Goal: Task Accomplishment & Management: Complete application form

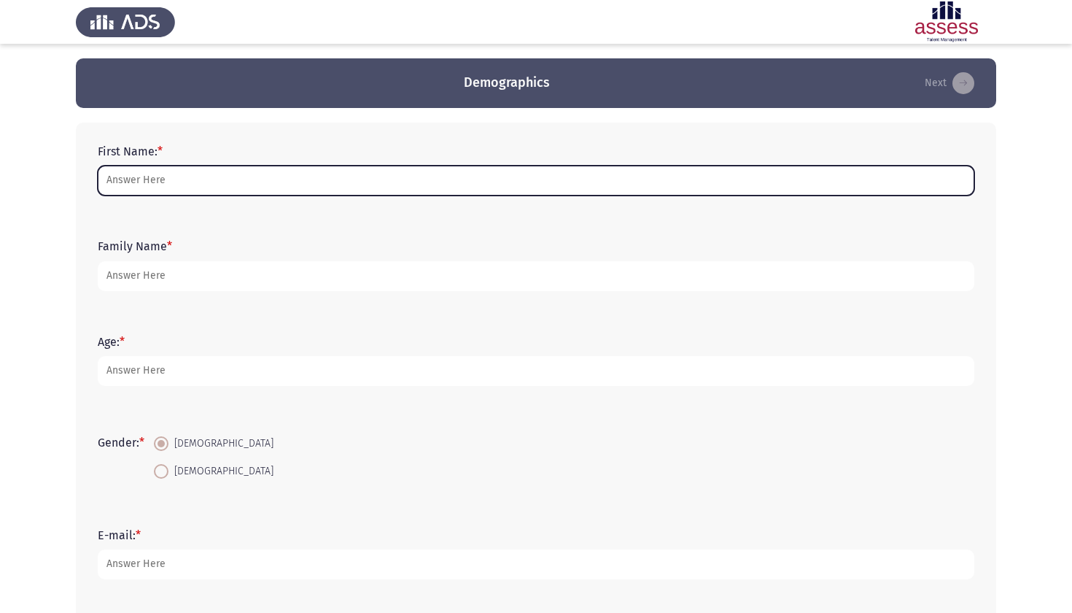
click at [382, 175] on input "First Name: *" at bounding box center [536, 181] width 876 height 30
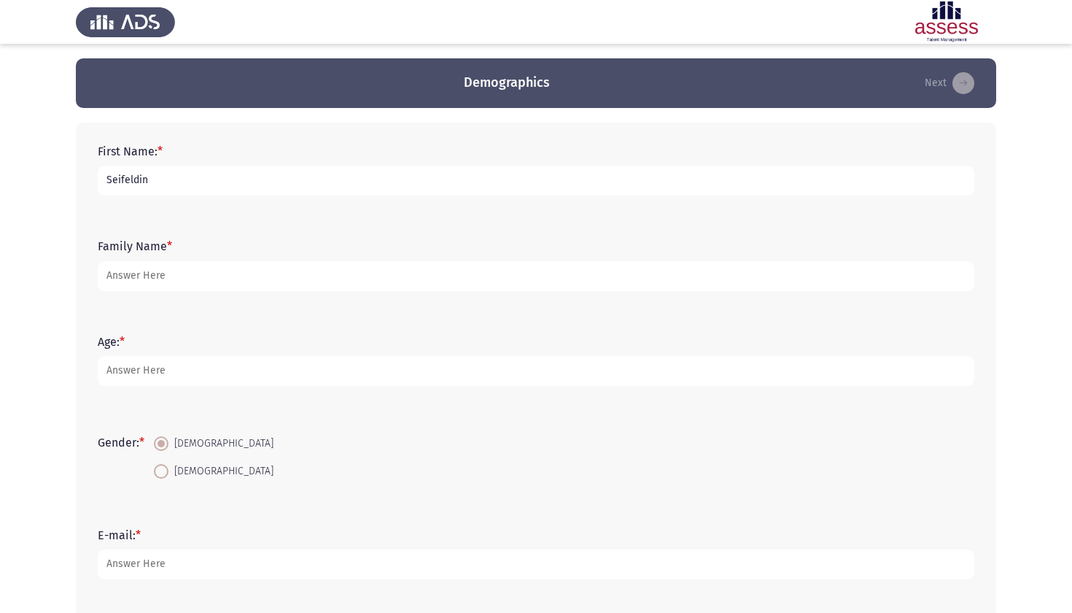
type input "Seifeldin"
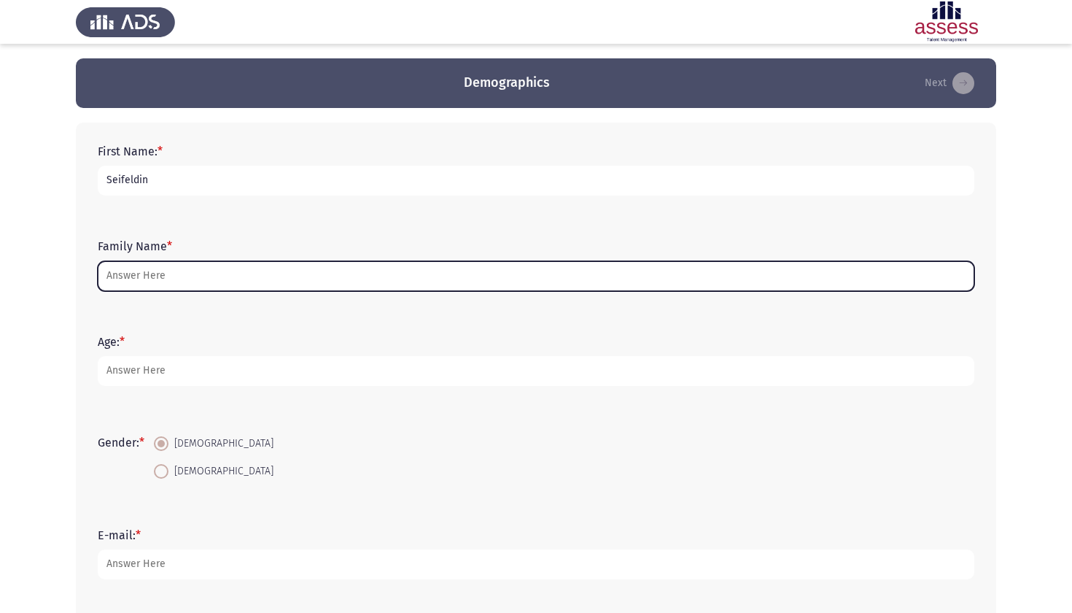
click at [311, 284] on input "Family Name *" at bounding box center [536, 276] width 876 height 30
click at [281, 283] on input "Family Name *" at bounding box center [536, 276] width 876 height 30
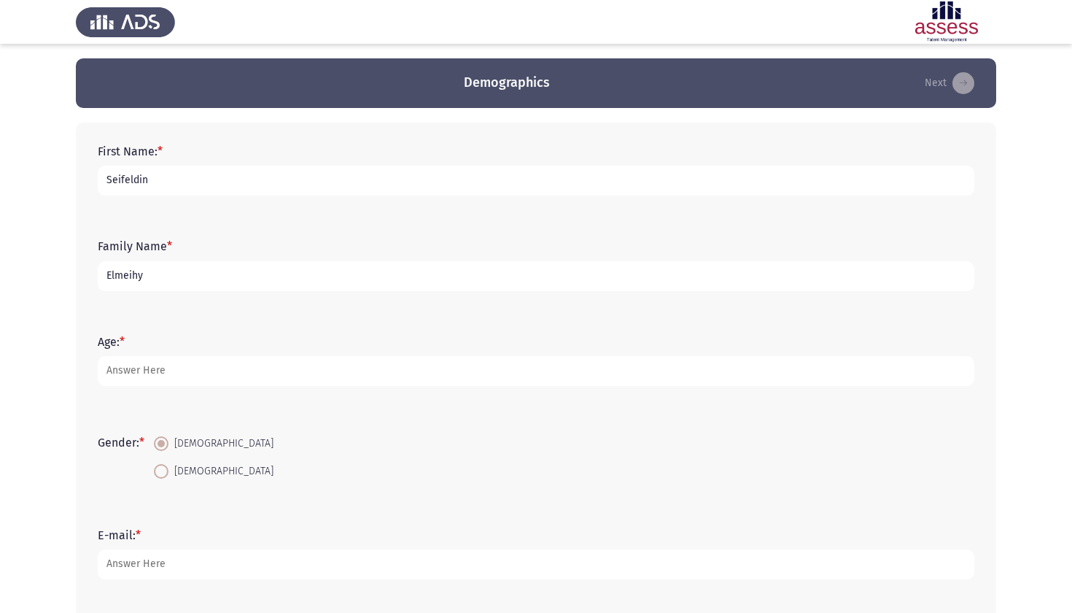
type input "Elmeihy"
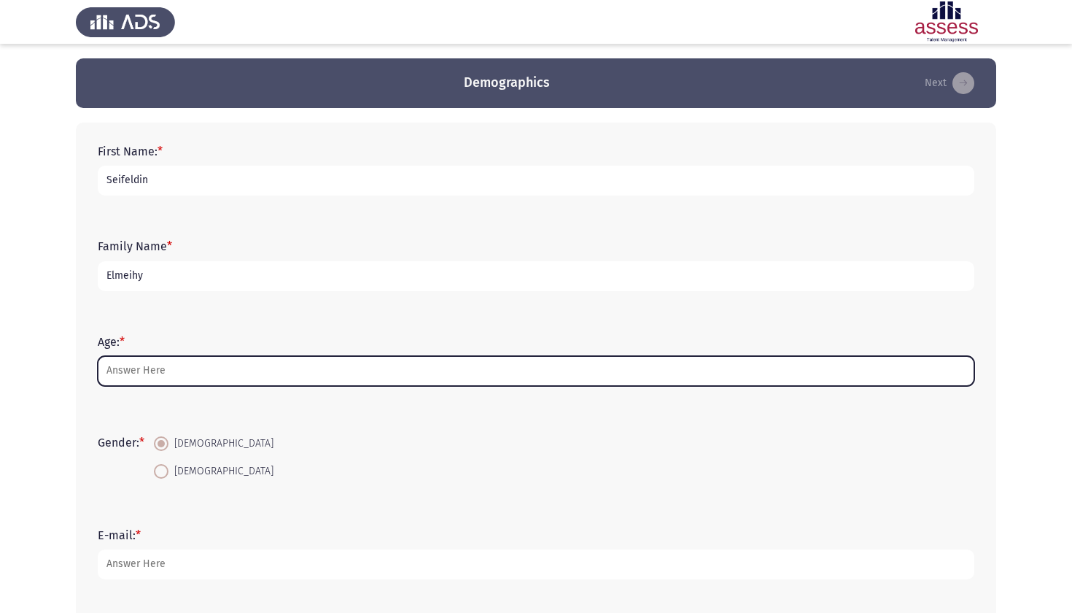
click at [267, 381] on input "Age: *" at bounding box center [536, 371] width 876 height 30
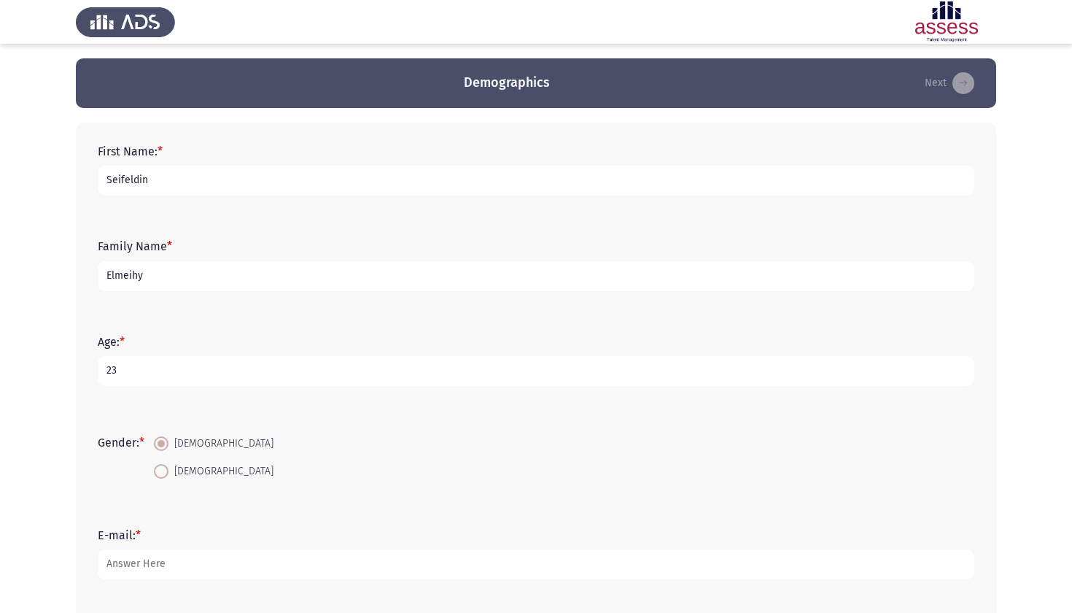
type input "23"
click at [231, 443] on form "Gender: * [DEMOGRAPHIC_DATA] [DEMOGRAPHIC_DATA]" at bounding box center [536, 456] width 876 height 55
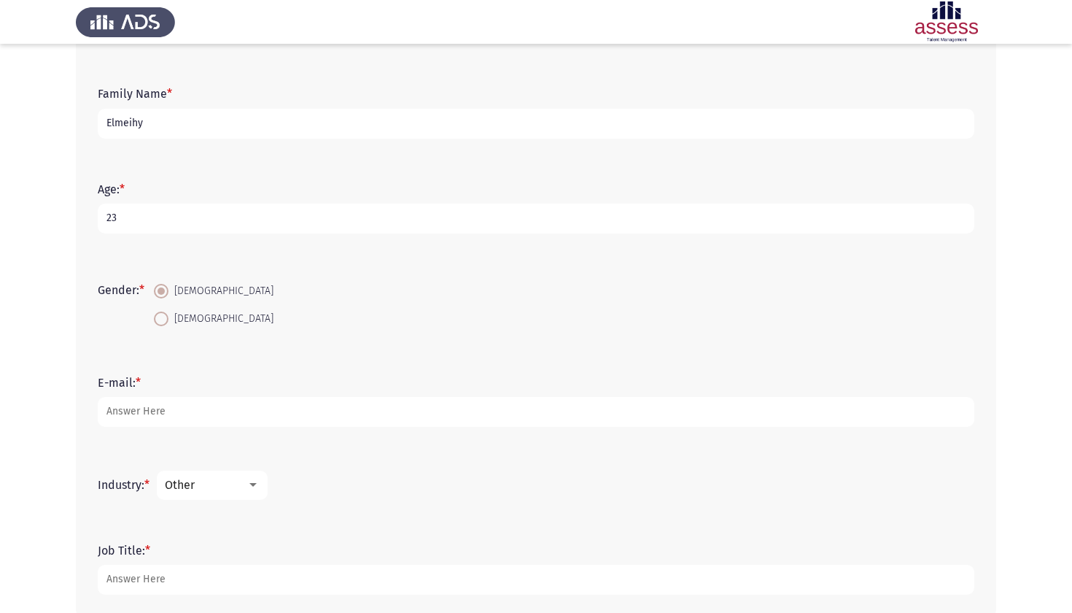
scroll to position [157, 0]
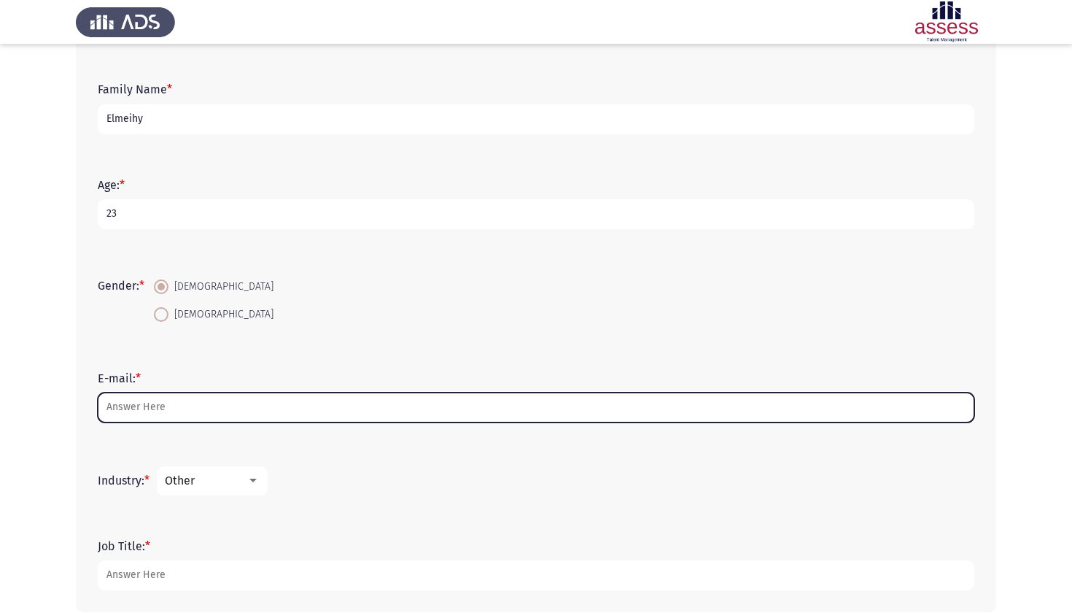
click at [188, 414] on input "E-mail: *" at bounding box center [536, 407] width 876 height 30
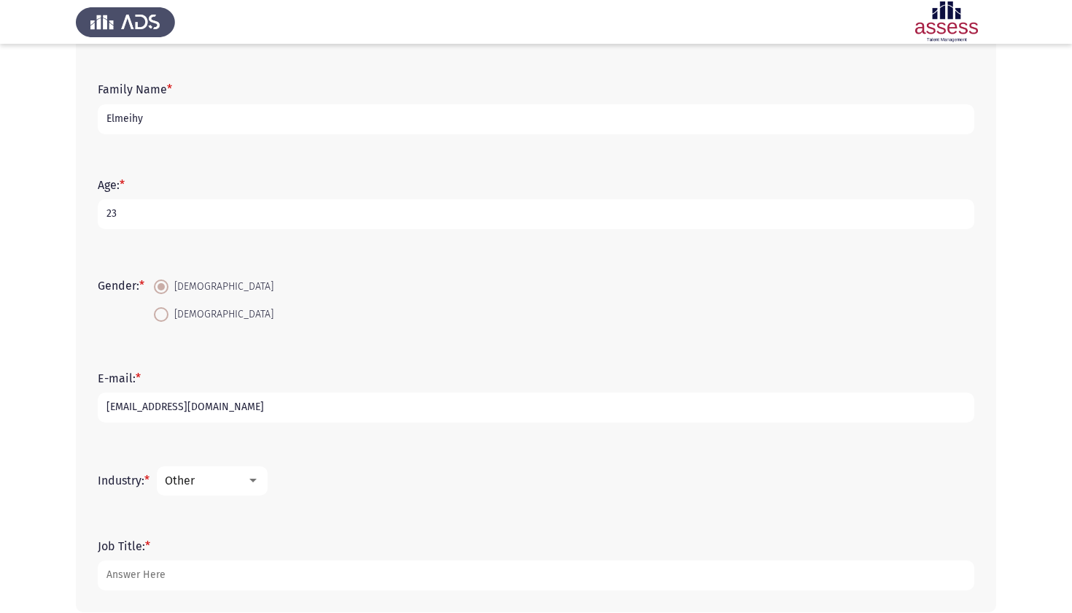
type input "[EMAIL_ADDRESS][DOMAIN_NAME]"
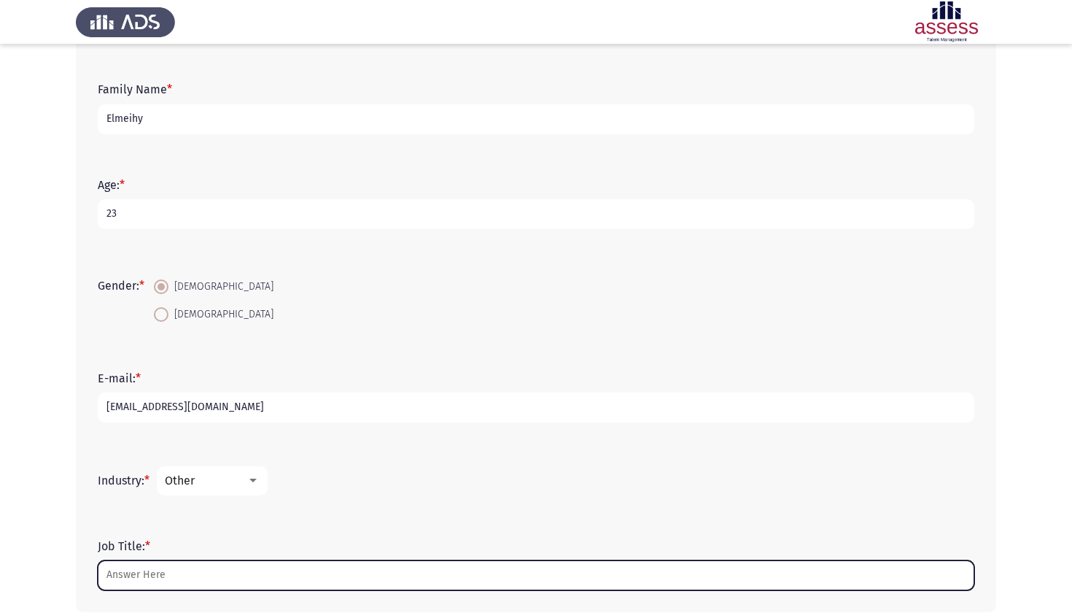
click at [198, 580] on input "Job Title: *" at bounding box center [536, 575] width 876 height 30
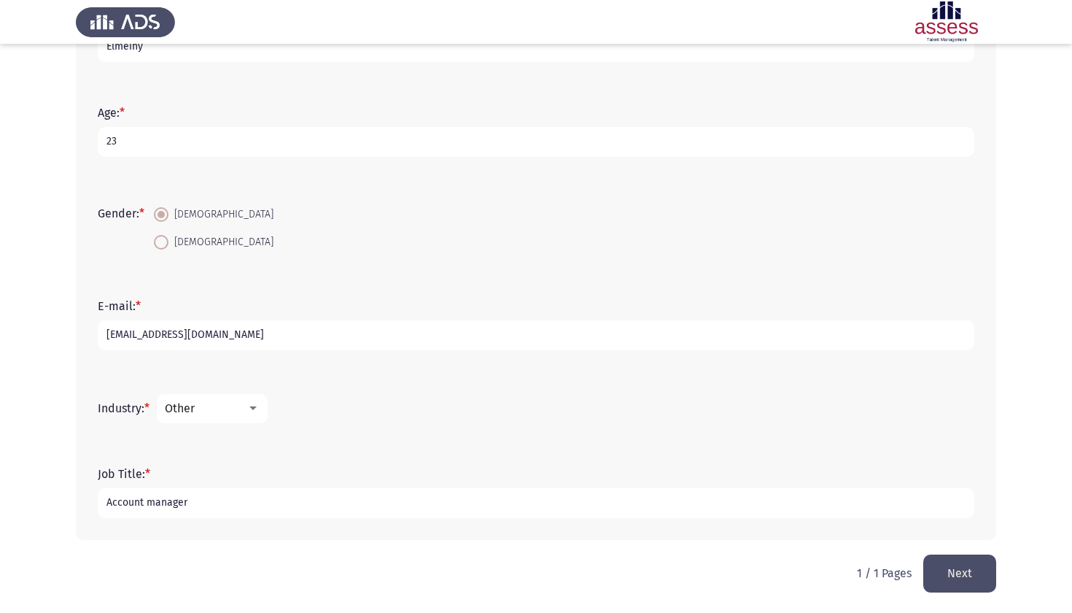
scroll to position [230, 0]
type input "Account manager"
click at [981, 579] on button "Next" at bounding box center [959, 572] width 73 height 37
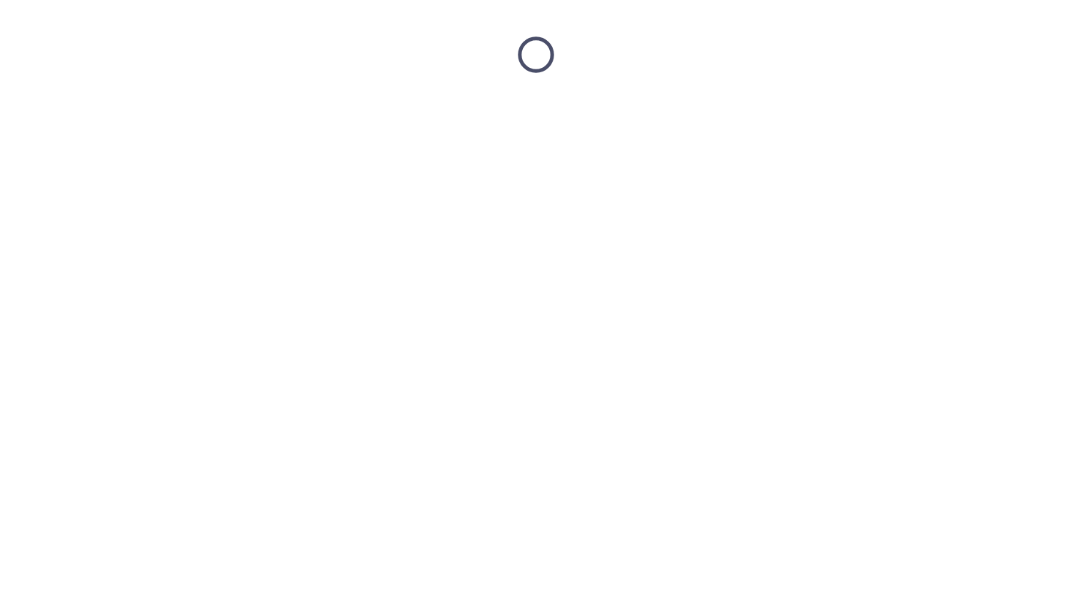
scroll to position [0, 0]
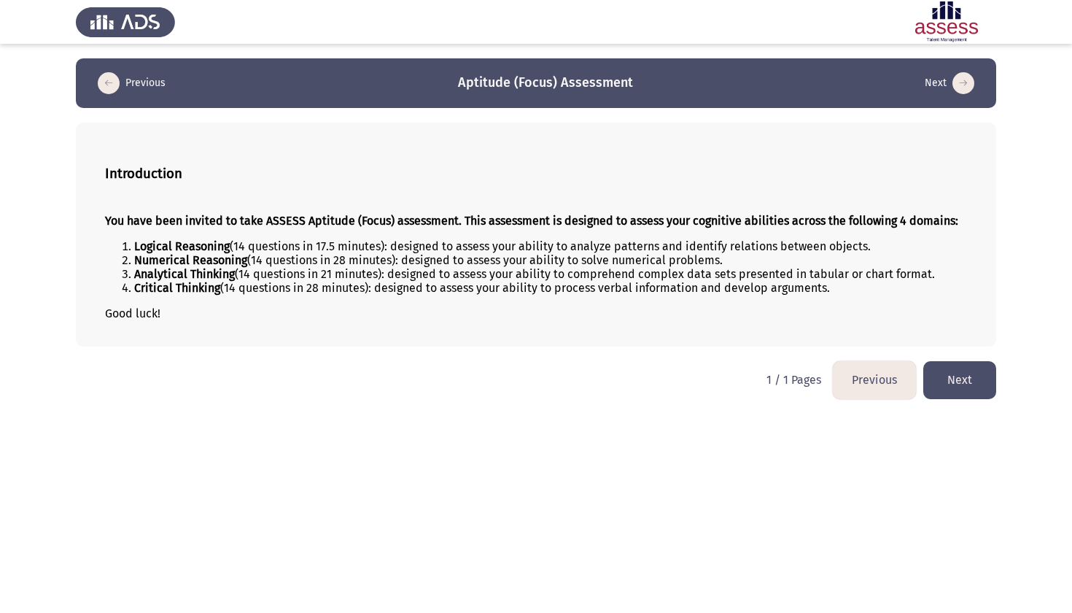
click at [981, 394] on button "Next" at bounding box center [959, 379] width 73 height 37
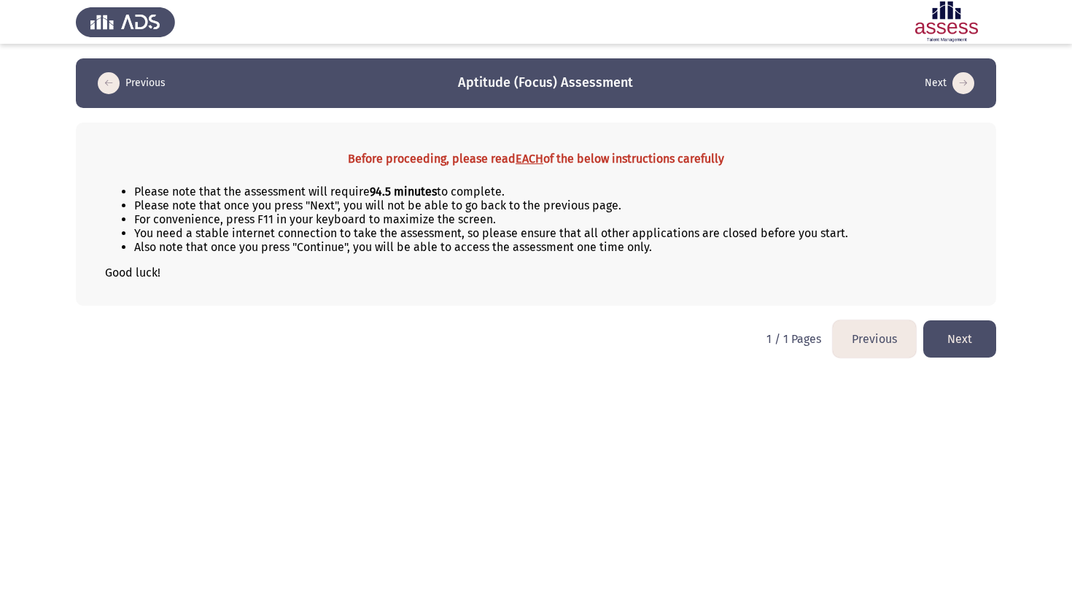
click at [961, 341] on button "Next" at bounding box center [959, 338] width 73 height 37
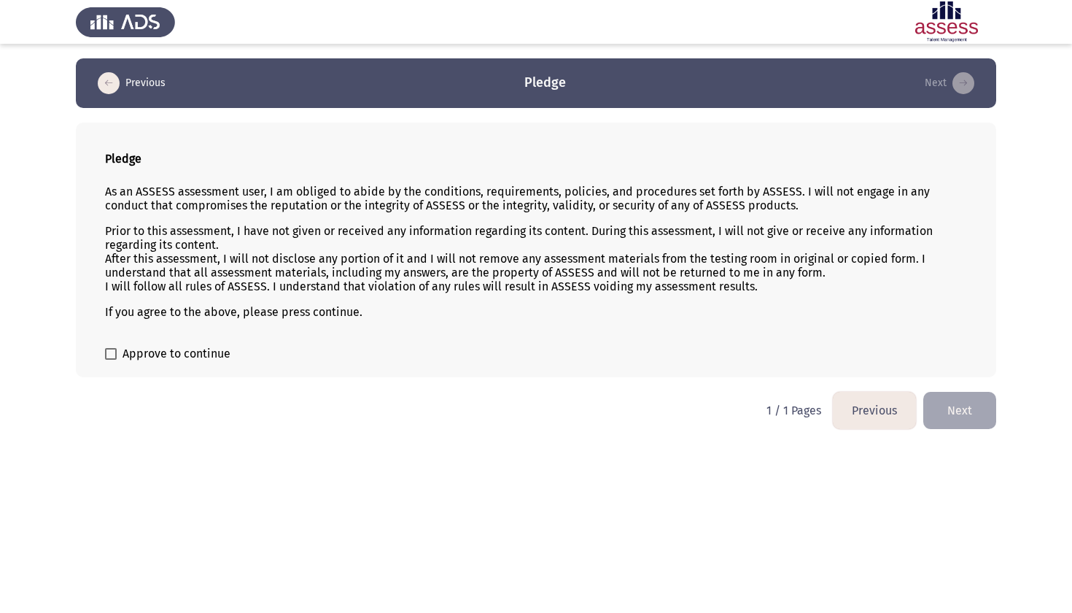
click at [120, 359] on label "Approve to continue" at bounding box center [167, 354] width 125 height 18
click at [111, 359] on input "Approve to continue" at bounding box center [110, 359] width 1 height 1
checkbox input "true"
click at [982, 411] on button "Next" at bounding box center [959, 410] width 73 height 37
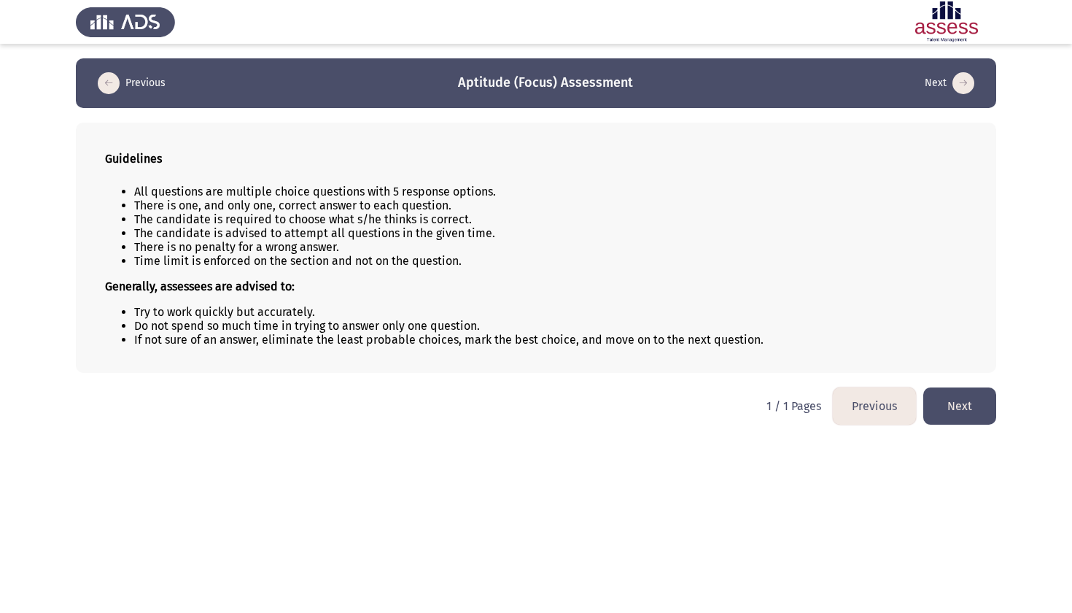
click at [966, 411] on button "Next" at bounding box center [959, 405] width 73 height 37
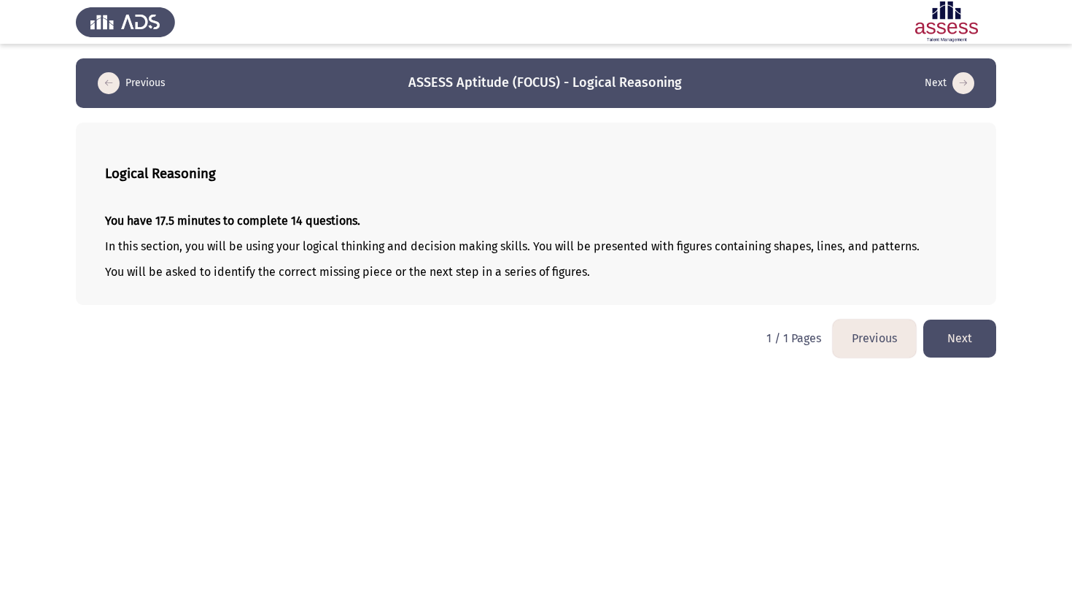
click at [950, 333] on button "Next" at bounding box center [959, 337] width 73 height 37
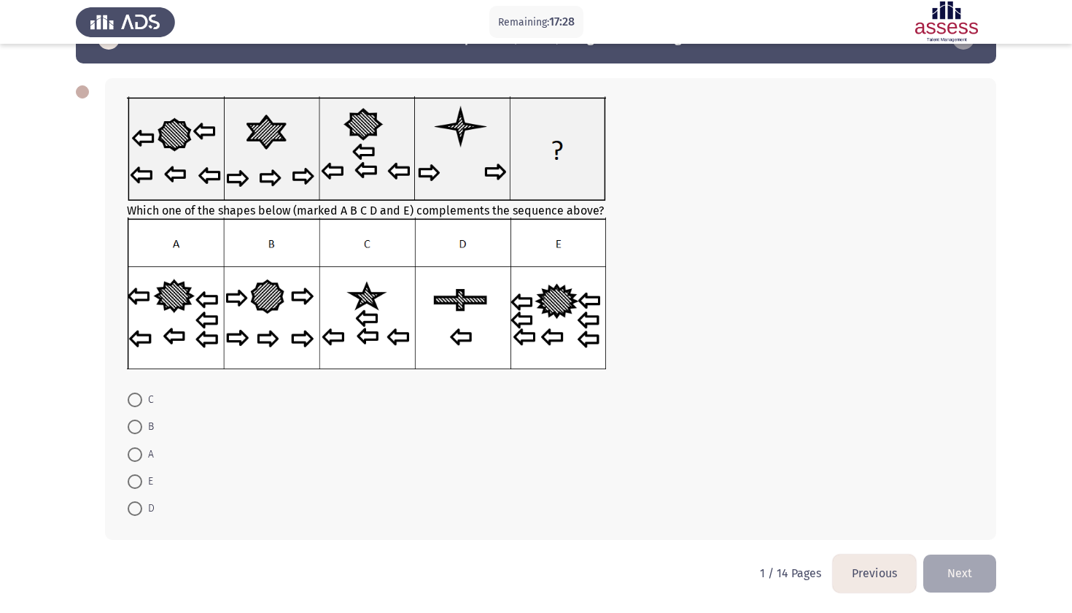
scroll to position [47, 0]
click at [131, 456] on span at bounding box center [135, 454] width 15 height 15
click at [131, 456] on input "A" at bounding box center [135, 454] width 15 height 15
radio input "true"
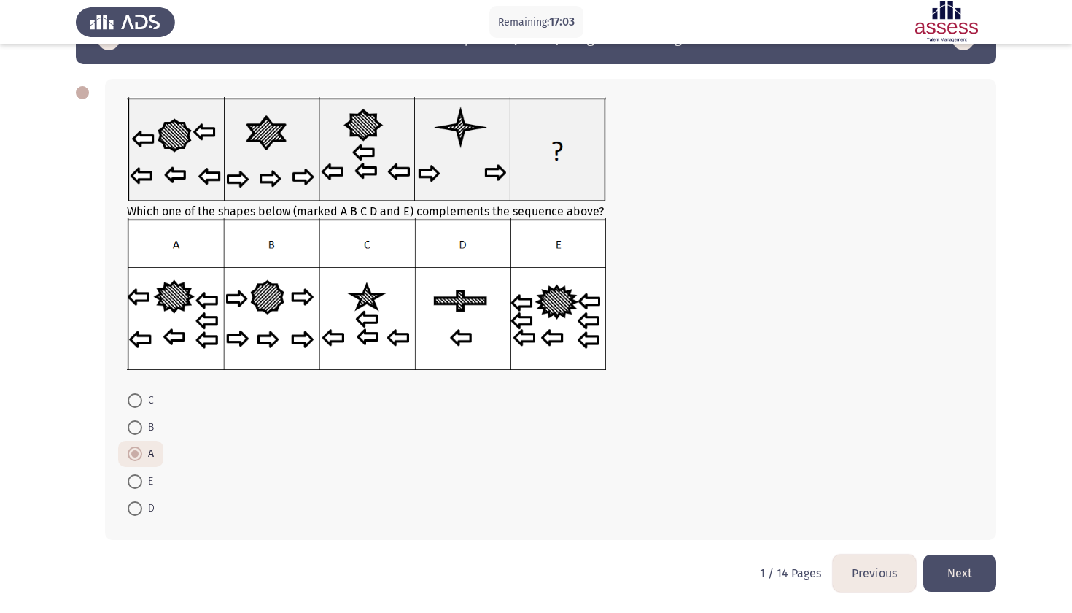
click at [976, 576] on button "Next" at bounding box center [959, 572] width 73 height 37
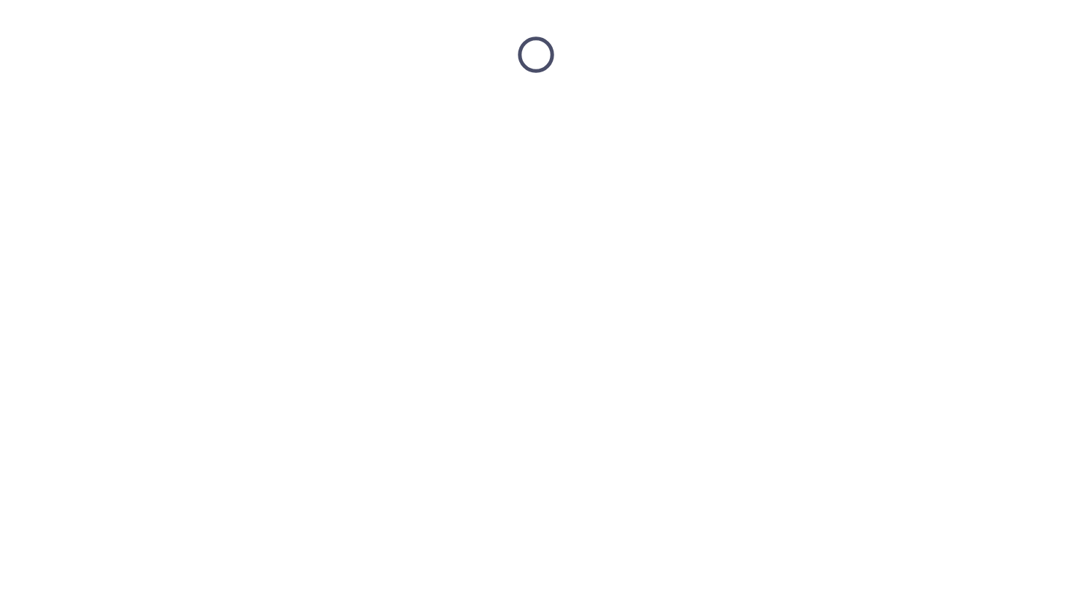
scroll to position [0, 0]
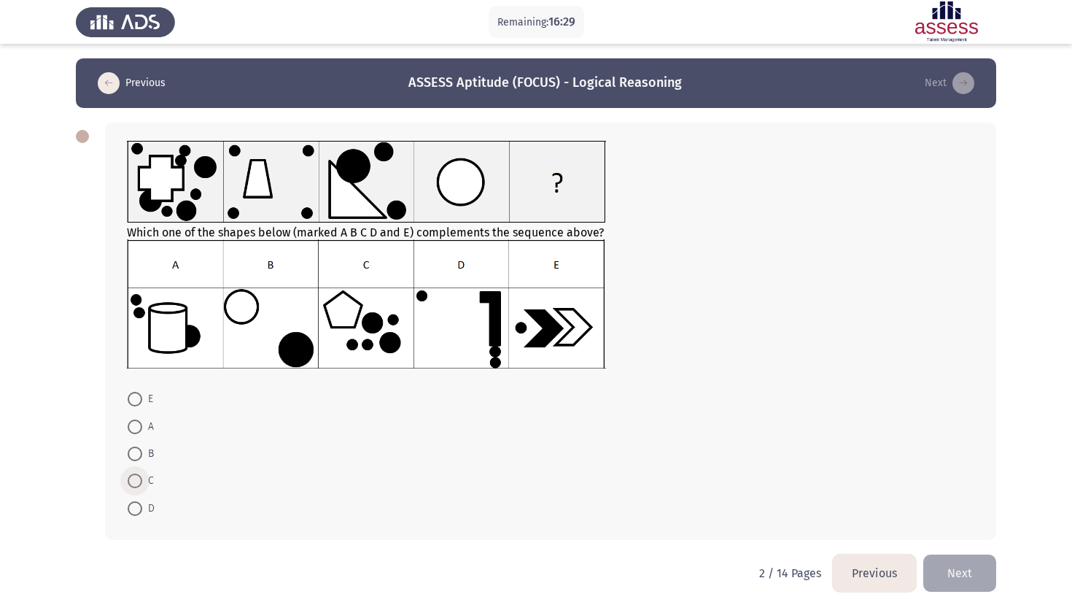
click at [138, 478] on span at bounding box center [135, 480] width 15 height 15
click at [138, 478] on input "C" at bounding box center [135, 480] width 15 height 15
radio input "true"
click at [945, 582] on button "Next" at bounding box center [959, 571] width 73 height 37
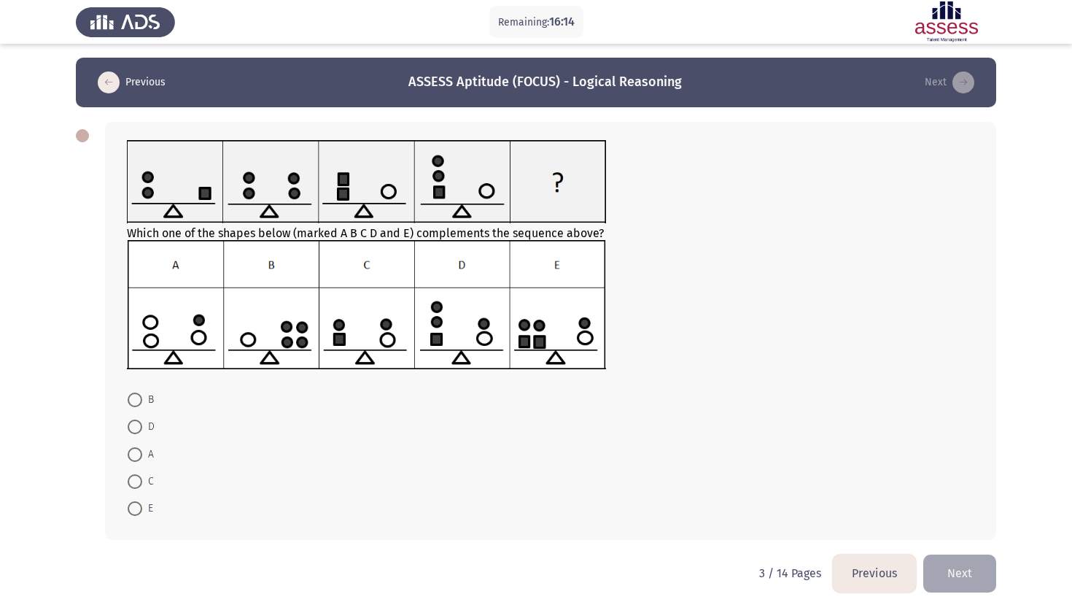
scroll to position [4, 0]
click at [139, 504] on span at bounding box center [135, 508] width 15 height 15
click at [139, 504] on input "E" at bounding box center [135, 508] width 15 height 15
radio input "true"
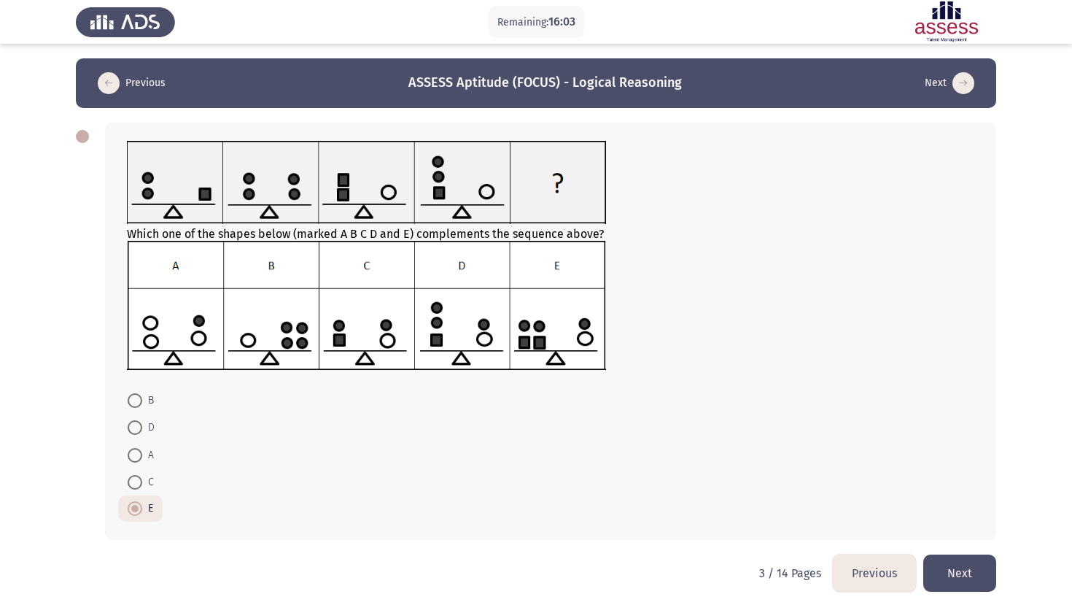
click at [954, 578] on button "Next" at bounding box center [959, 572] width 73 height 37
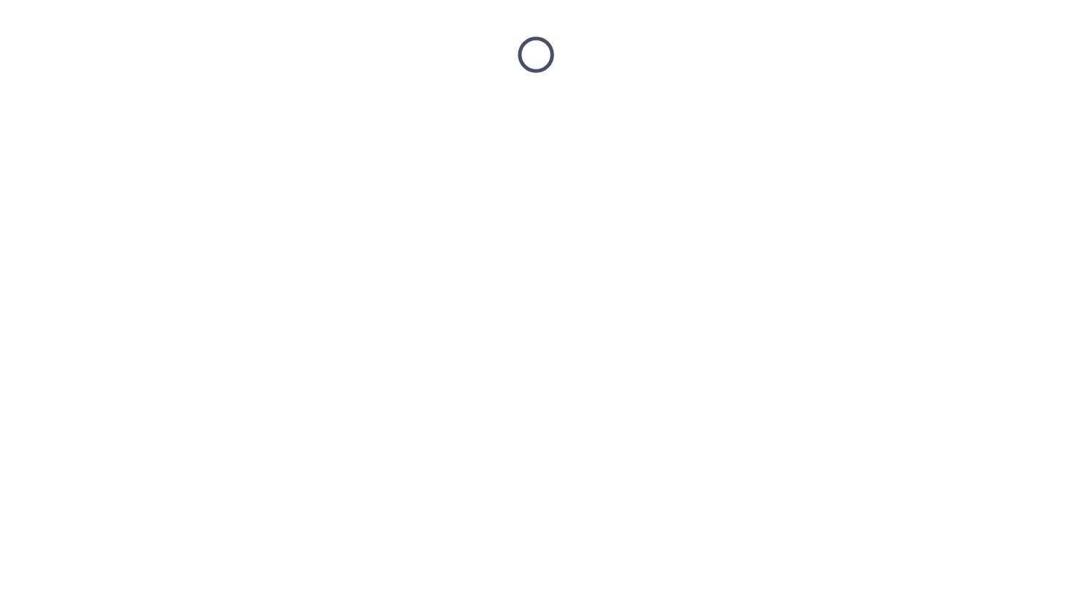
scroll to position [0, 0]
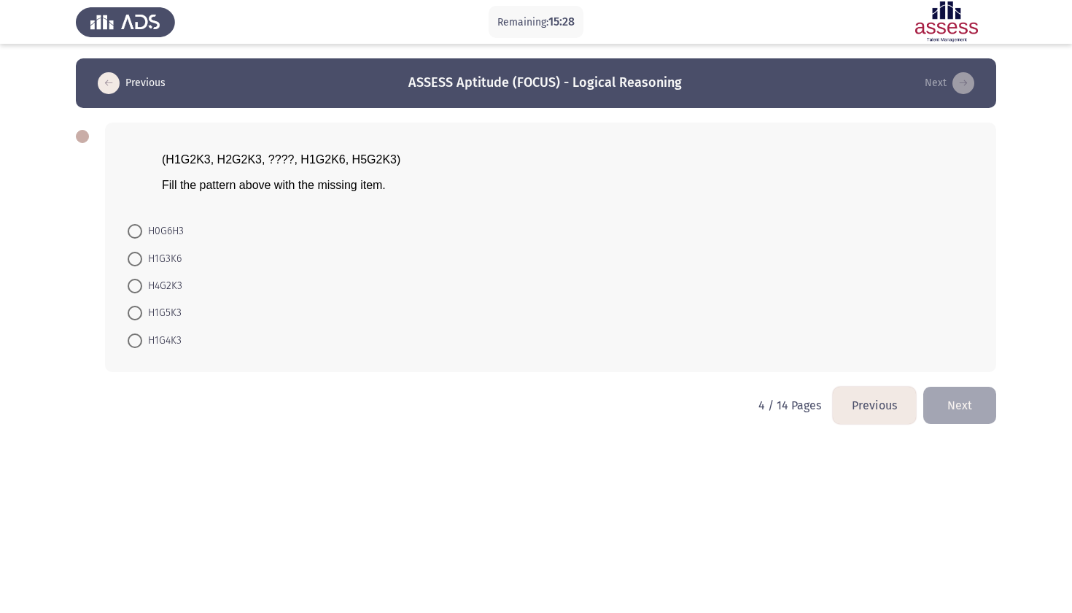
click at [164, 287] on span "H4G2K3" at bounding box center [162, 286] width 40 height 18
click at [142, 287] on input "H4G2K3" at bounding box center [135, 286] width 15 height 15
radio input "true"
click at [163, 309] on span "H1G5K3" at bounding box center [161, 312] width 39 height 18
click at [142, 309] on input "H1G5K3" at bounding box center [135, 312] width 15 height 15
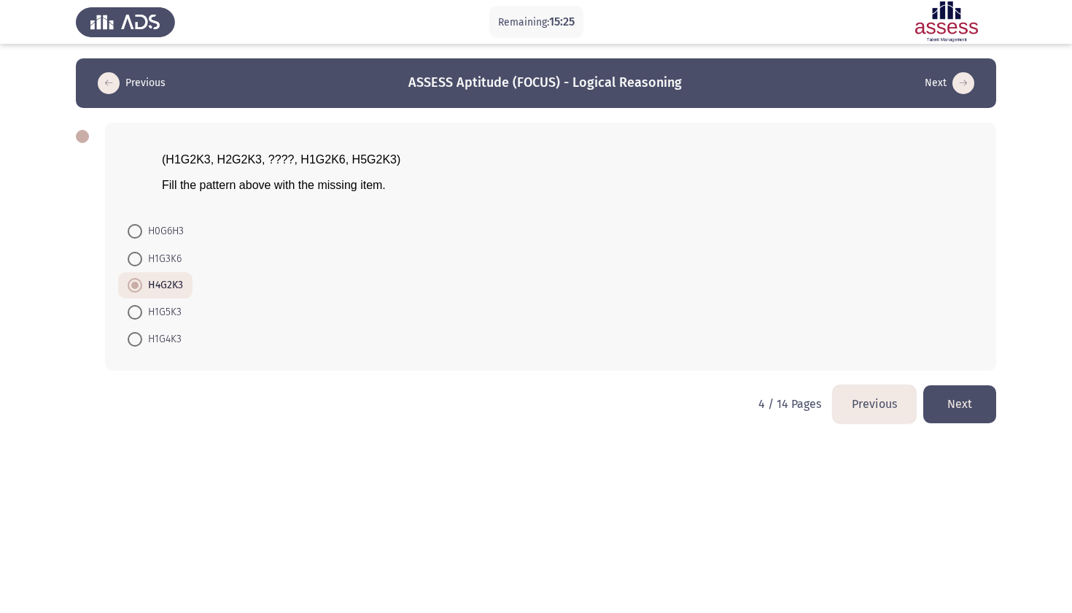
radio input "true"
click at [177, 341] on span "H1G4K3" at bounding box center [161, 339] width 39 height 18
click at [142, 341] on input "H1G4K3" at bounding box center [135, 339] width 15 height 15
radio input "true"
click at [964, 400] on button "Next" at bounding box center [959, 403] width 73 height 37
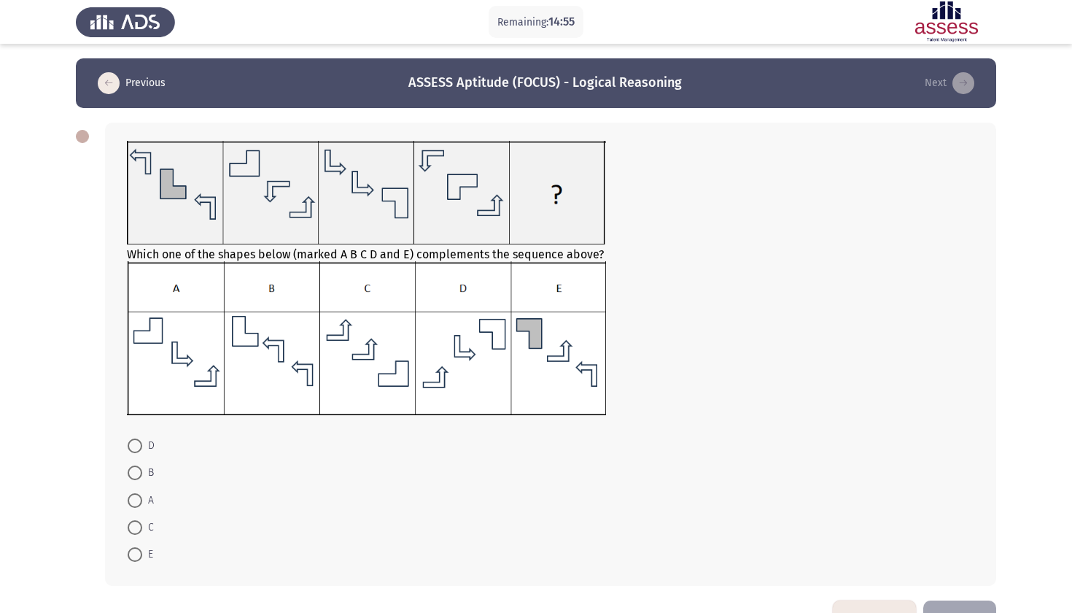
click at [139, 502] on span at bounding box center [135, 500] width 15 height 15
click at [139, 502] on input "A" at bounding box center [135, 500] width 15 height 15
radio input "true"
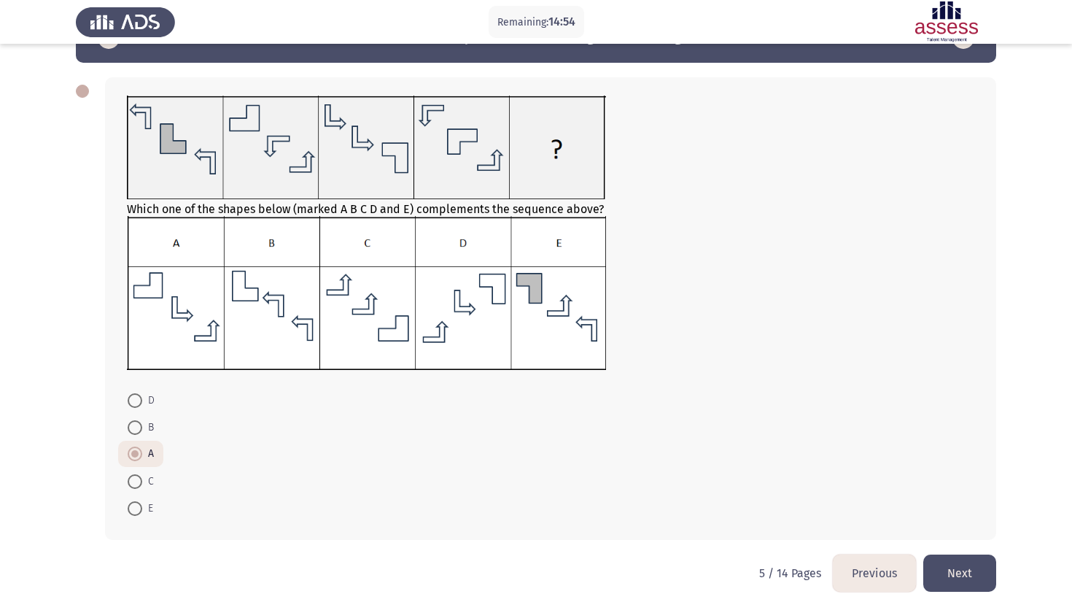
scroll to position [47, 0]
click at [956, 578] on button "Next" at bounding box center [959, 572] width 73 height 37
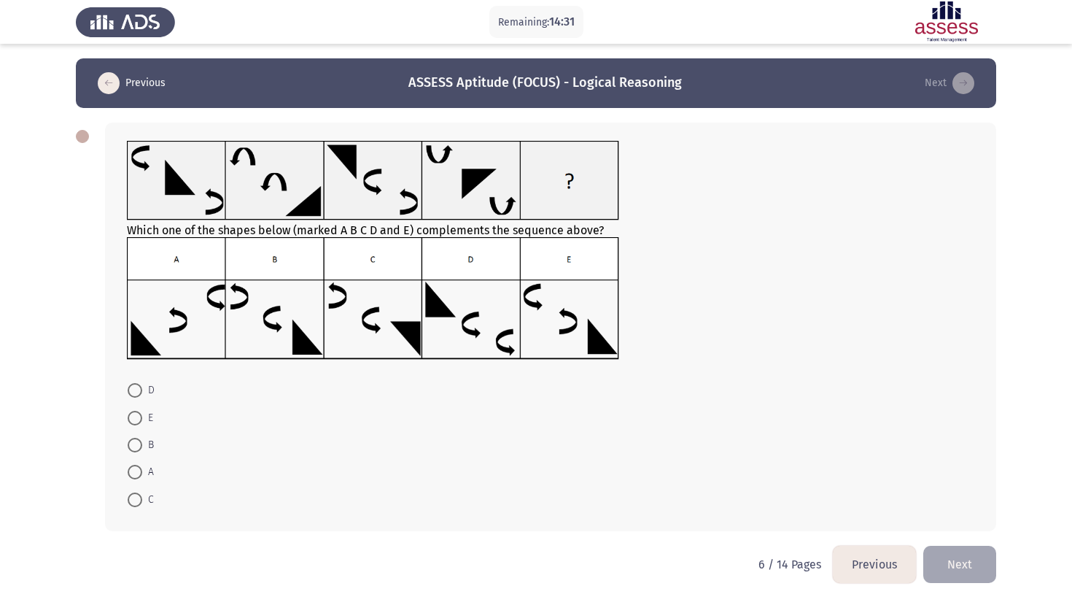
click at [133, 421] on span at bounding box center [135, 418] width 15 height 15
click at [133, 421] on input "E" at bounding box center [135, 418] width 15 height 15
radio input "true"
click at [954, 567] on button "Next" at bounding box center [959, 562] width 73 height 37
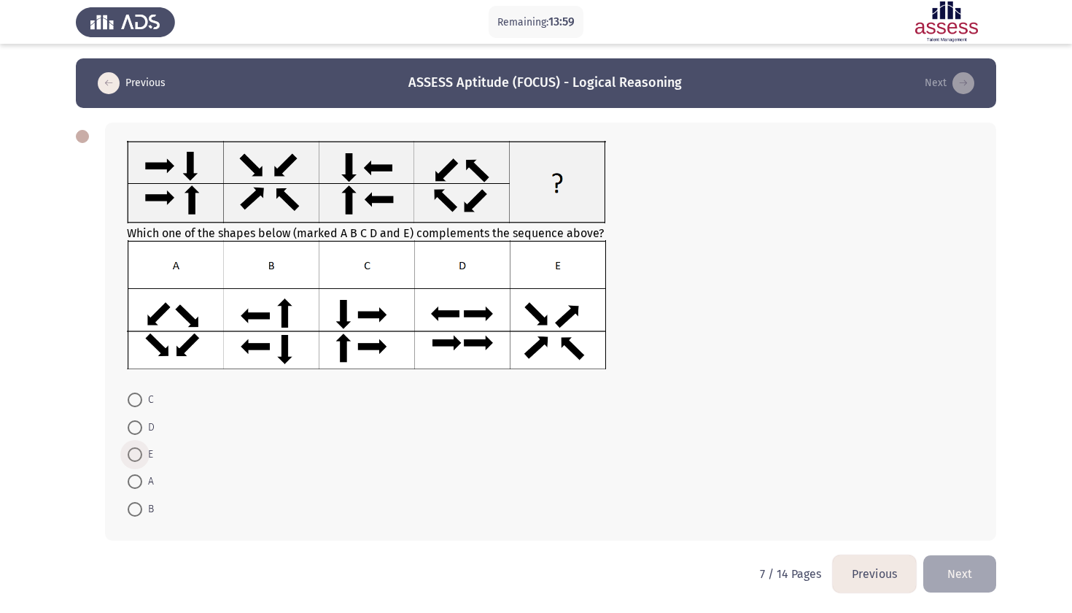
click at [135, 455] on span at bounding box center [135, 454] width 15 height 15
click at [135, 455] on input "E" at bounding box center [135, 454] width 15 height 15
radio input "true"
click at [950, 569] on button "Next" at bounding box center [959, 571] width 73 height 37
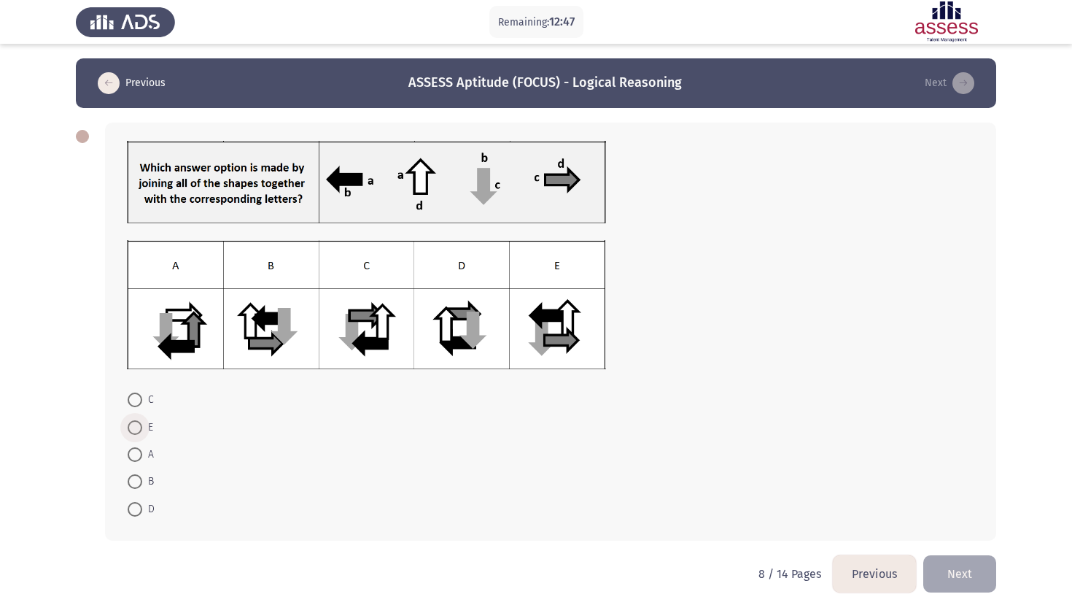
click at [133, 434] on span at bounding box center [135, 427] width 15 height 15
click at [133, 434] on input "E" at bounding box center [135, 427] width 15 height 15
radio input "true"
click at [957, 557] on button "Next" at bounding box center [959, 571] width 73 height 37
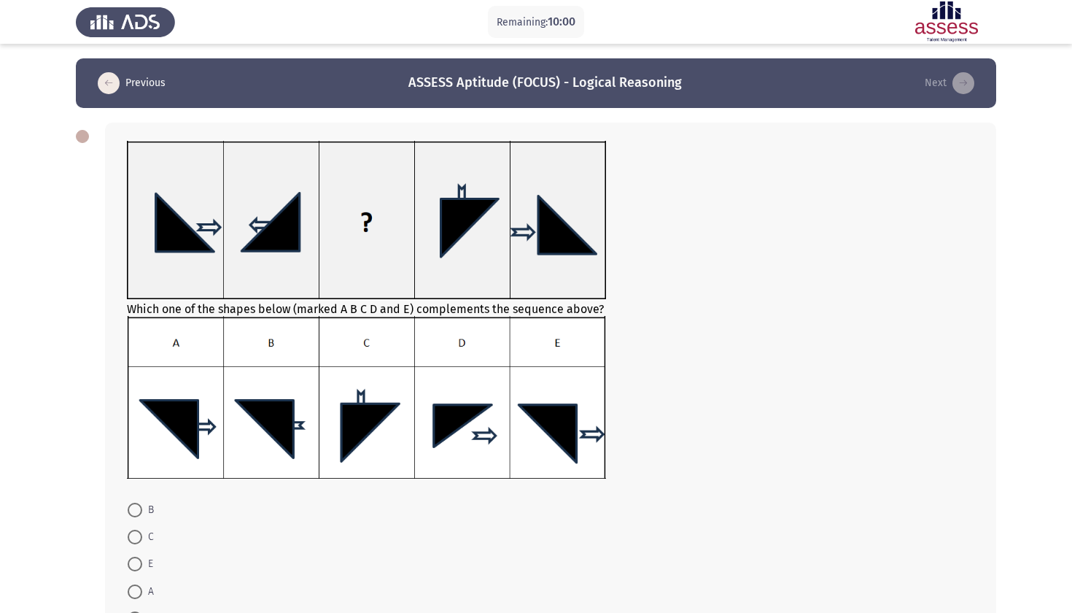
scroll to position [46, 0]
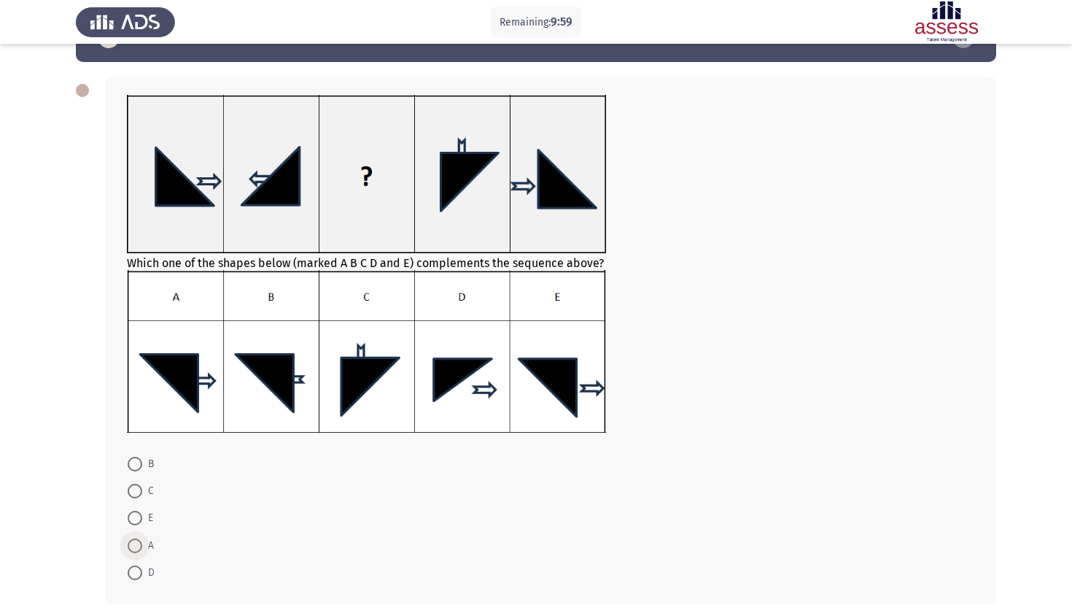
click at [135, 545] on span at bounding box center [135, 545] width 15 height 15
click at [135, 545] on input "A" at bounding box center [135, 545] width 15 height 15
radio input "true"
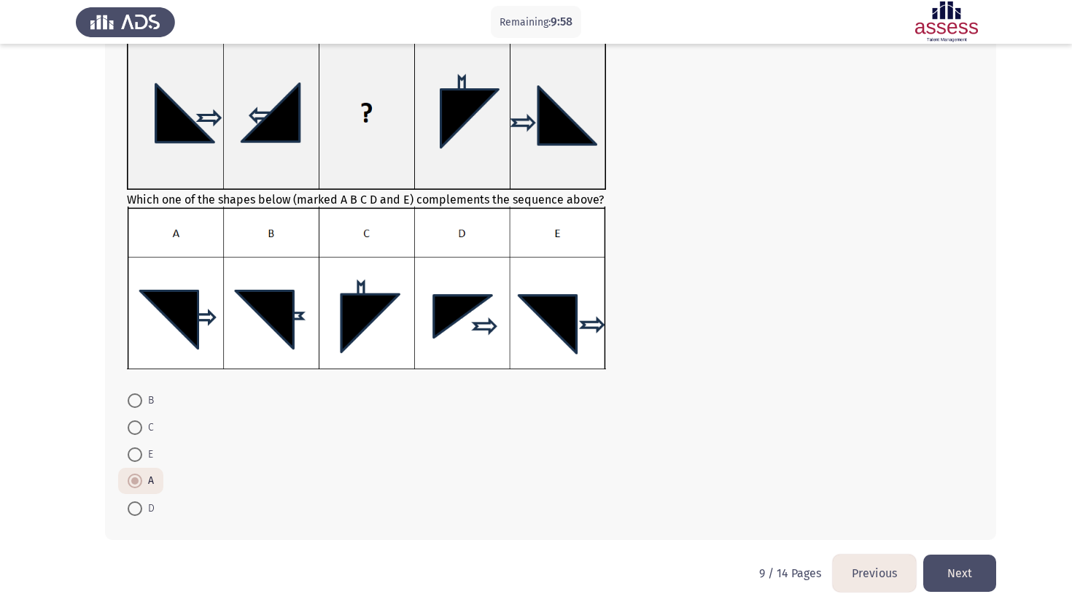
scroll to position [111, 0]
click at [957, 586] on button "Next" at bounding box center [959, 572] width 73 height 37
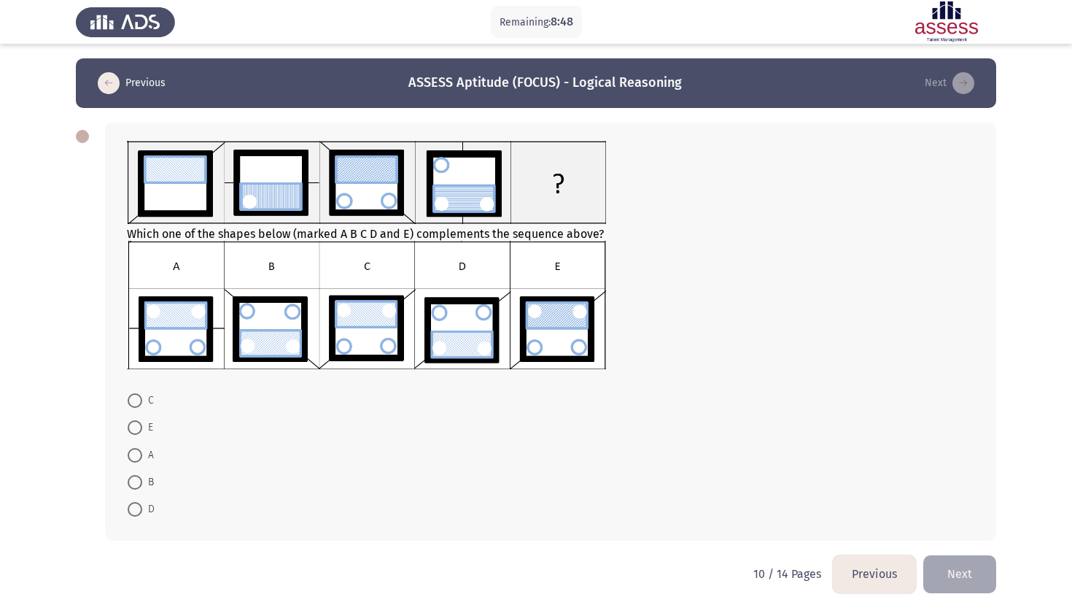
click at [143, 428] on span "E" at bounding box center [147, 428] width 11 height 18
click at [142, 428] on input "E" at bounding box center [135, 427] width 15 height 15
radio input "true"
click at [975, 583] on button "Next" at bounding box center [959, 572] width 73 height 37
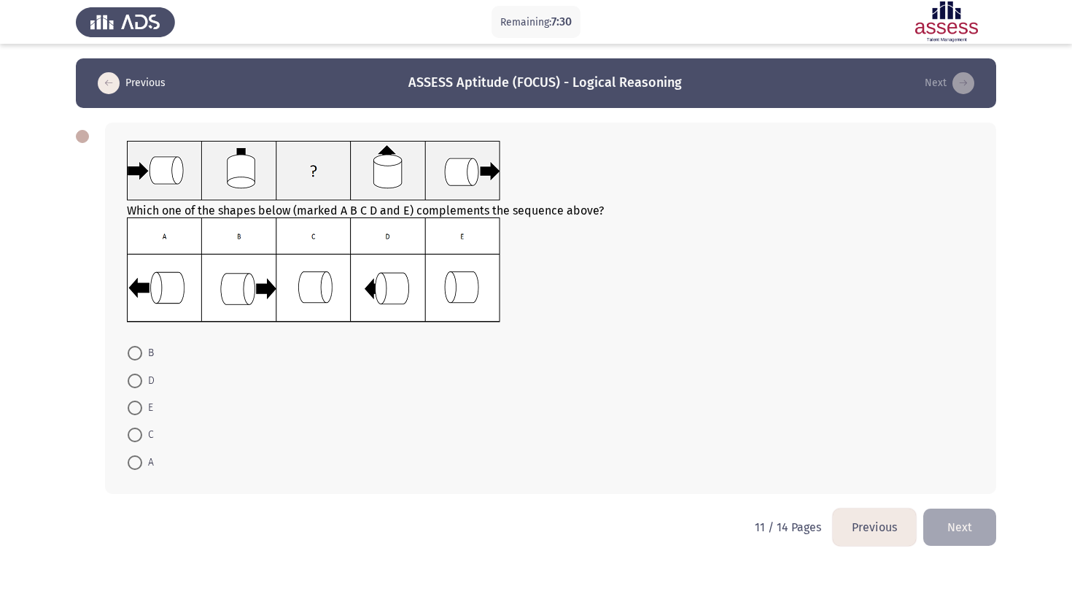
click at [141, 461] on span at bounding box center [135, 462] width 15 height 15
click at [141, 461] on input "A" at bounding box center [135, 462] width 15 height 15
radio input "true"
click at [955, 521] on button "Next" at bounding box center [959, 525] width 73 height 37
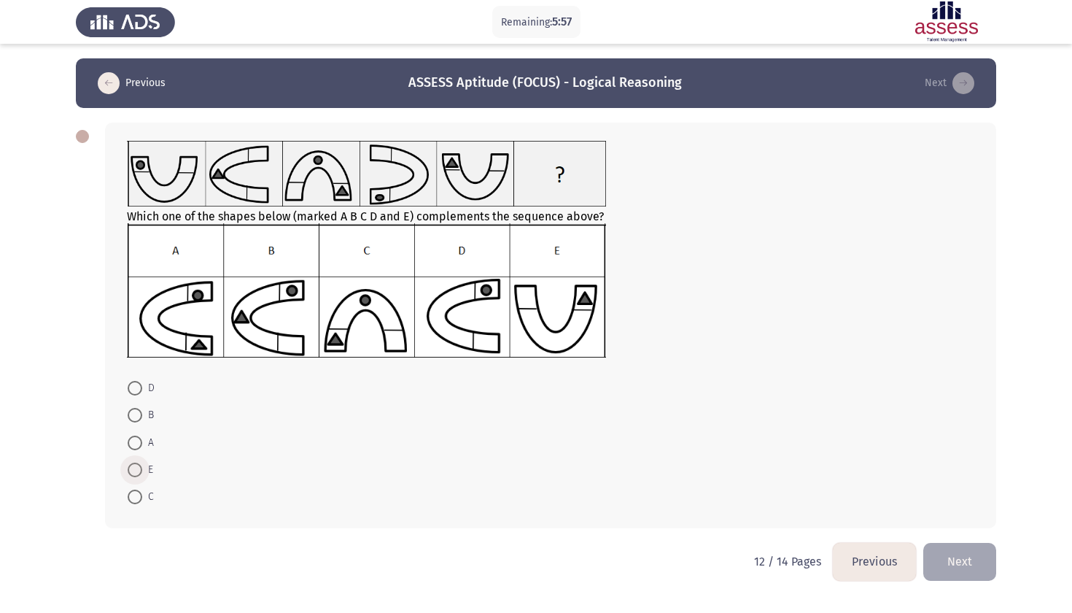
click at [140, 475] on span at bounding box center [135, 469] width 15 height 15
click at [140, 475] on input "E" at bounding box center [135, 469] width 15 height 15
radio input "true"
click at [949, 561] on button "Next" at bounding box center [959, 560] width 73 height 37
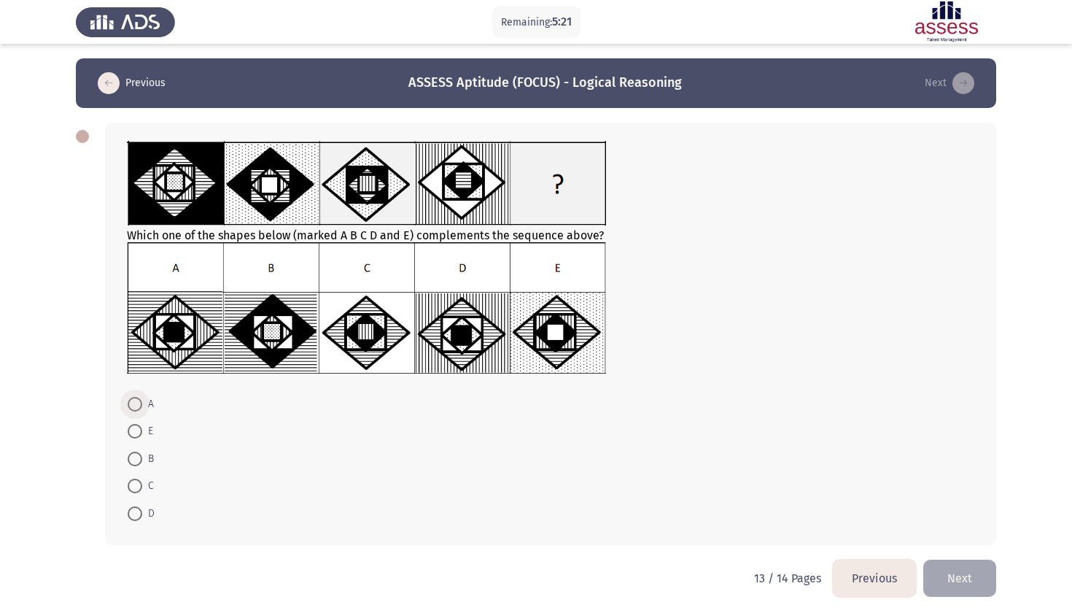
click at [138, 408] on span at bounding box center [135, 404] width 15 height 15
click at [138, 408] on input "A" at bounding box center [135, 404] width 15 height 15
radio input "true"
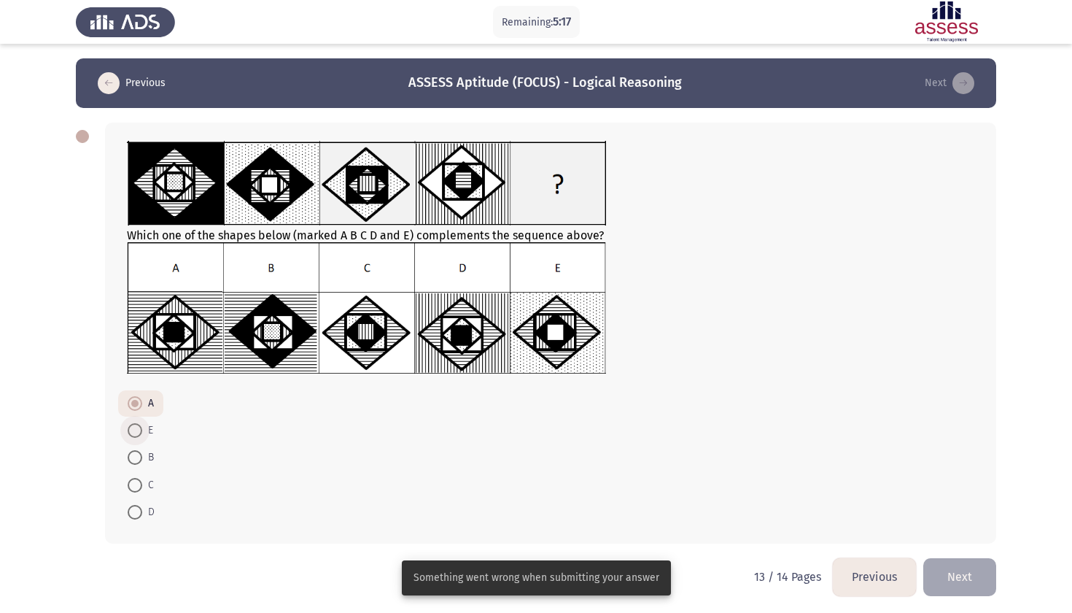
click at [141, 435] on span at bounding box center [135, 430] width 15 height 15
click at [141, 435] on input "E" at bounding box center [135, 430] width 15 height 15
radio input "true"
click at [140, 403] on span at bounding box center [135, 404] width 15 height 15
click at [140, 403] on input "A" at bounding box center [135, 404] width 15 height 15
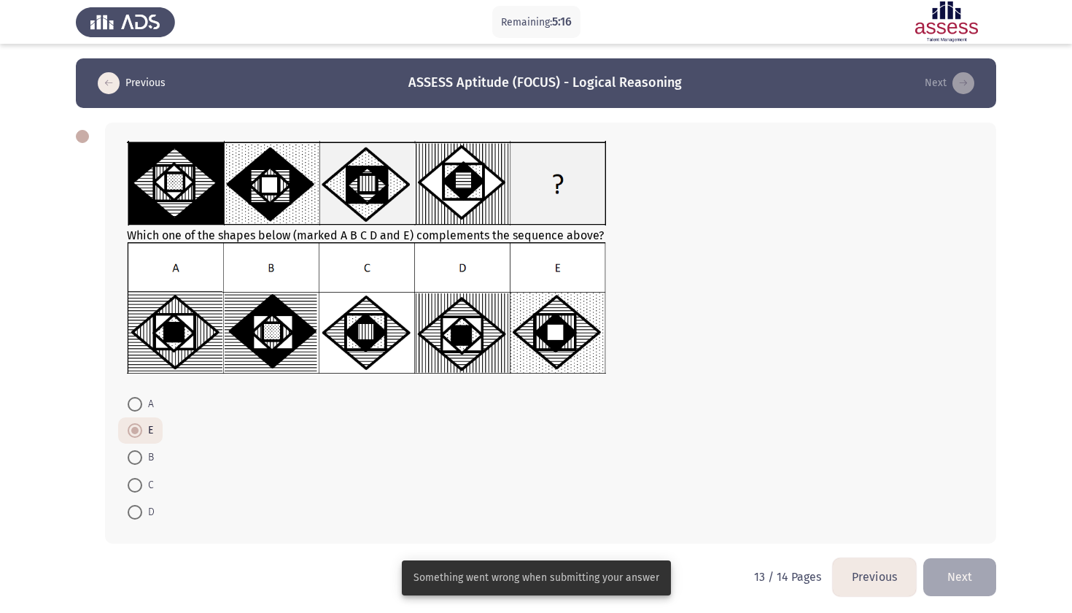
radio input "true"
click at [961, 569] on button "Next" at bounding box center [959, 576] width 73 height 37
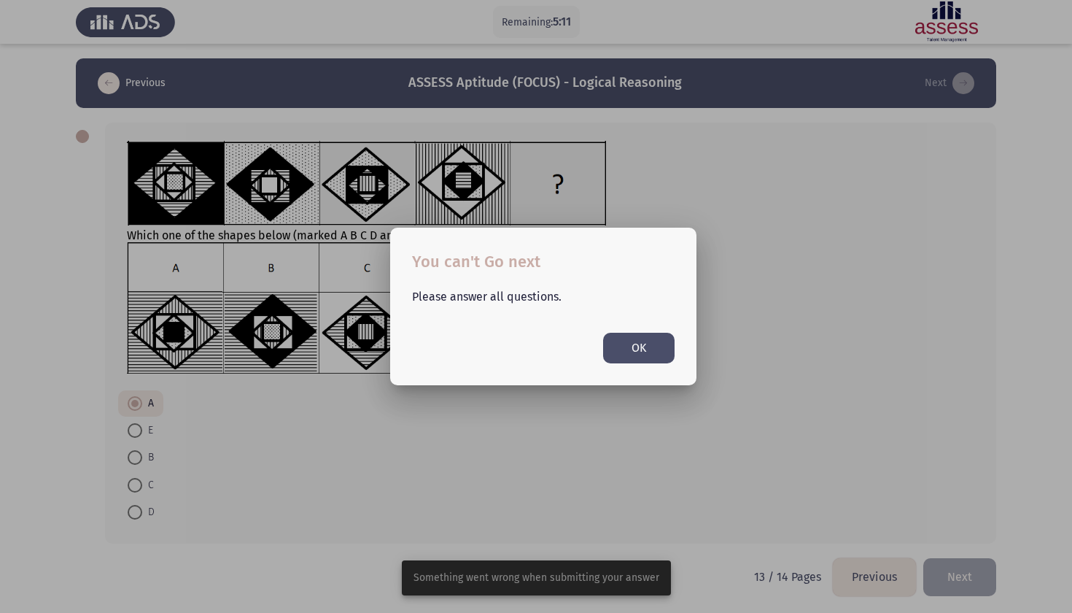
click at [646, 352] on button "OK" at bounding box center [638, 348] width 71 height 30
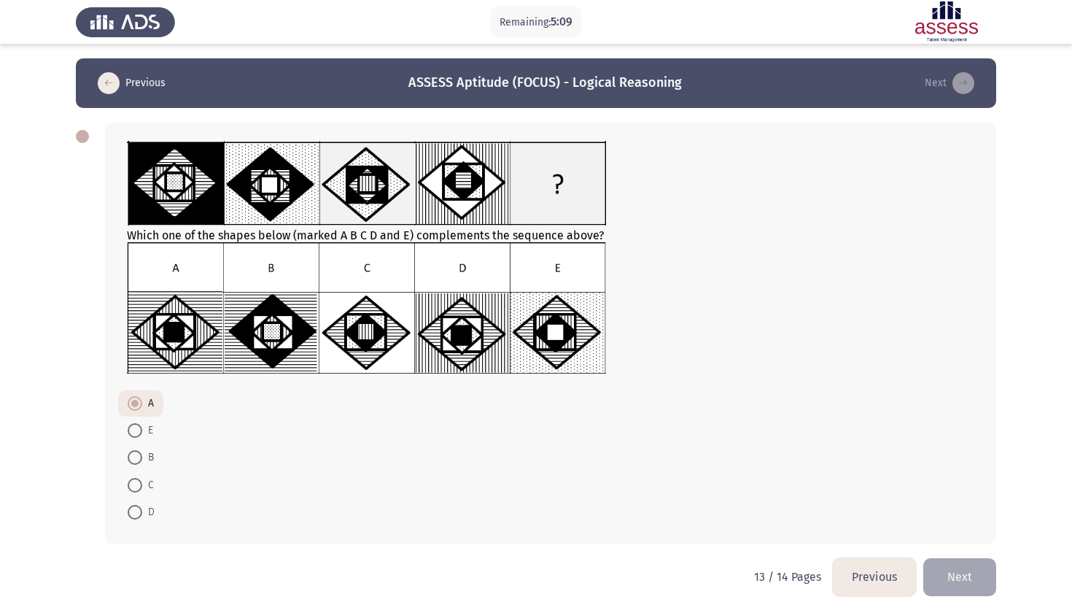
click at [114, 85] on icon "load previous page" at bounding box center [109, 83] width 22 height 22
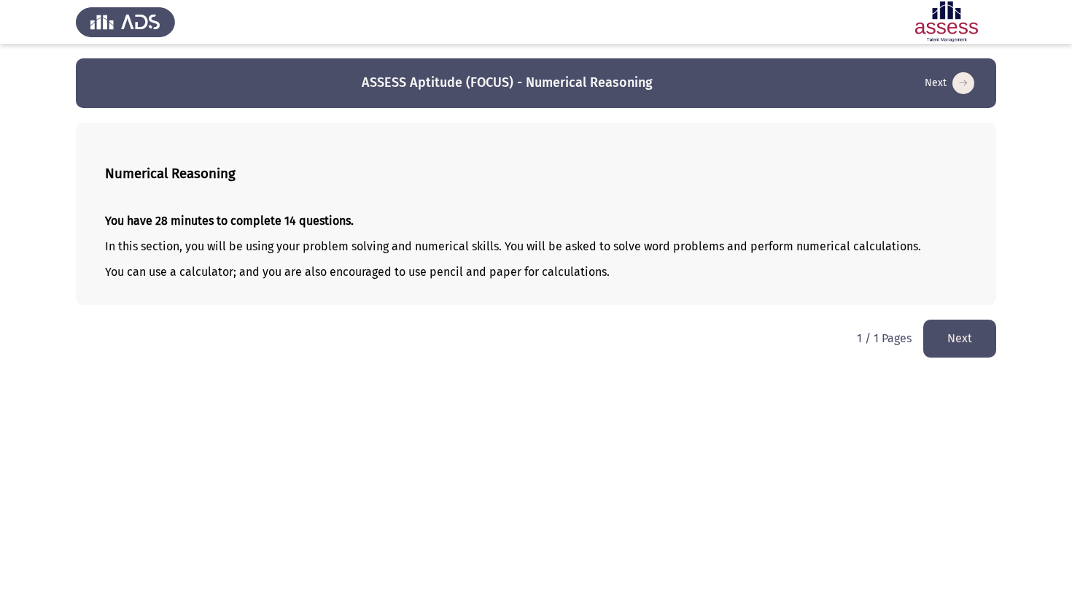
click at [978, 339] on button "Next" at bounding box center [959, 337] width 73 height 37
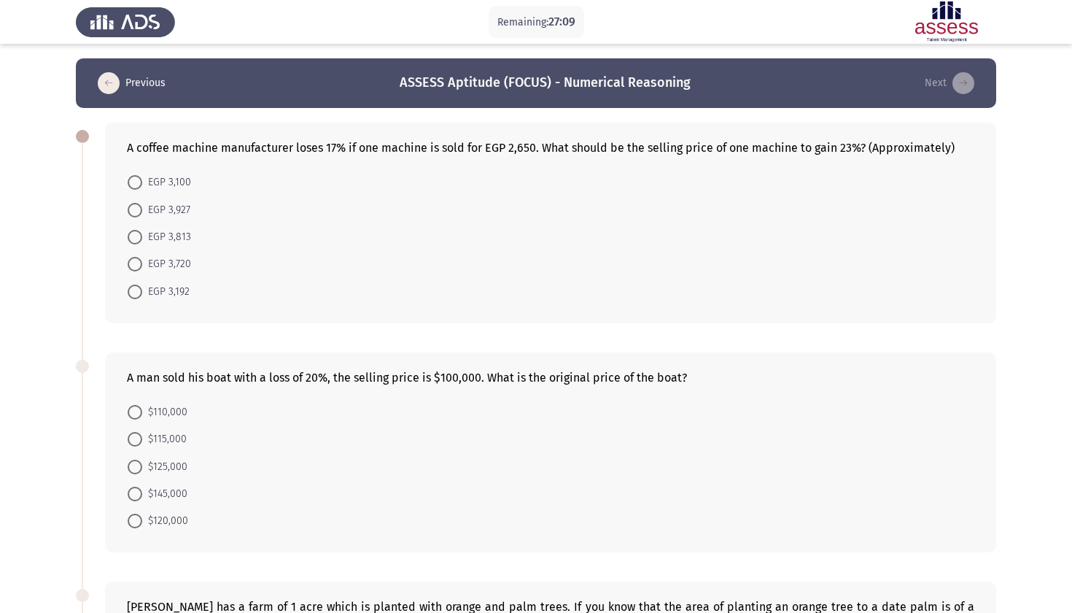
click at [160, 206] on span "EGP 3,927" at bounding box center [166, 210] width 48 height 18
click at [142, 206] on input "EGP 3,927" at bounding box center [135, 210] width 15 height 15
radio input "true"
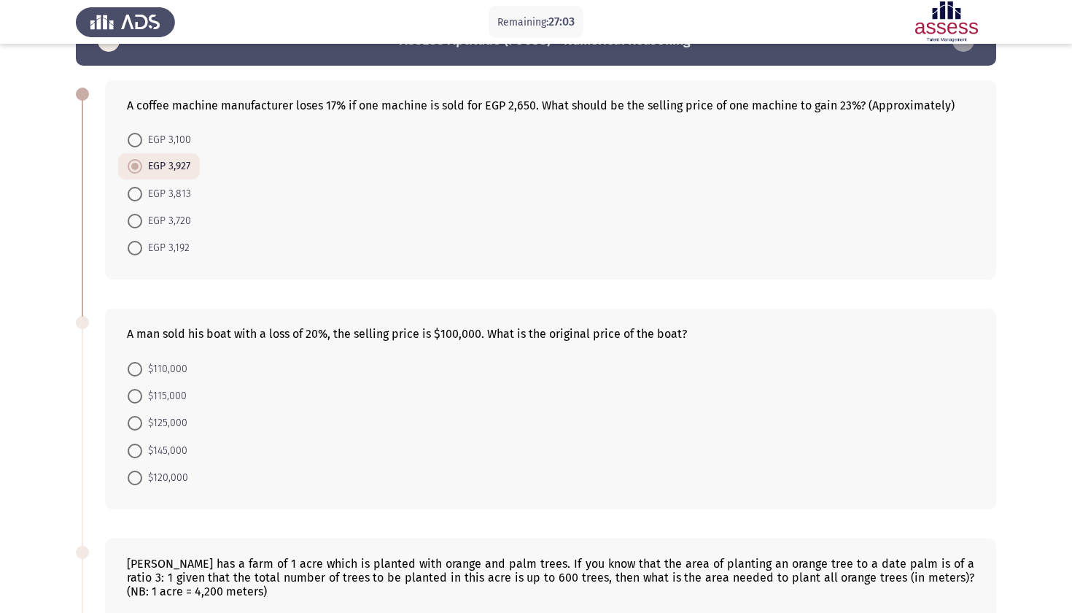
scroll to position [60, 0]
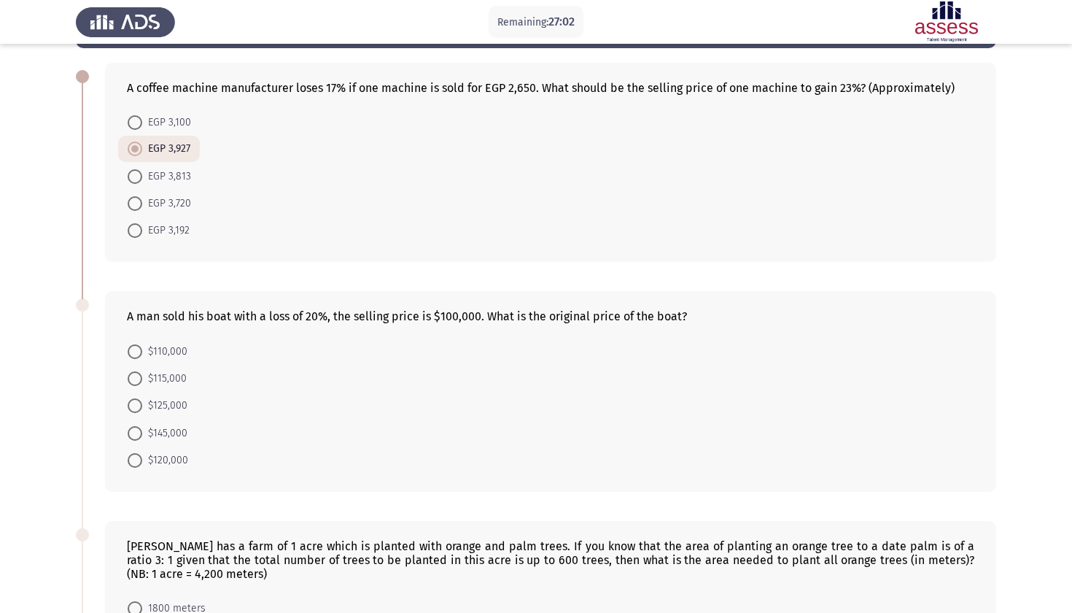
click at [153, 405] on span "$125,000" at bounding box center [164, 406] width 45 height 18
click at [142, 405] on input "$125,000" at bounding box center [135, 405] width 15 height 15
radio input "true"
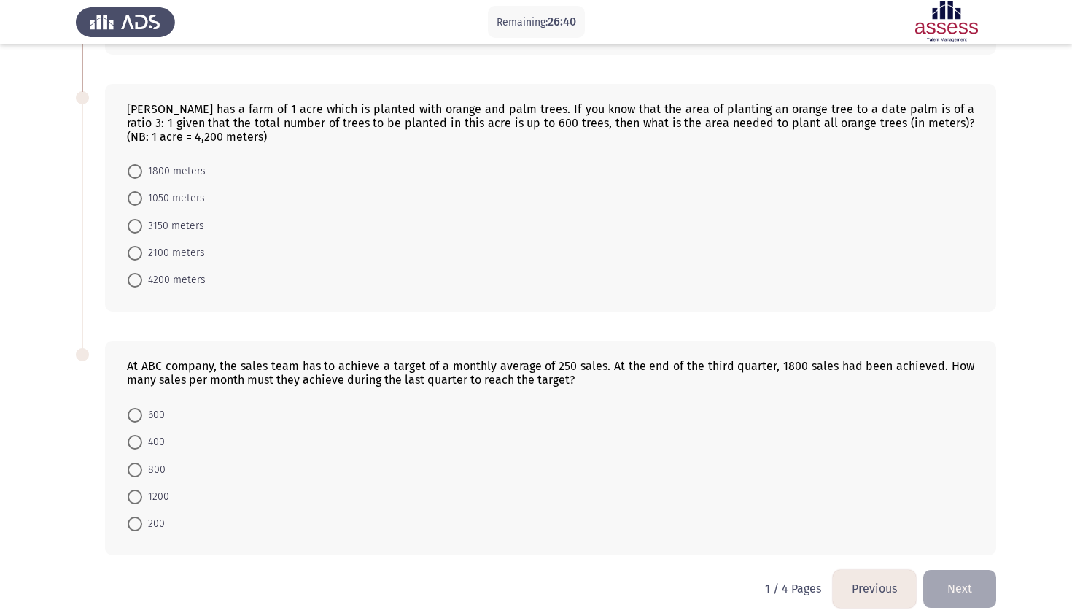
scroll to position [494, 0]
click at [172, 227] on span "3150 meters" at bounding box center [173, 228] width 62 height 18
click at [142, 227] on input "3150 meters" at bounding box center [135, 227] width 15 height 15
radio input "true"
click at [152, 444] on span "400" at bounding box center [153, 443] width 23 height 18
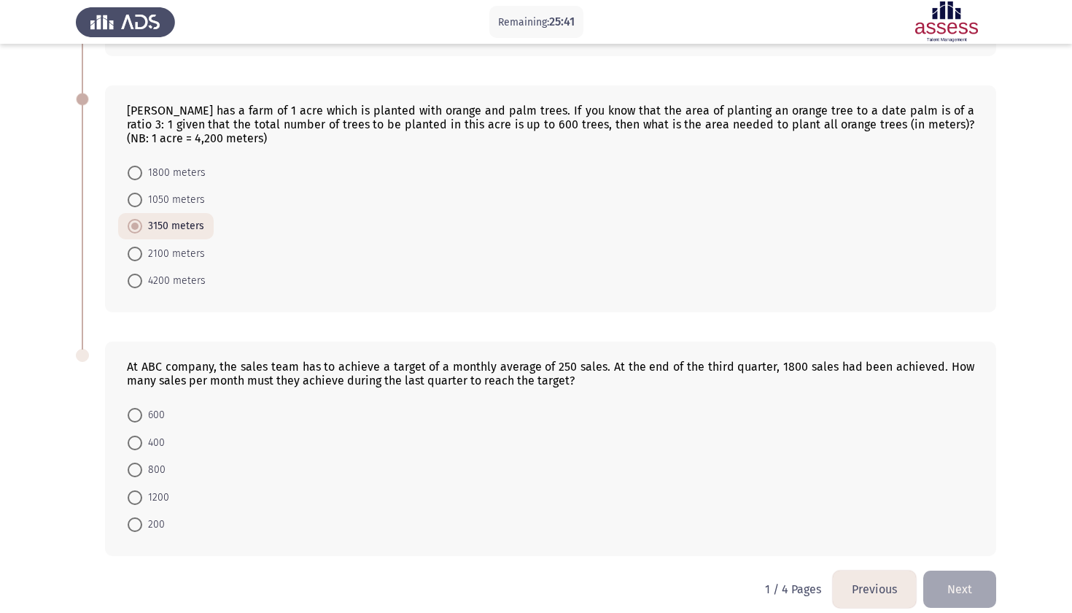
click at [142, 444] on input "400" at bounding box center [135, 442] width 15 height 15
radio input "true"
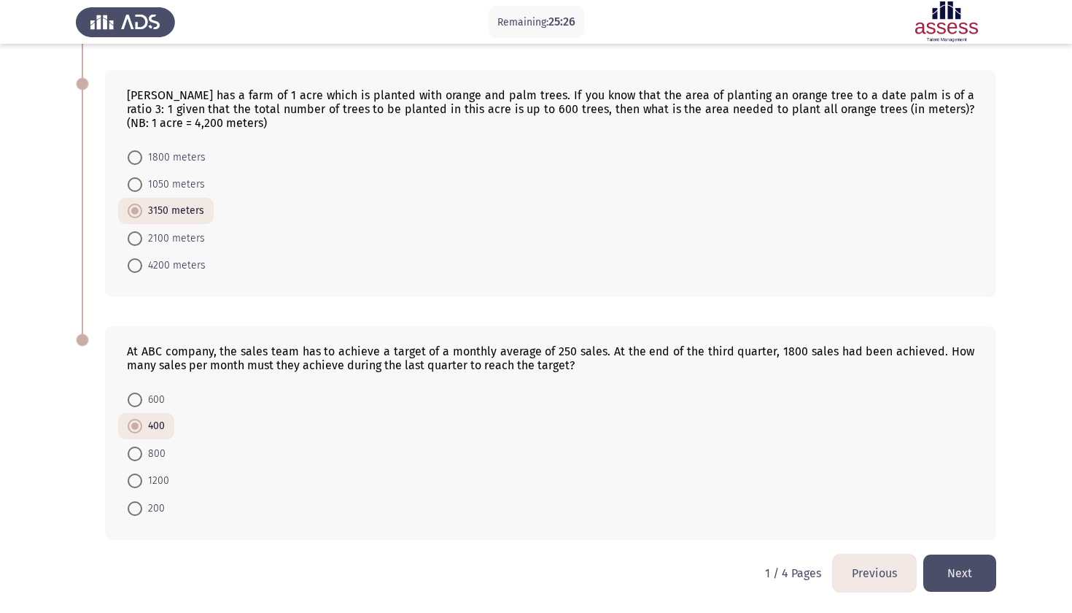
scroll to position [511, 0]
click at [954, 577] on button "Next" at bounding box center [959, 572] width 73 height 37
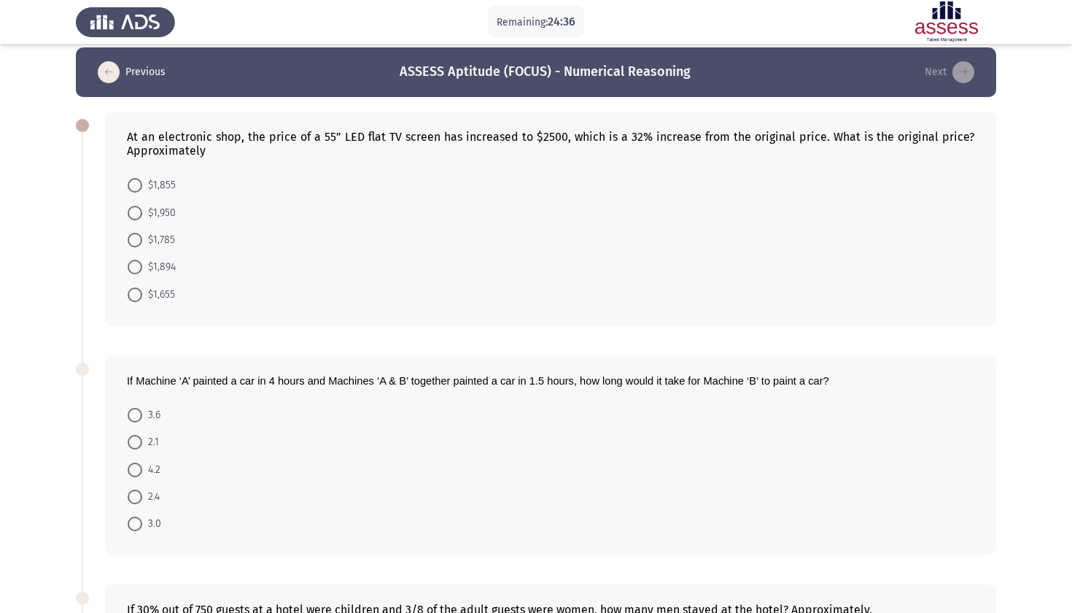
scroll to position [9, 0]
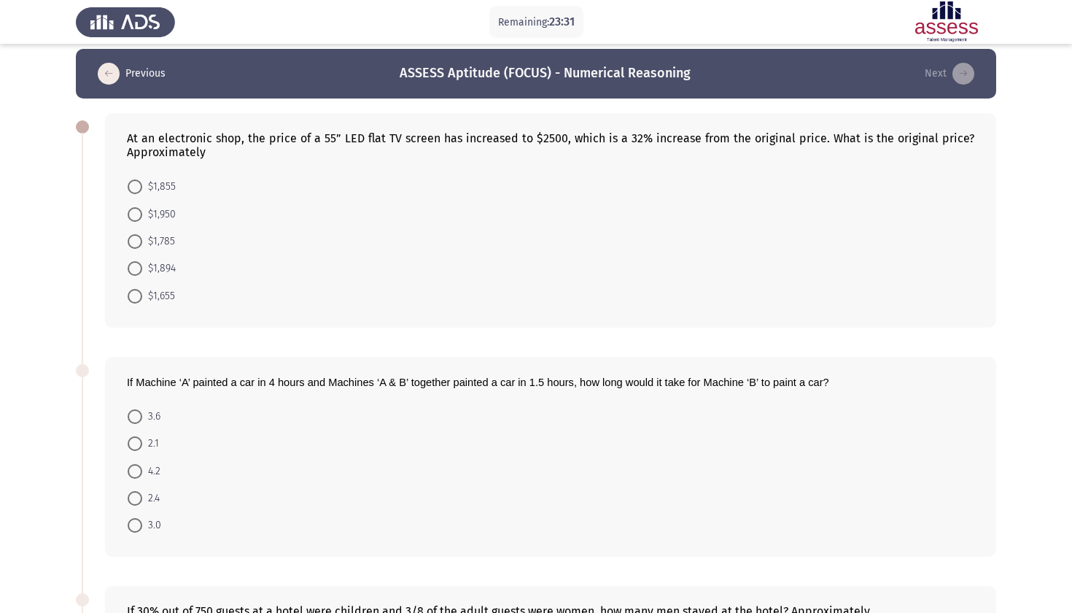
click at [162, 271] on span "$1,894" at bounding box center [159, 269] width 34 height 18
click at [142, 271] on input "$1,894" at bounding box center [135, 268] width 15 height 15
radio input "true"
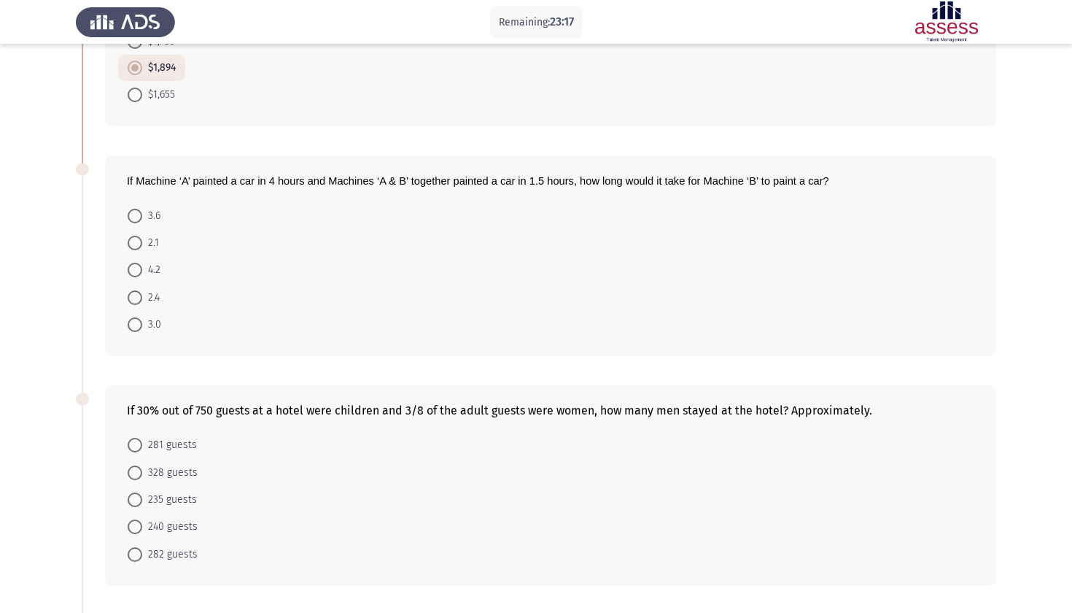
scroll to position [212, 0]
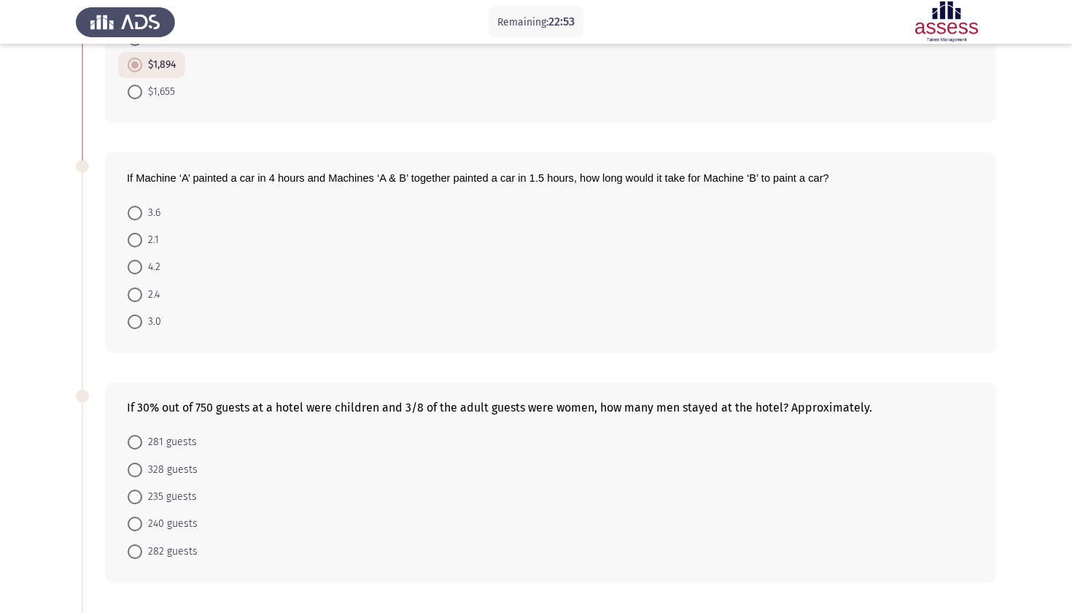
click at [139, 443] on span at bounding box center [135, 442] width 15 height 15
click at [139, 443] on input "281 guests" at bounding box center [135, 442] width 15 height 15
radio input "true"
click at [155, 295] on span "2.4" at bounding box center [151, 295] width 18 height 18
click at [142, 295] on input "2.4" at bounding box center [135, 294] width 15 height 15
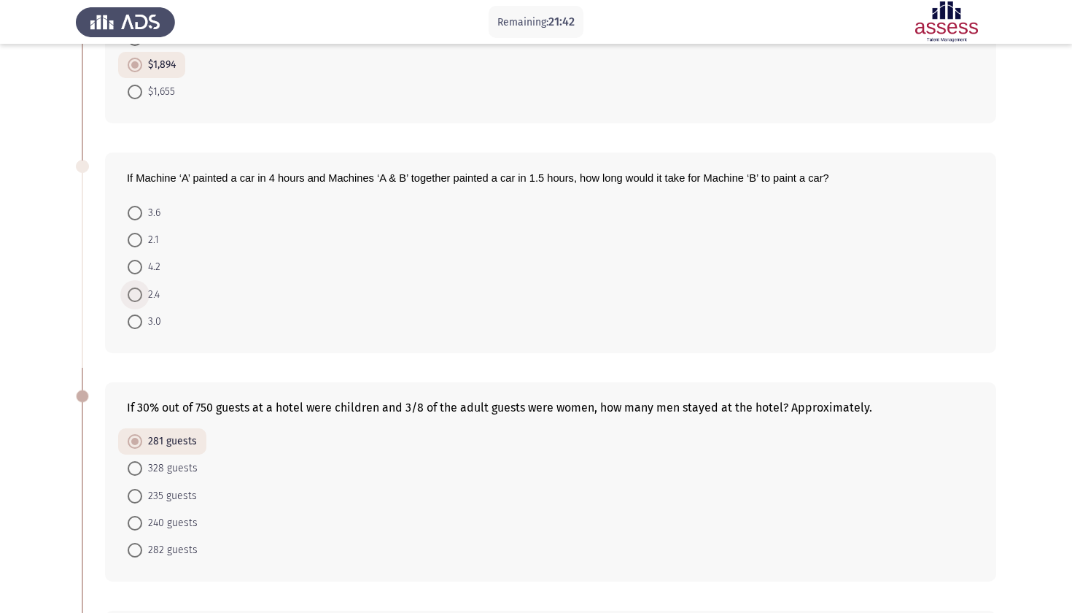
radio input "true"
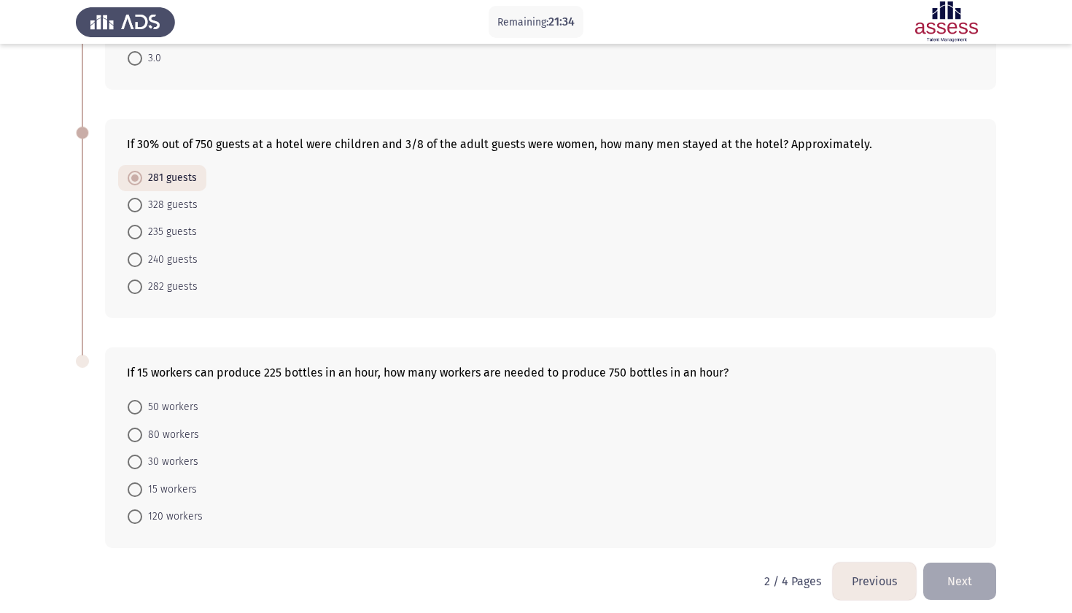
scroll to position [476, 0]
click at [173, 408] on span "50 workers" at bounding box center [170, 406] width 56 height 18
click at [142, 408] on input "50 workers" at bounding box center [135, 405] width 15 height 15
radio input "true"
click at [945, 586] on button "Next" at bounding box center [959, 578] width 73 height 37
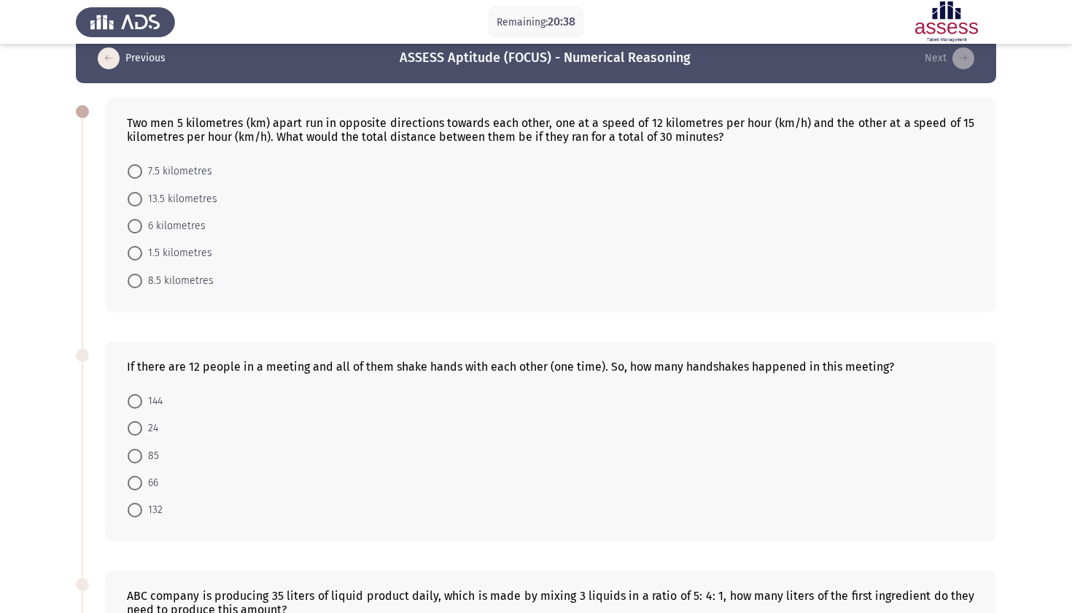
scroll to position [28, 0]
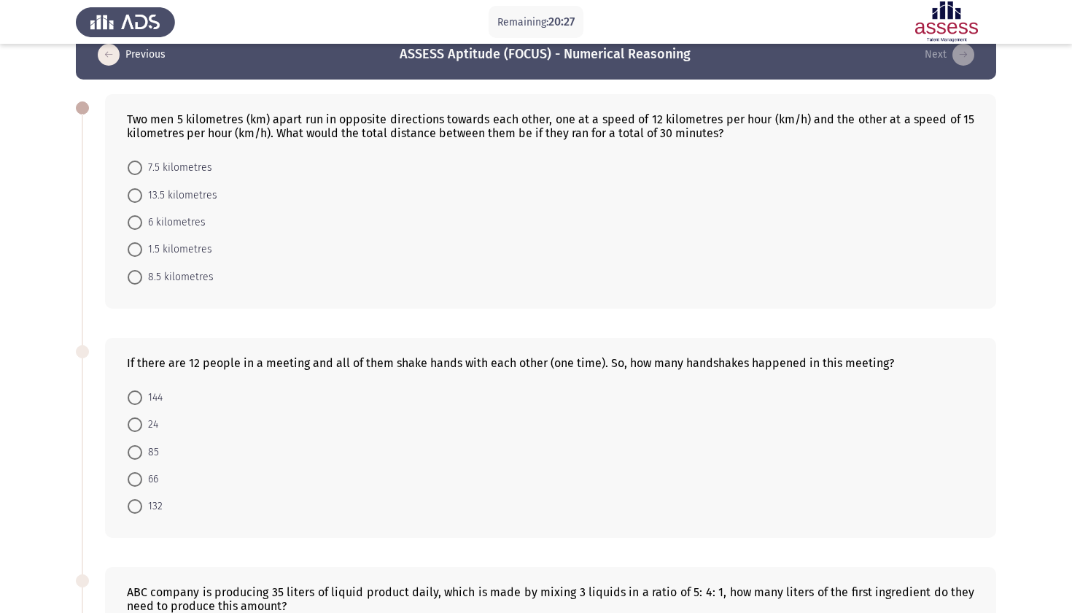
click at [144, 482] on span "66" at bounding box center [150, 479] width 16 height 18
click at [142, 482] on input "66" at bounding box center [135, 479] width 15 height 15
radio input "true"
click at [201, 197] on span "13.5 kilometres" at bounding box center [179, 196] width 75 height 18
click at [142, 197] on input "13.5 kilometres" at bounding box center [135, 195] width 15 height 15
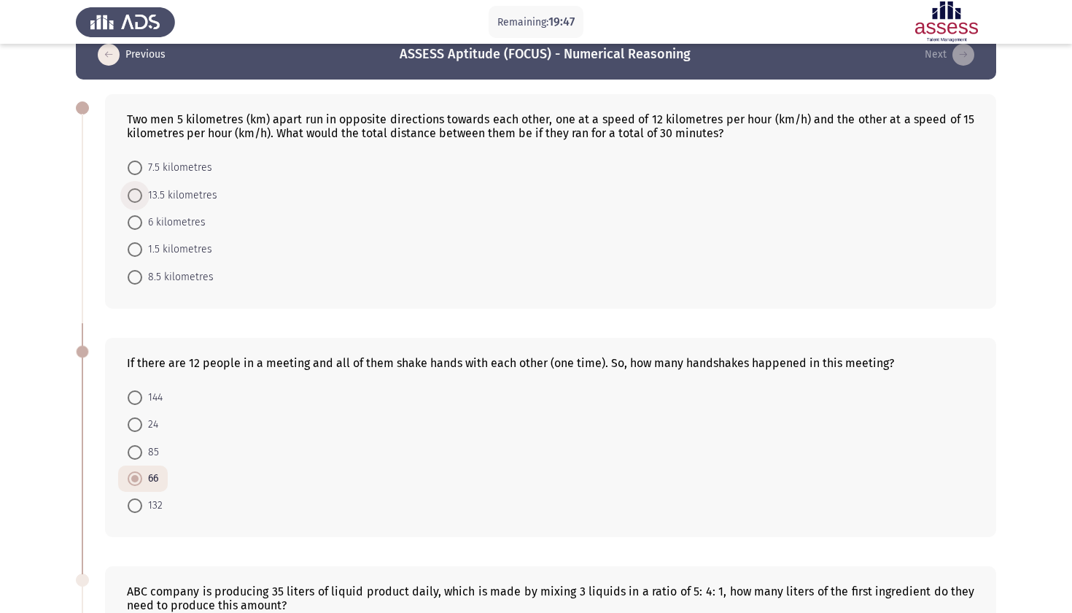
radio input "true"
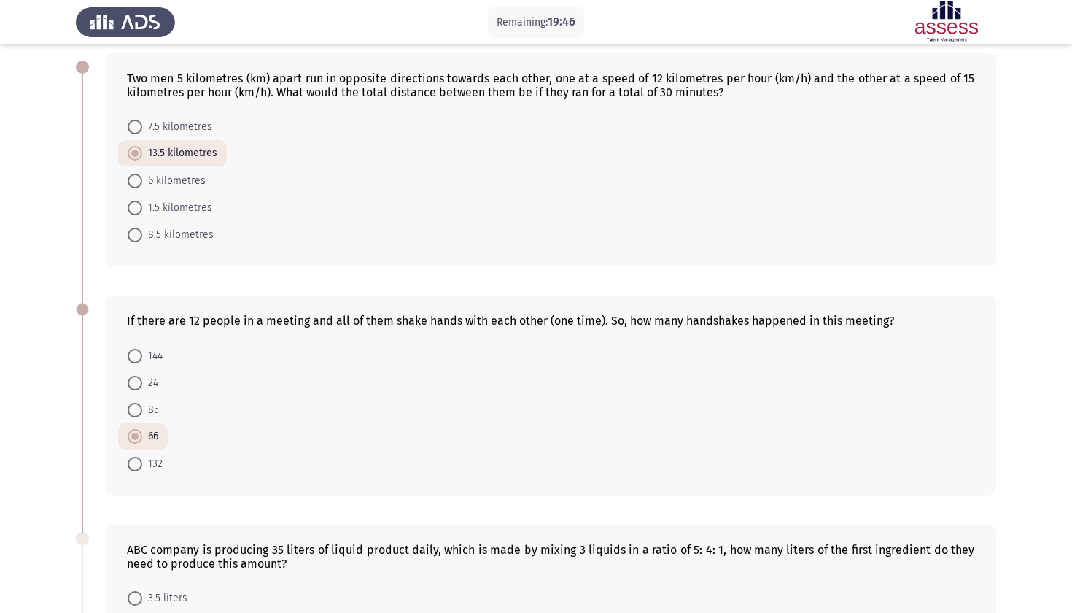
scroll to position [76, 0]
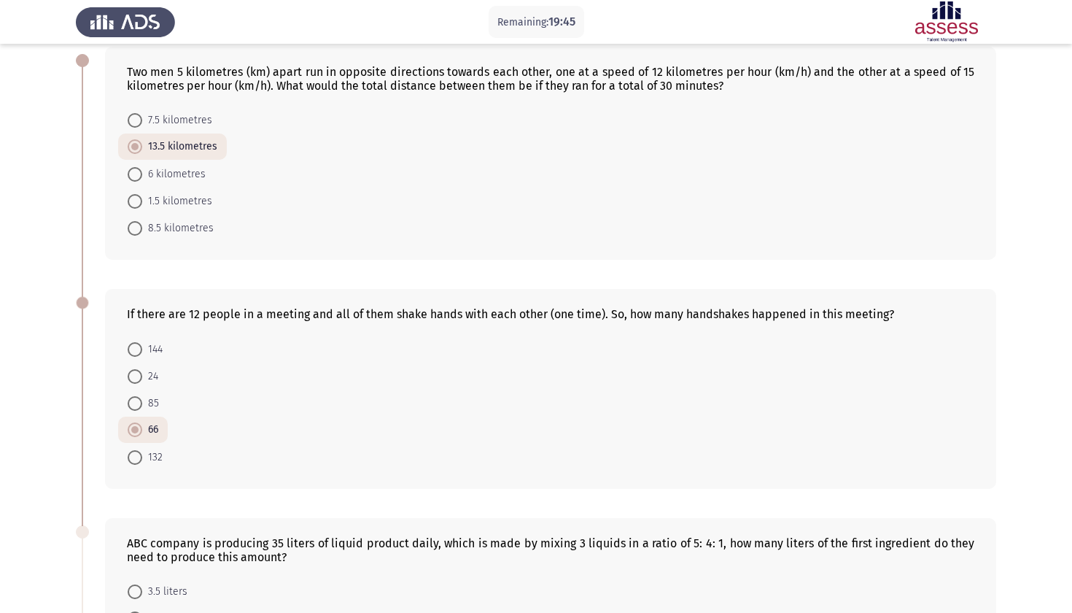
click at [130, 345] on span at bounding box center [135, 349] width 15 height 15
click at [130, 345] on input "144" at bounding box center [135, 349] width 15 height 15
radio input "true"
click at [143, 434] on span "66" at bounding box center [150, 430] width 16 height 18
click at [142, 434] on input "66" at bounding box center [135, 429] width 15 height 15
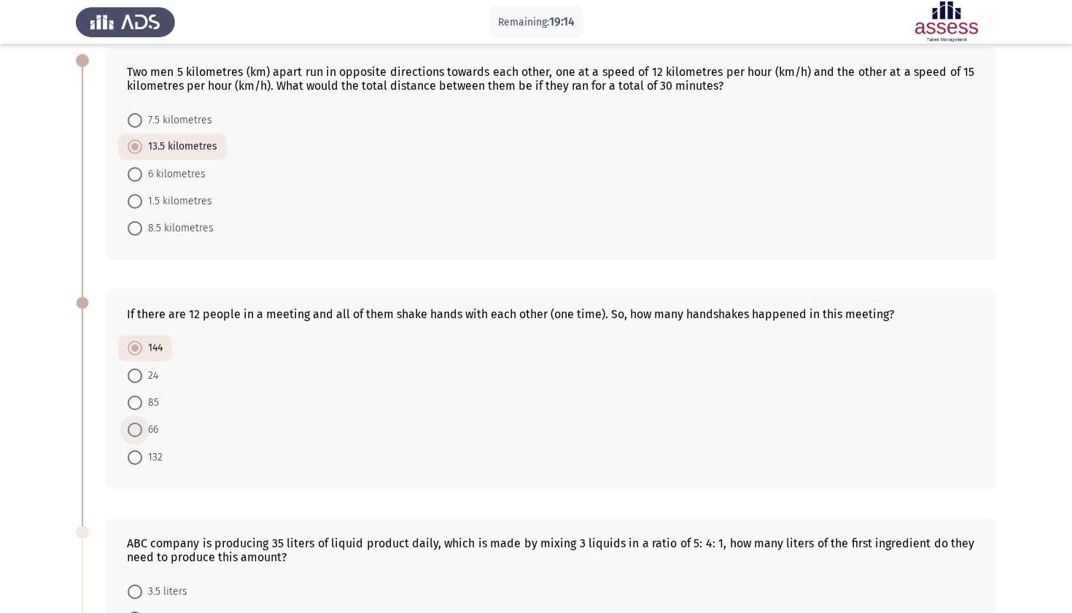
radio input "true"
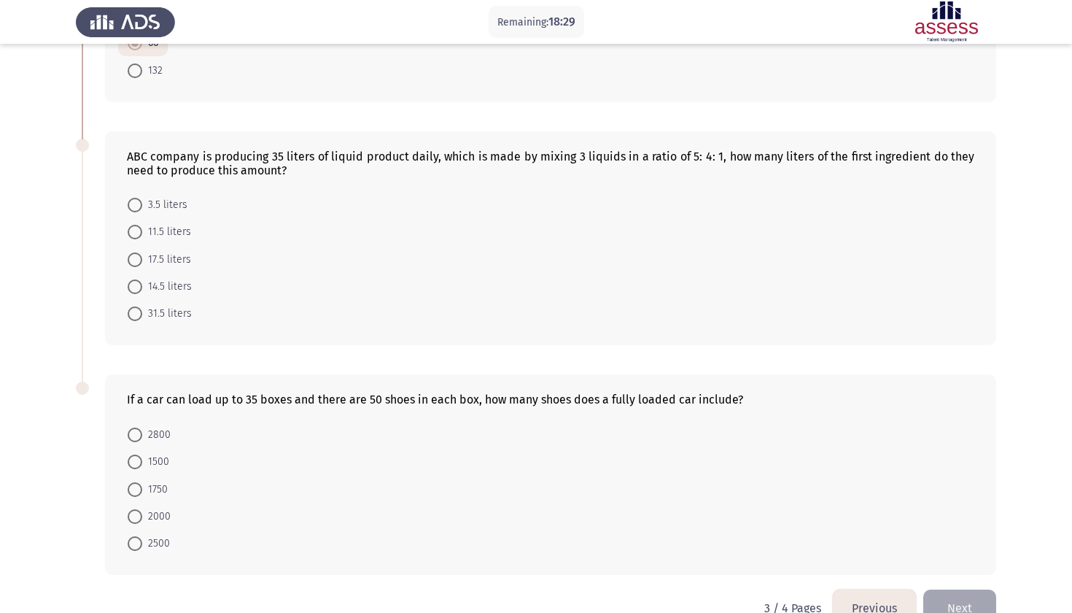
scroll to position [475, 0]
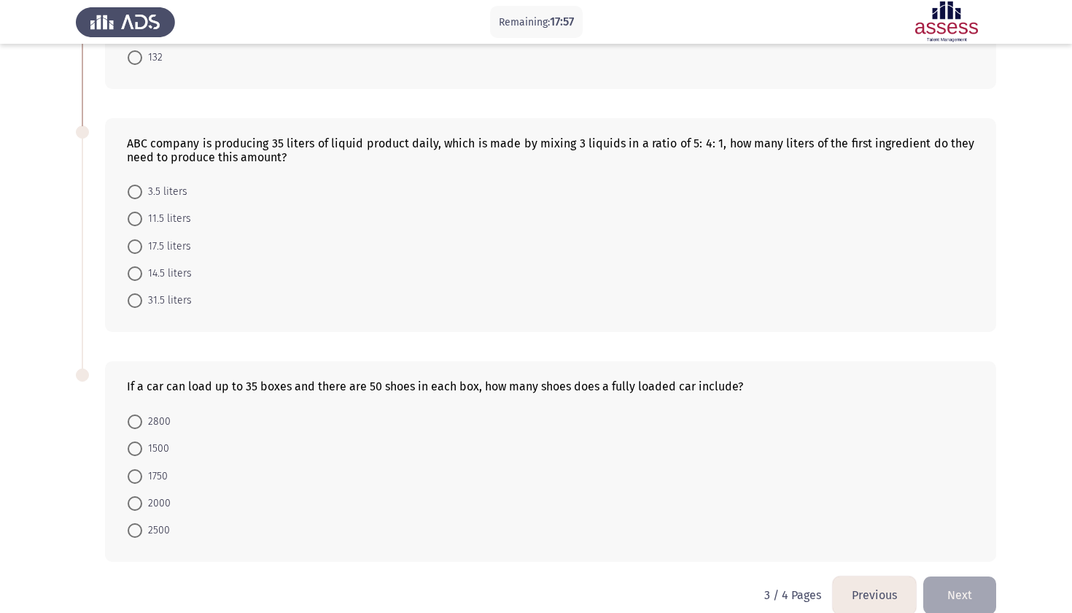
click at [152, 474] on span "1750" at bounding box center [155, 476] width 26 height 18
click at [142, 474] on input "1750" at bounding box center [135, 476] width 15 height 15
radio input "true"
click at [171, 248] on span "17.5 liters" at bounding box center [166, 247] width 49 height 18
click at [142, 248] on input "17.5 liters" at bounding box center [135, 246] width 15 height 15
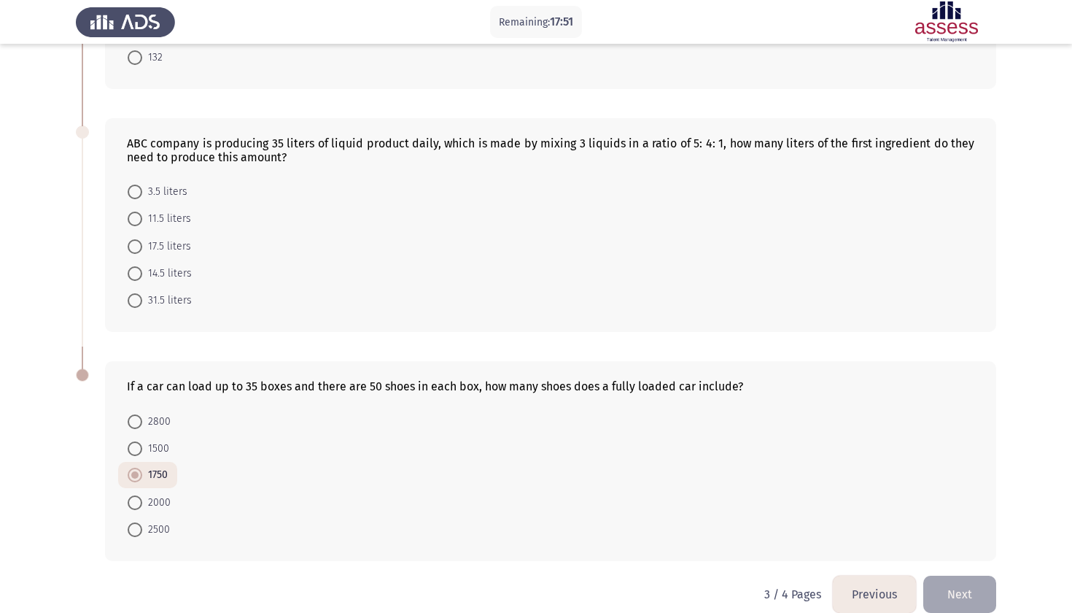
radio input "true"
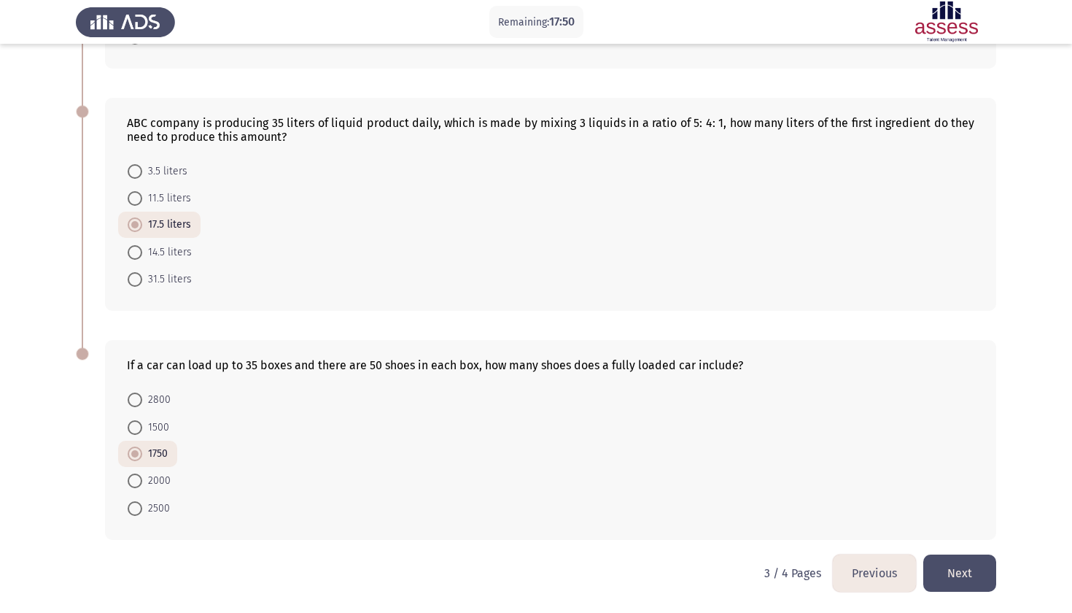
scroll to position [497, 0]
click at [958, 562] on button "Next" at bounding box center [959, 572] width 73 height 37
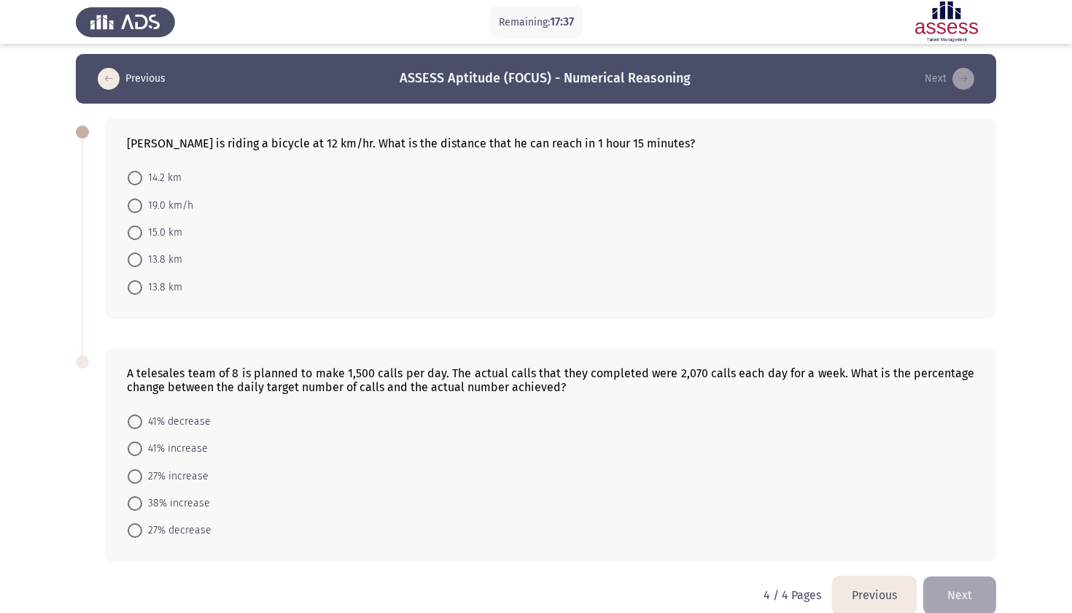
scroll to position [0, 0]
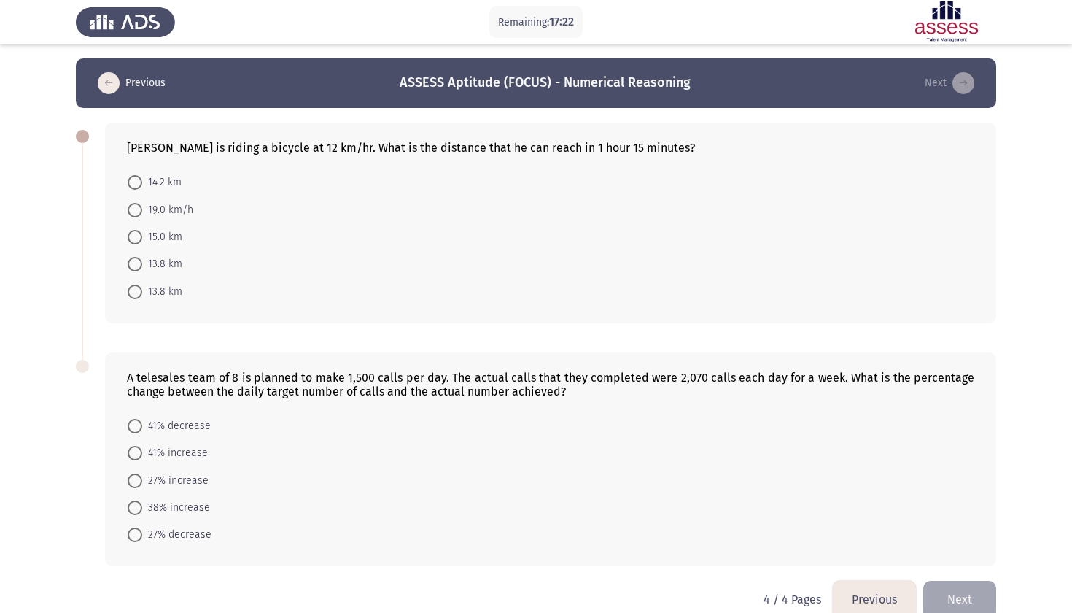
click at [176, 240] on span "15.0 km" at bounding box center [162, 237] width 40 height 18
click at [142, 240] on input "15.0 km" at bounding box center [135, 237] width 15 height 15
radio input "true"
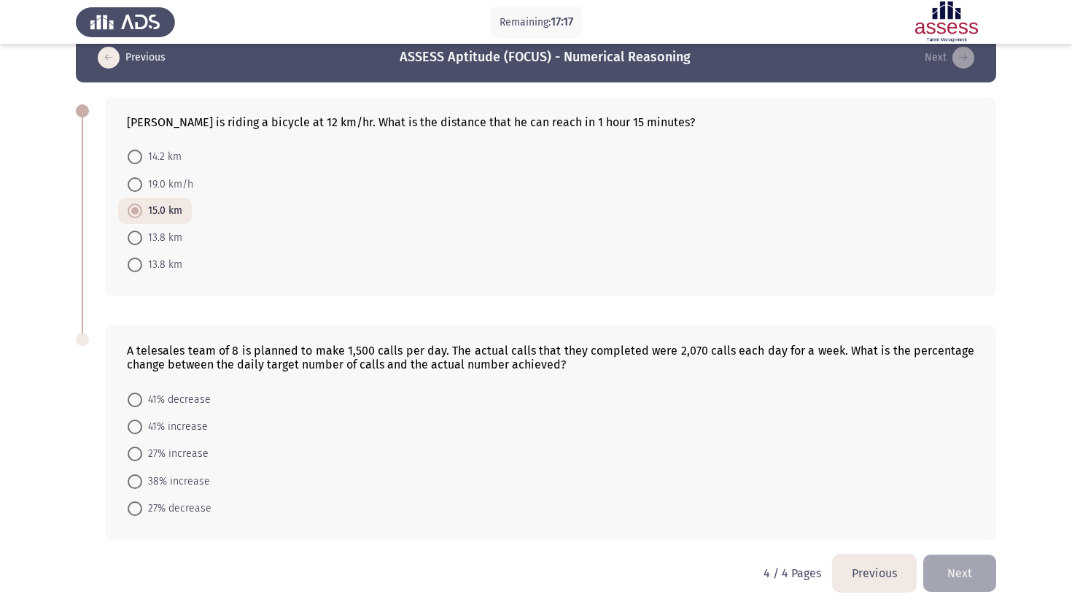
scroll to position [28, 0]
click at [190, 481] on span "38% increase" at bounding box center [176, 482] width 68 height 18
click at [142, 481] on input "38% increase" at bounding box center [135, 481] width 15 height 15
radio input "true"
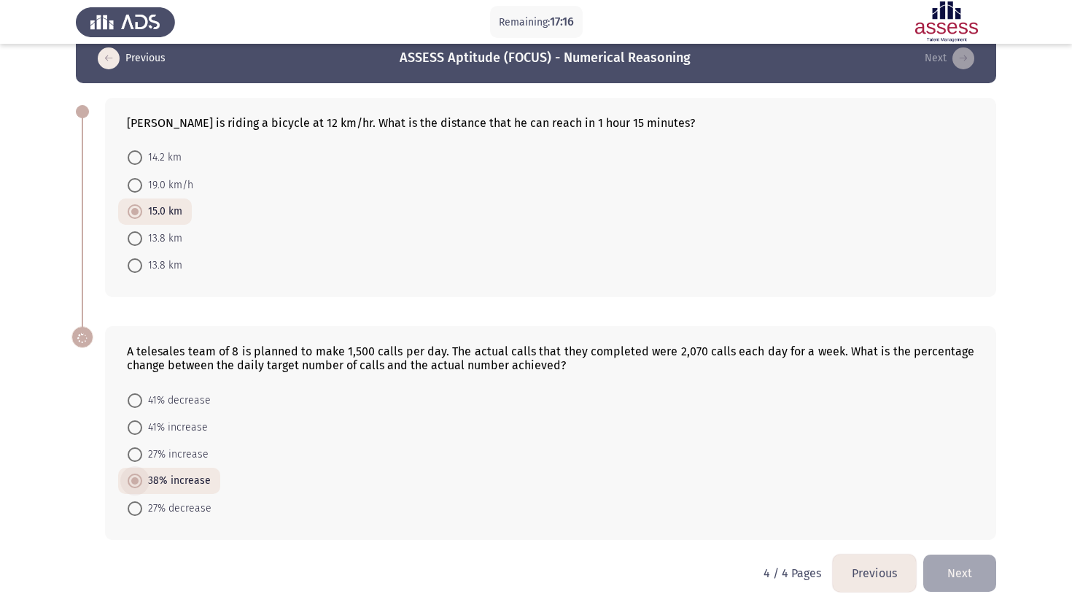
scroll to position [27, 0]
click at [191, 432] on span "41% increase" at bounding box center [175, 428] width 66 height 18
click at [142, 432] on input "41% increase" at bounding box center [135, 427] width 15 height 15
radio input "true"
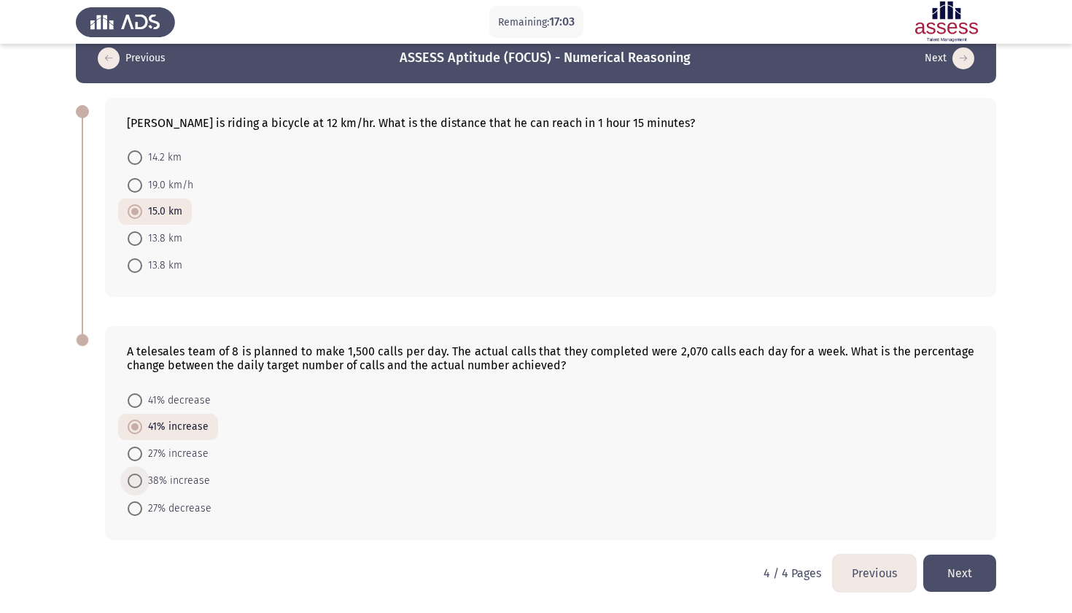
click at [184, 479] on span "38% increase" at bounding box center [176, 481] width 68 height 18
click at [142, 479] on input "38% increase" at bounding box center [135, 480] width 15 height 15
radio input "true"
click at [367, 57] on app-previous-next-buttons "Previous ASSESS Aptitude (FOCUS) - Numerical Reasoning Next" at bounding box center [535, 58] width 885 height 23
click at [952, 561] on button "Next" at bounding box center [959, 572] width 73 height 37
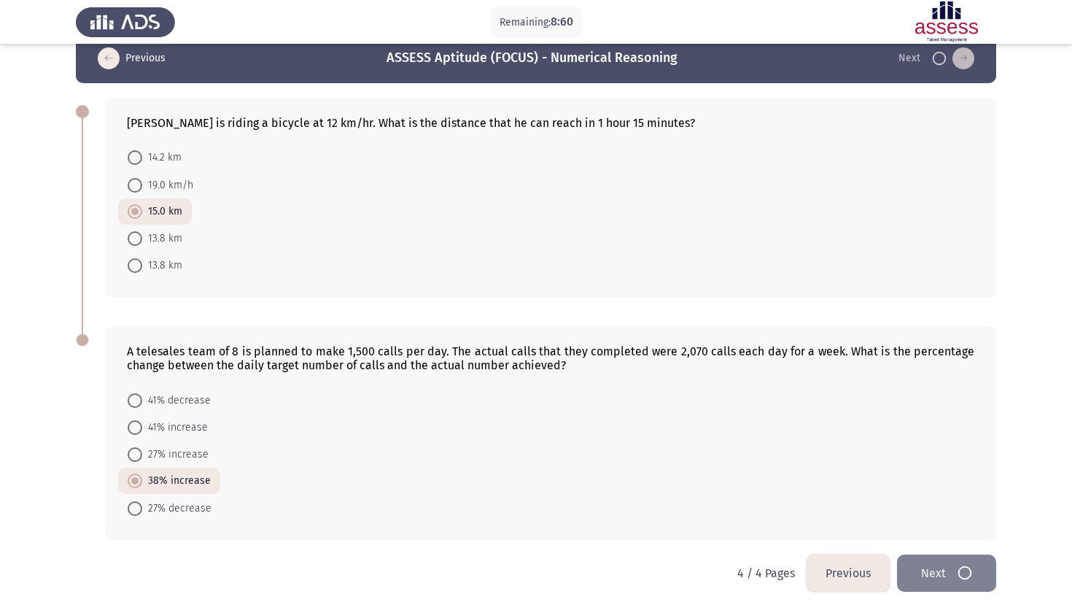
scroll to position [0, 0]
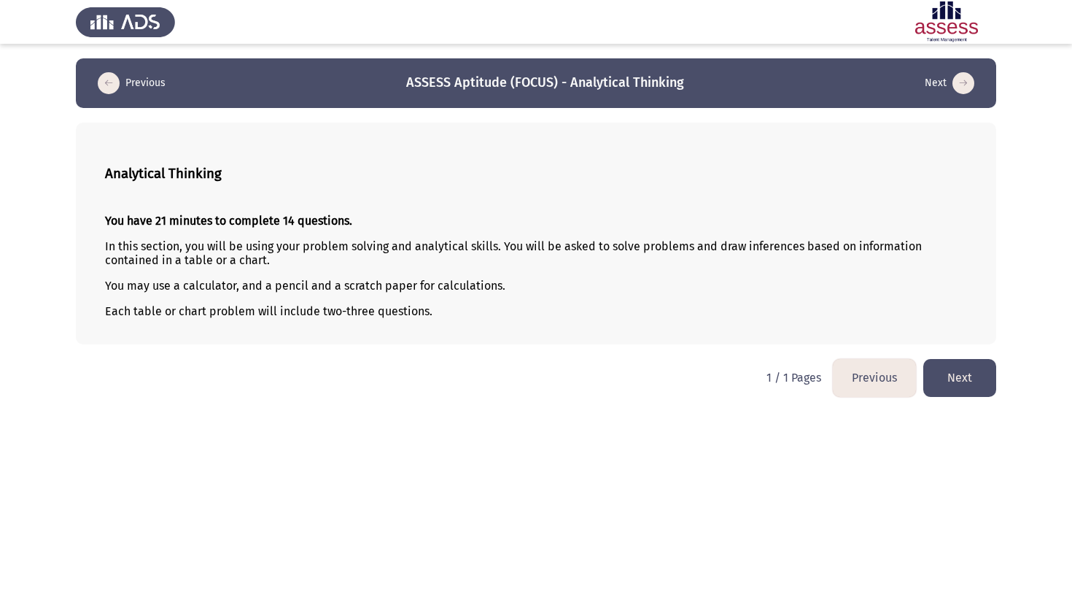
click at [945, 384] on button "Next" at bounding box center [959, 377] width 73 height 37
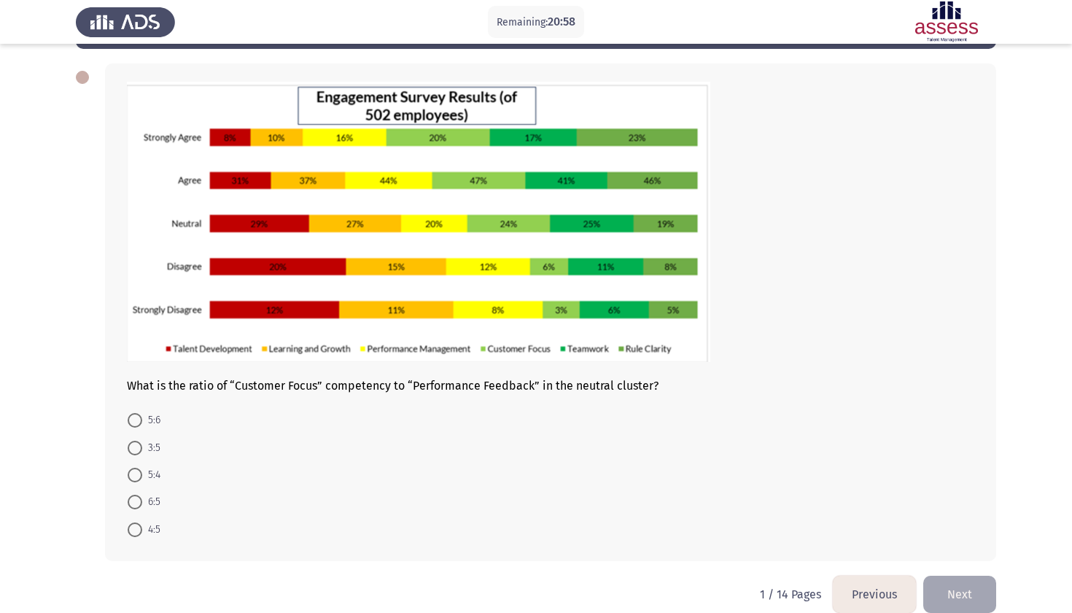
scroll to position [62, 0]
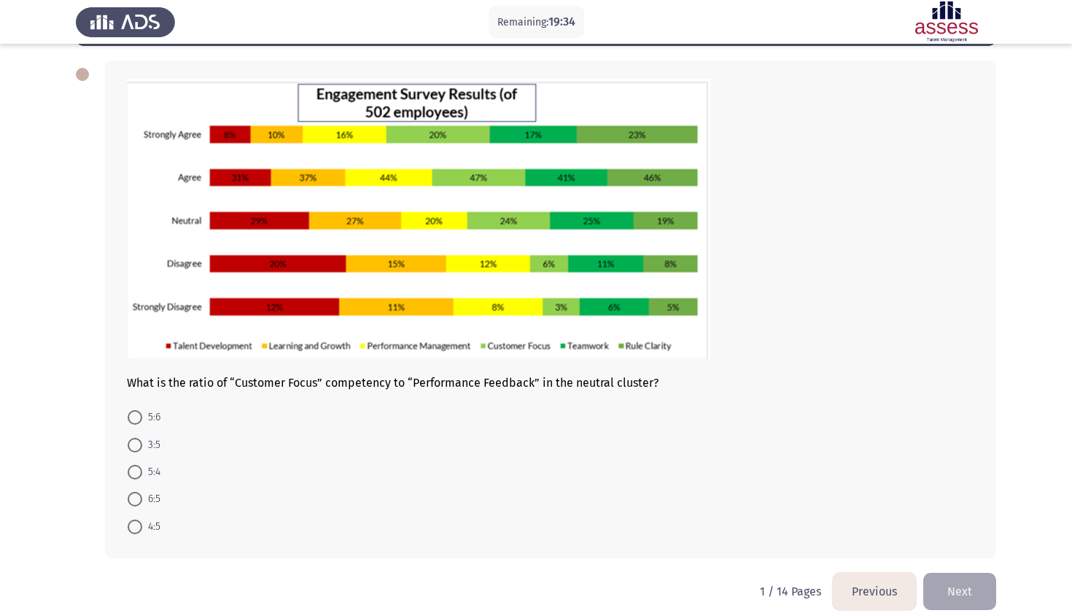
click at [157, 501] on span "6:5" at bounding box center [151, 499] width 18 height 18
click at [142, 501] on input "6:5" at bounding box center [135, 498] width 15 height 15
radio input "true"
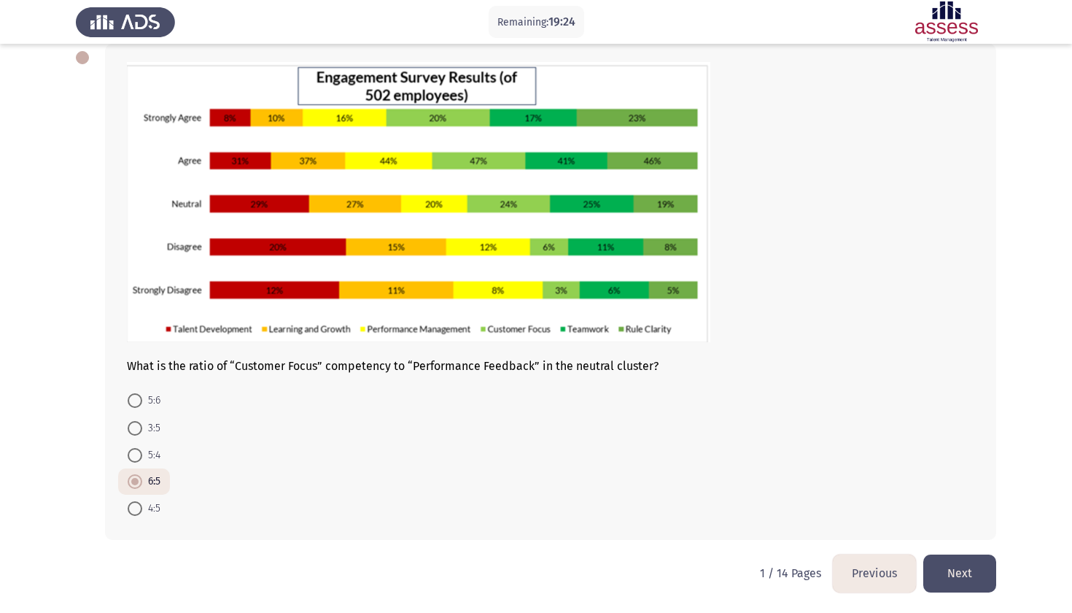
scroll to position [81, 0]
click at [946, 572] on button "Next" at bounding box center [959, 572] width 73 height 37
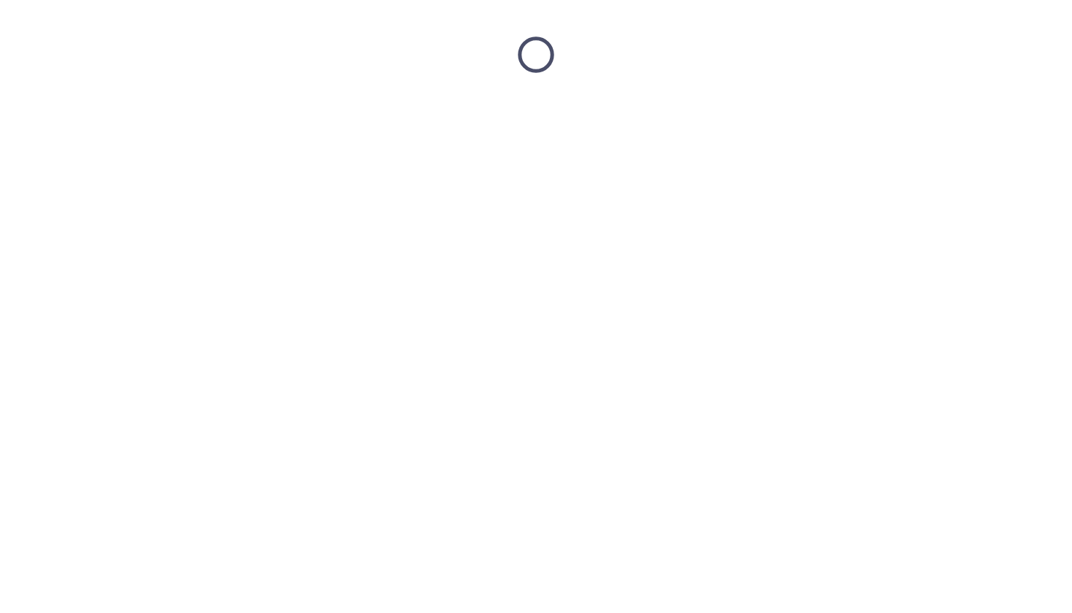
scroll to position [0, 0]
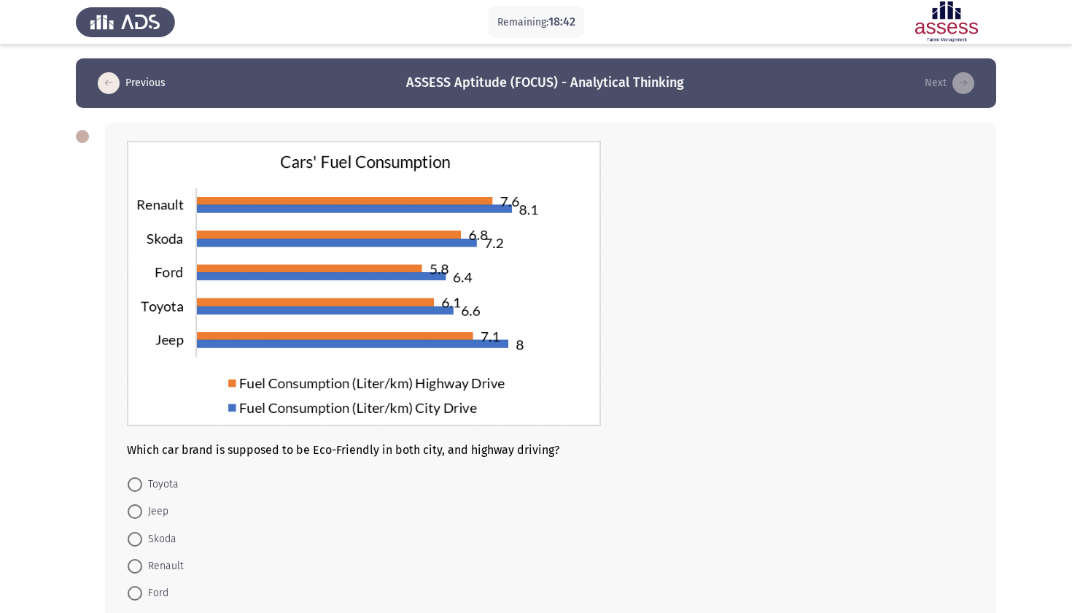
click at [157, 597] on span "Ford" at bounding box center [155, 593] width 26 height 18
click at [142, 597] on input "Ford" at bounding box center [135, 593] width 15 height 15
radio input "true"
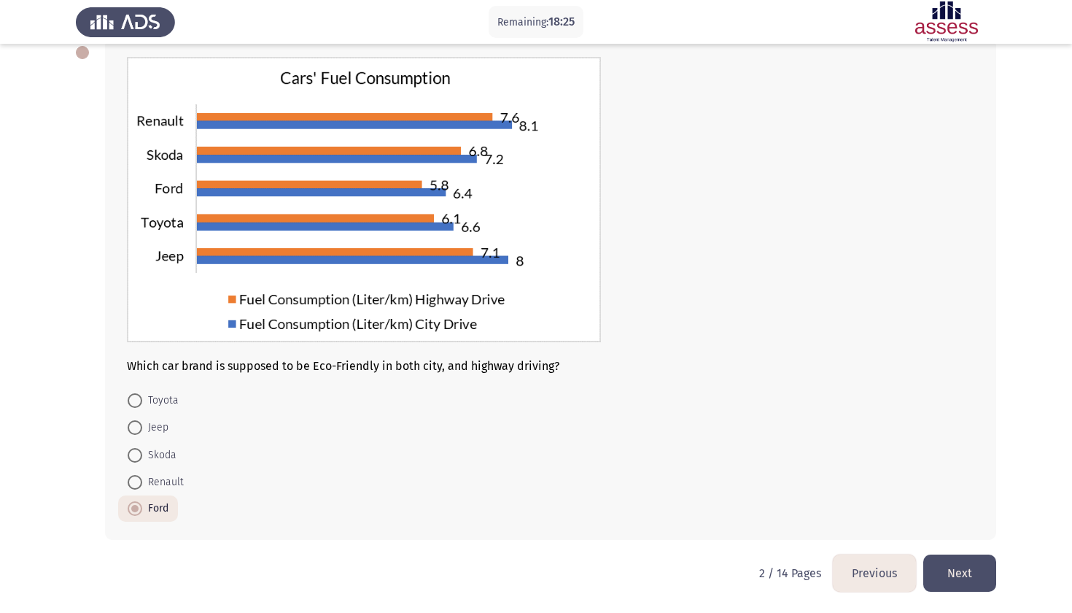
scroll to position [86, 0]
click at [956, 578] on button "Next" at bounding box center [959, 572] width 73 height 37
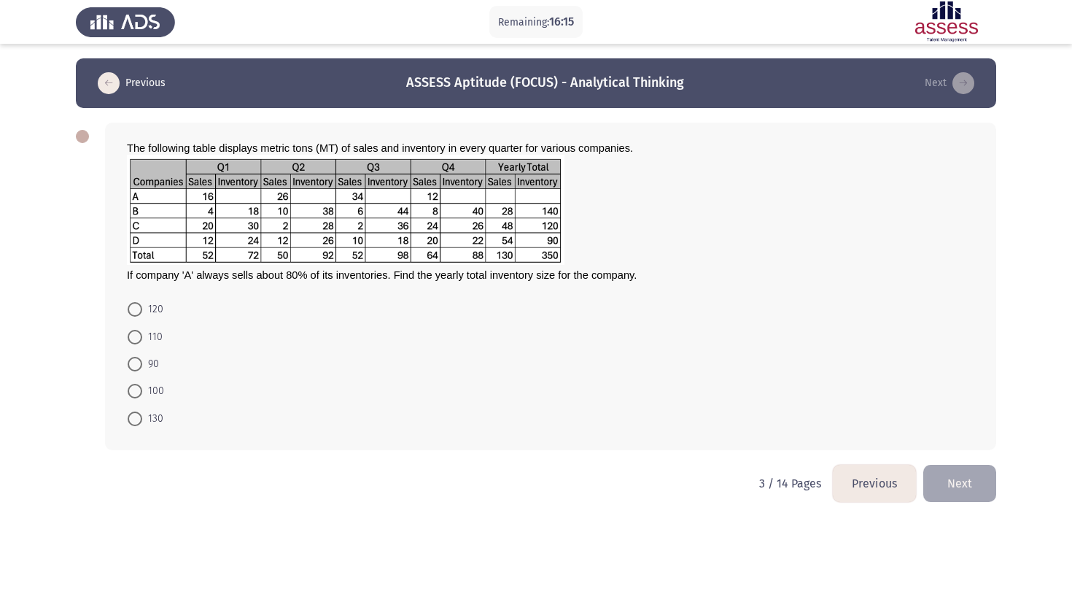
click at [156, 336] on span "110" at bounding box center [152, 337] width 20 height 18
click at [142, 336] on input "110" at bounding box center [135, 337] width 15 height 15
radio input "true"
click at [140, 341] on span at bounding box center [135, 335] width 15 height 15
click at [140, 341] on input "110" at bounding box center [135, 335] width 15 height 15
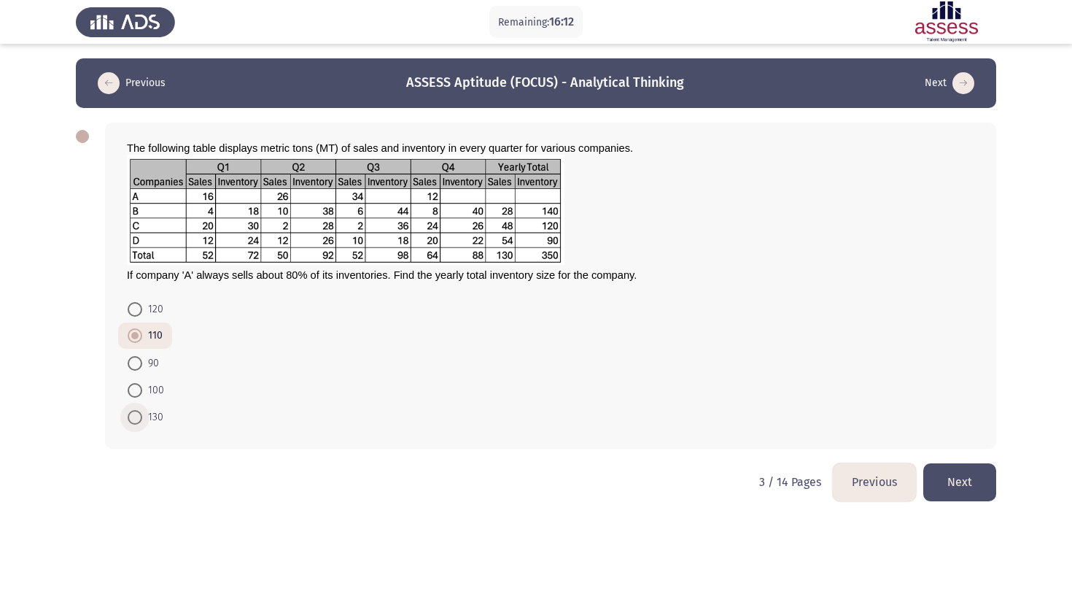
click at [144, 417] on span "130" at bounding box center [152, 417] width 21 height 18
click at [142, 417] on input "130" at bounding box center [135, 417] width 15 height 15
radio input "true"
click at [163, 339] on mat-radio-button "110" at bounding box center [145, 335] width 54 height 27
click at [145, 339] on span "110" at bounding box center [152, 337] width 20 height 18
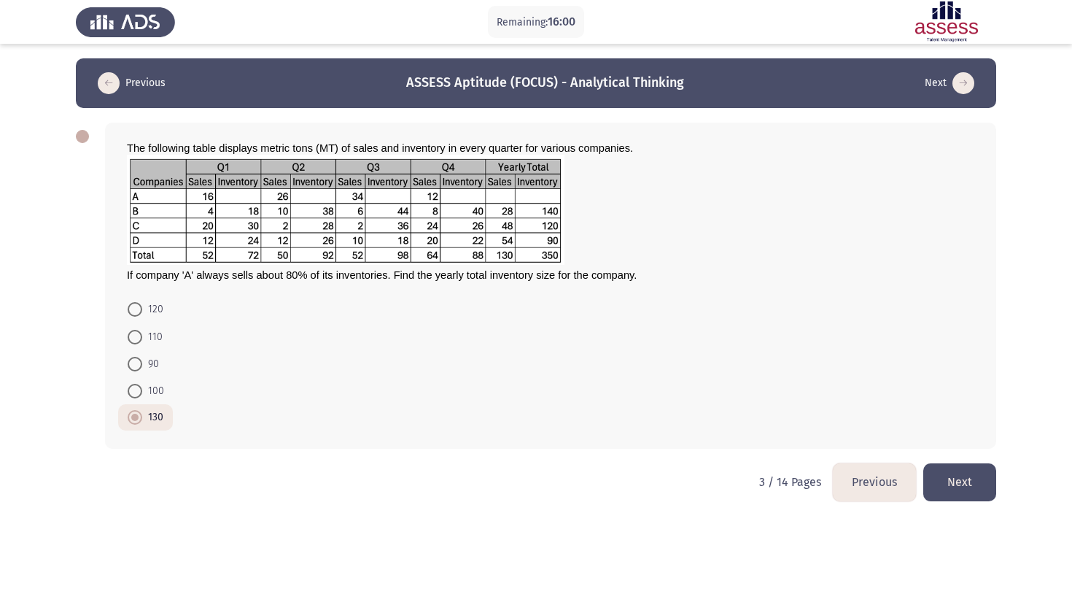
click at [142, 339] on input "110" at bounding box center [135, 337] width 15 height 15
radio input "true"
click at [246, 195] on img at bounding box center [346, 210] width 438 height 110
click at [950, 486] on button "Next" at bounding box center [959, 481] width 73 height 37
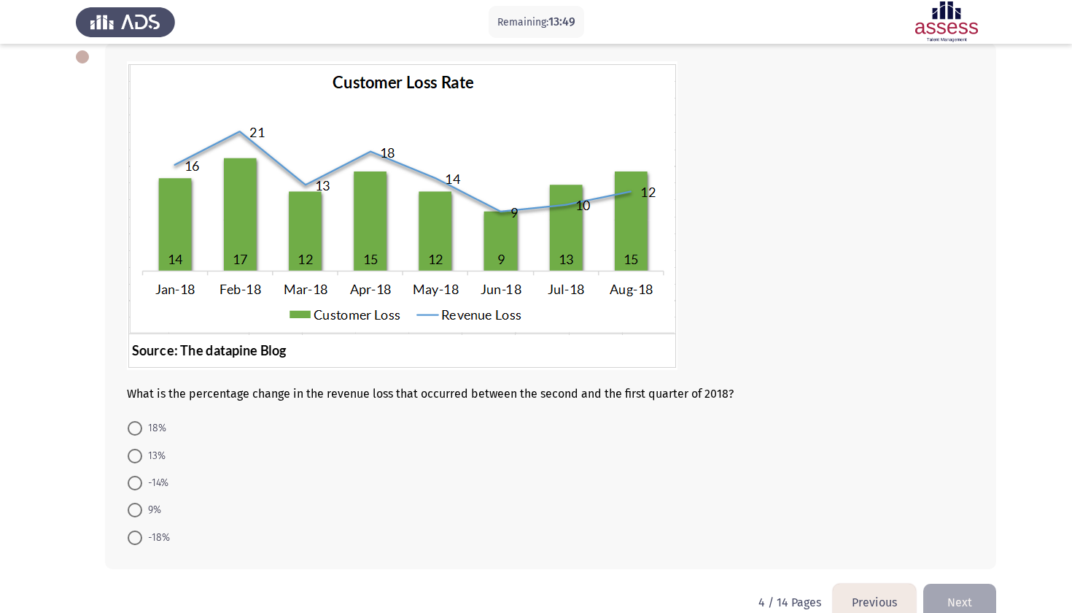
scroll to position [77, 0]
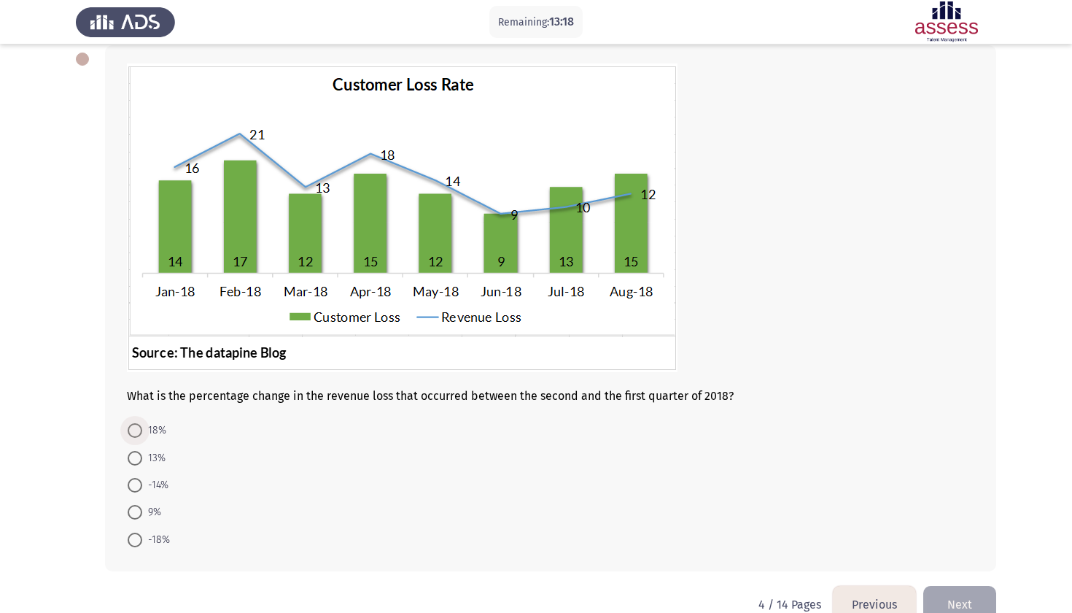
click at [136, 432] on span at bounding box center [135, 430] width 15 height 15
click at [136, 432] on input "18%" at bounding box center [135, 430] width 15 height 15
radio input "true"
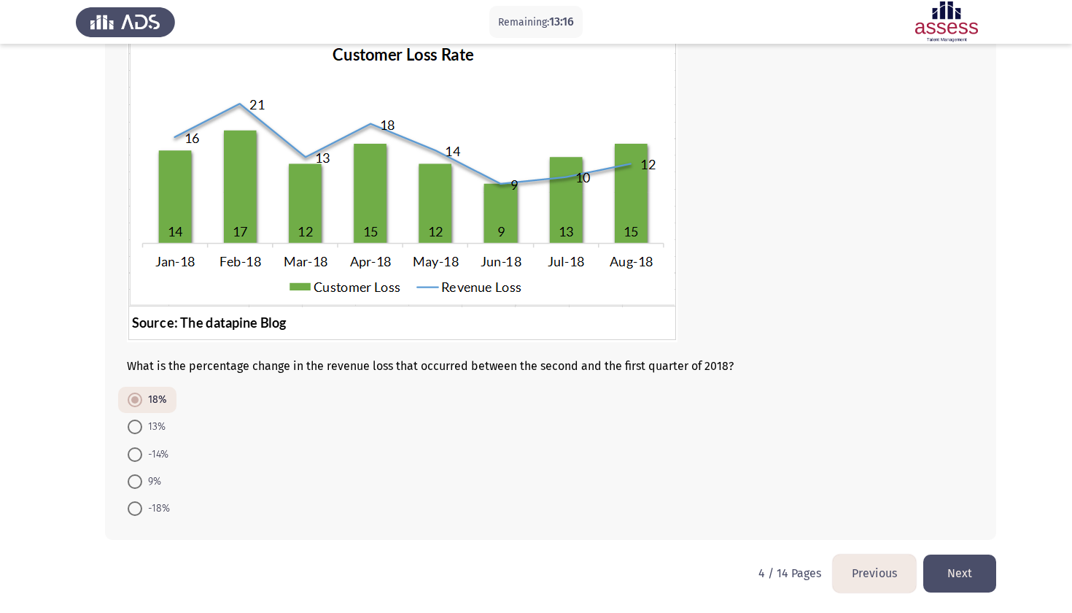
scroll to position [109, 0]
click at [158, 511] on span "-18%" at bounding box center [156, 508] width 28 height 18
click at [142, 511] on input "-18%" at bounding box center [135, 508] width 15 height 15
radio input "true"
click at [954, 568] on button "Next" at bounding box center [959, 572] width 73 height 37
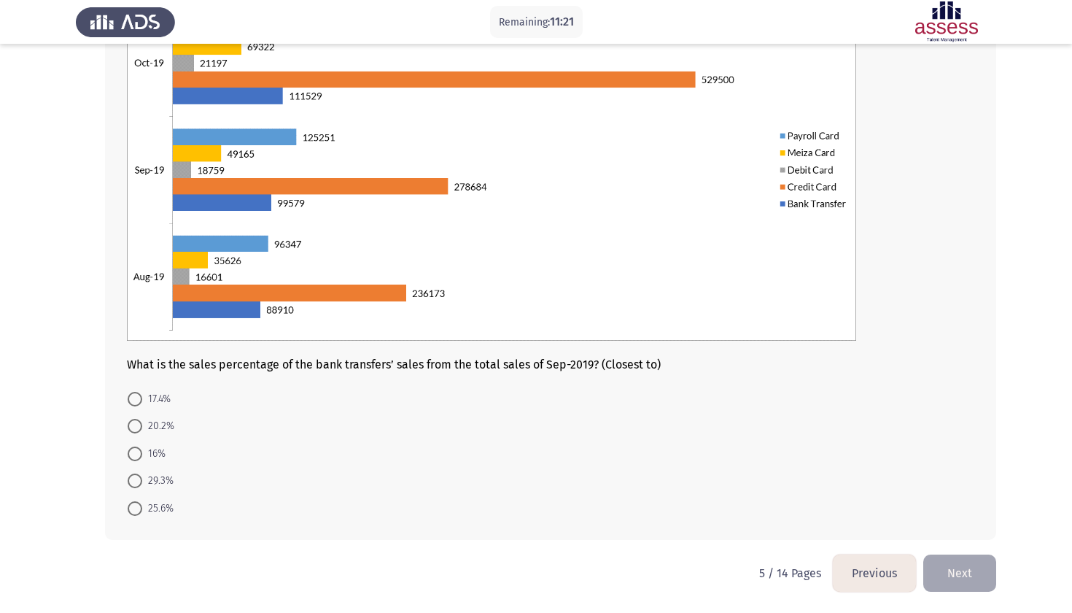
scroll to position [173, 0]
click at [147, 392] on span "17.4%" at bounding box center [156, 399] width 28 height 18
click at [142, 392] on input "17.4%" at bounding box center [135, 399] width 15 height 15
radio input "true"
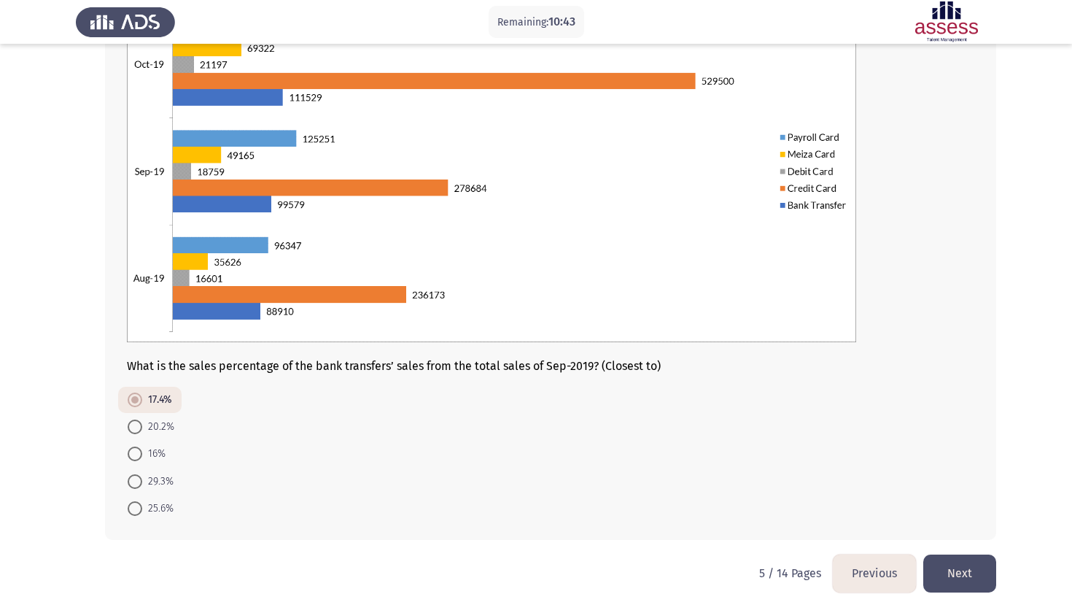
click at [947, 551] on div "What is the sales percentage of the bank transfers’ sales from the total sales …" at bounding box center [536, 246] width 920 height 615
click at [952, 566] on button "Next" at bounding box center [959, 572] width 73 height 37
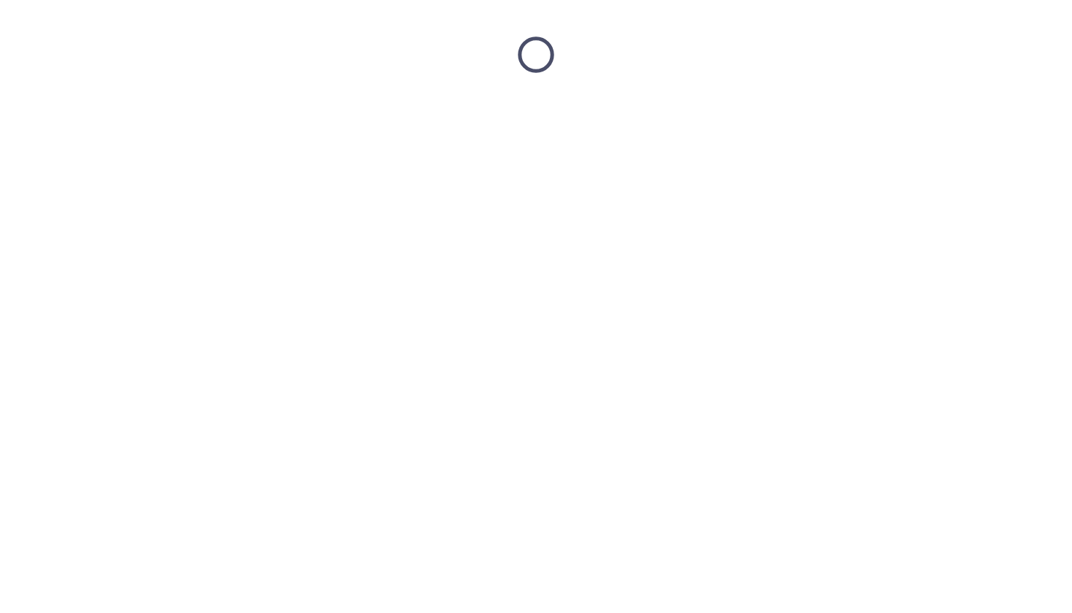
scroll to position [0, 0]
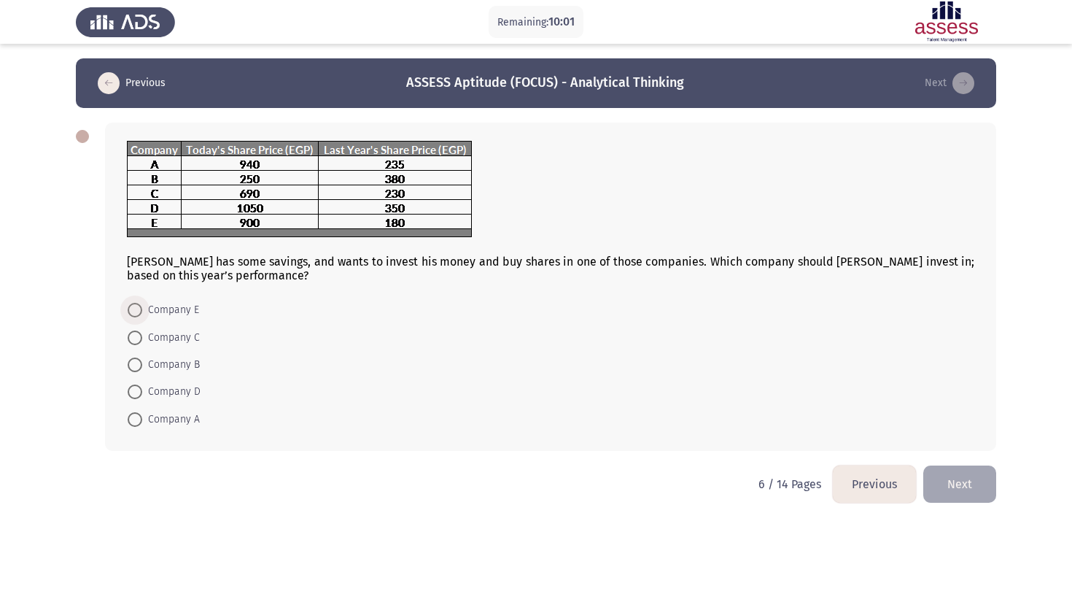
click at [139, 308] on span at bounding box center [135, 310] width 15 height 15
click at [139, 308] on input "Company E" at bounding box center [135, 310] width 15 height 15
radio input "true"
click at [943, 483] on button "Next" at bounding box center [959, 482] width 73 height 37
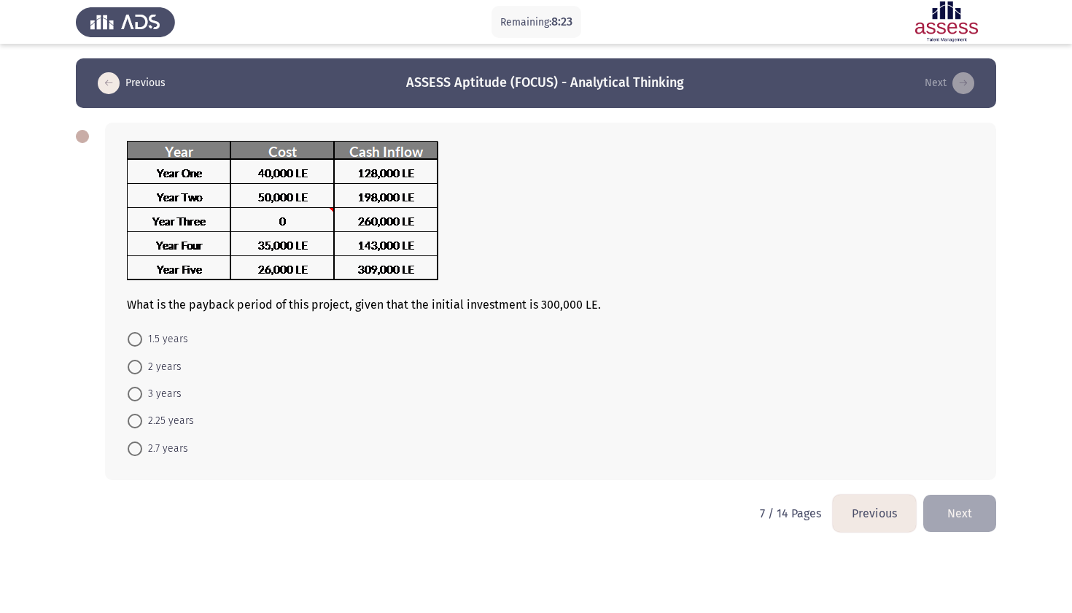
click at [172, 421] on span "2.25 years" at bounding box center [168, 421] width 52 height 18
click at [142, 421] on input "2.25 years" at bounding box center [135, 420] width 15 height 15
radio input "true"
click at [968, 513] on button "Next" at bounding box center [959, 511] width 73 height 37
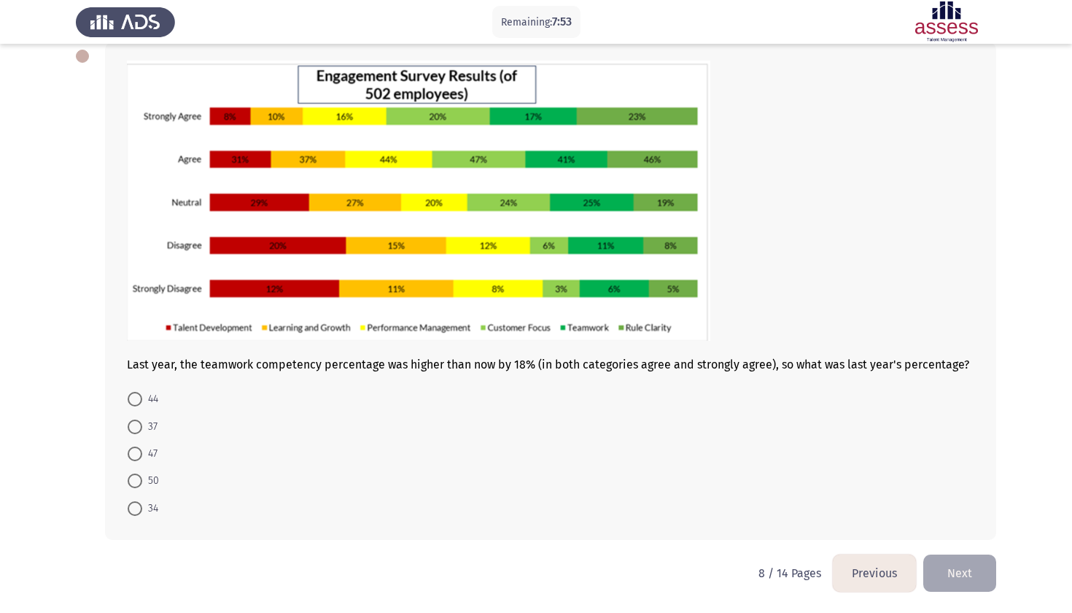
scroll to position [82, 0]
click at [152, 425] on span "37" at bounding box center [149, 427] width 15 height 18
click at [142, 425] on input "37" at bounding box center [135, 426] width 15 height 15
radio input "true"
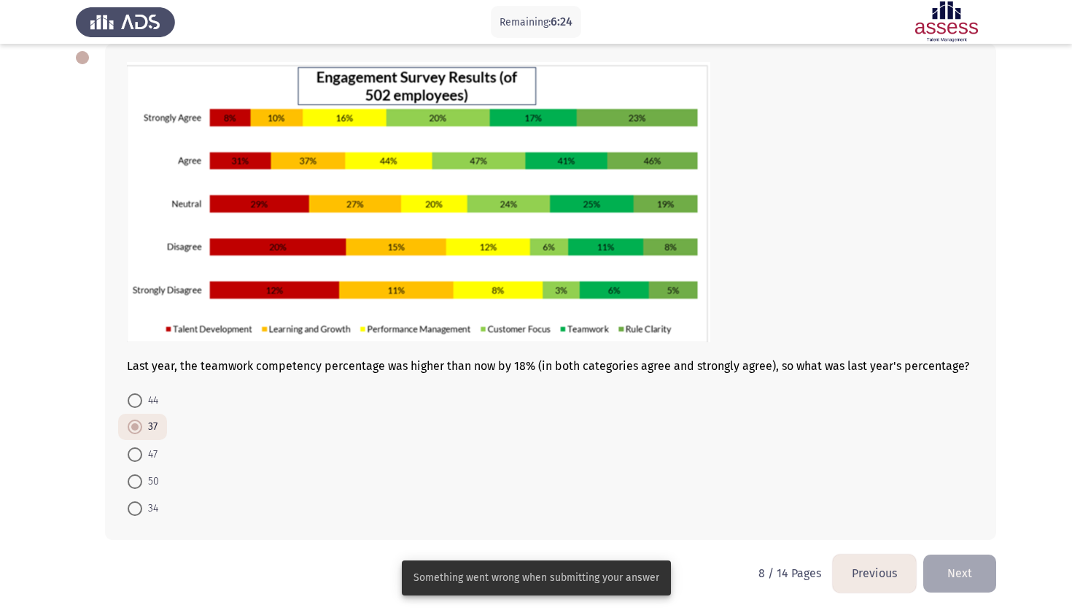
click at [954, 568] on button "Next" at bounding box center [959, 572] width 73 height 37
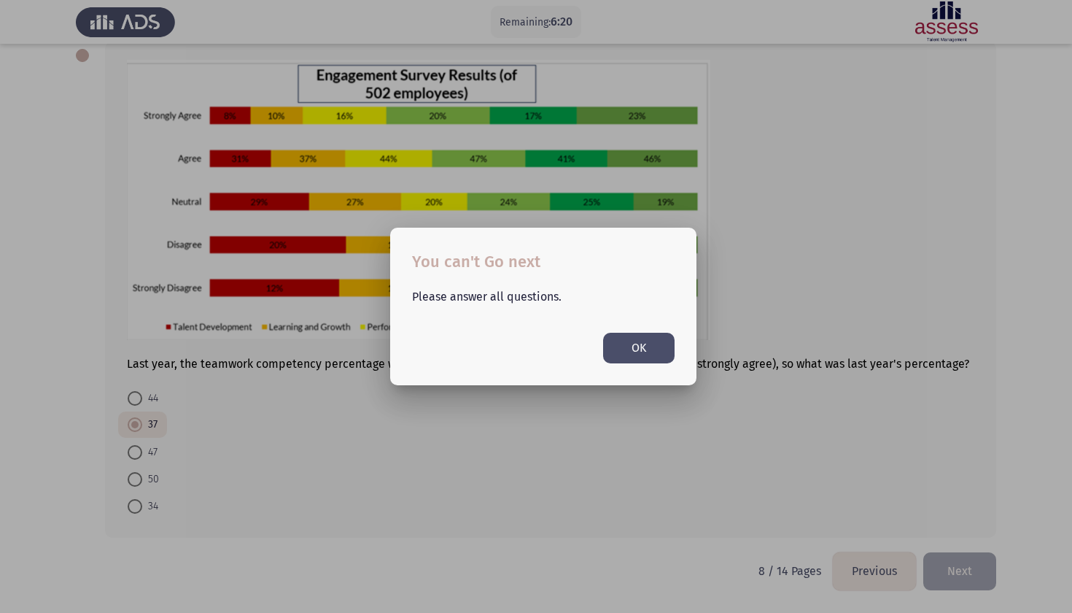
click at [651, 351] on button "OK" at bounding box center [638, 348] width 71 height 30
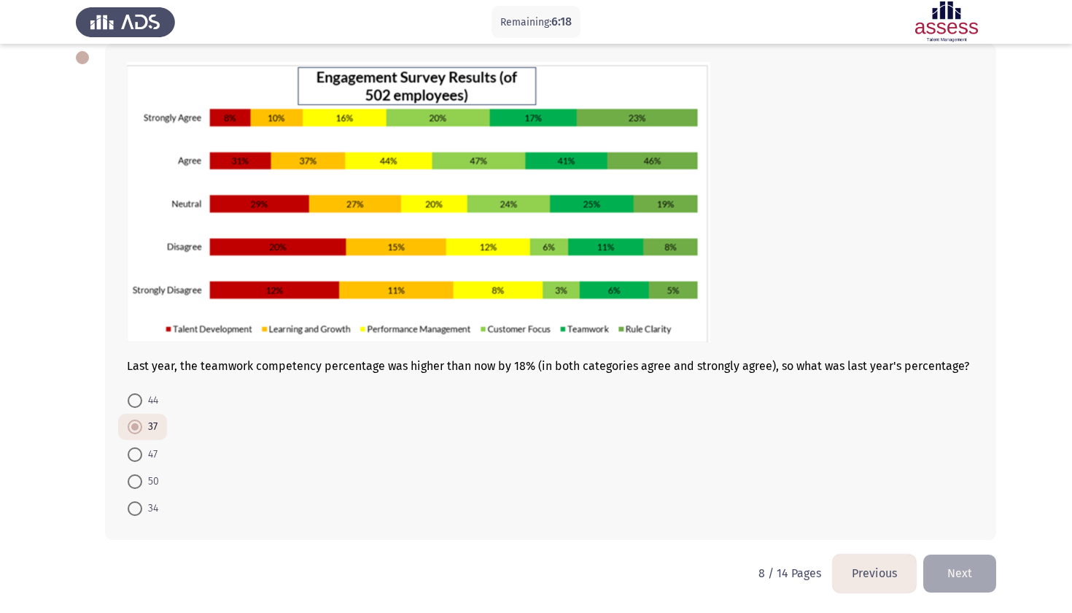
scroll to position [81, 0]
click at [136, 459] on span at bounding box center [135, 454] width 15 height 15
click at [136, 459] on input "47" at bounding box center [135, 454] width 15 height 15
radio input "true"
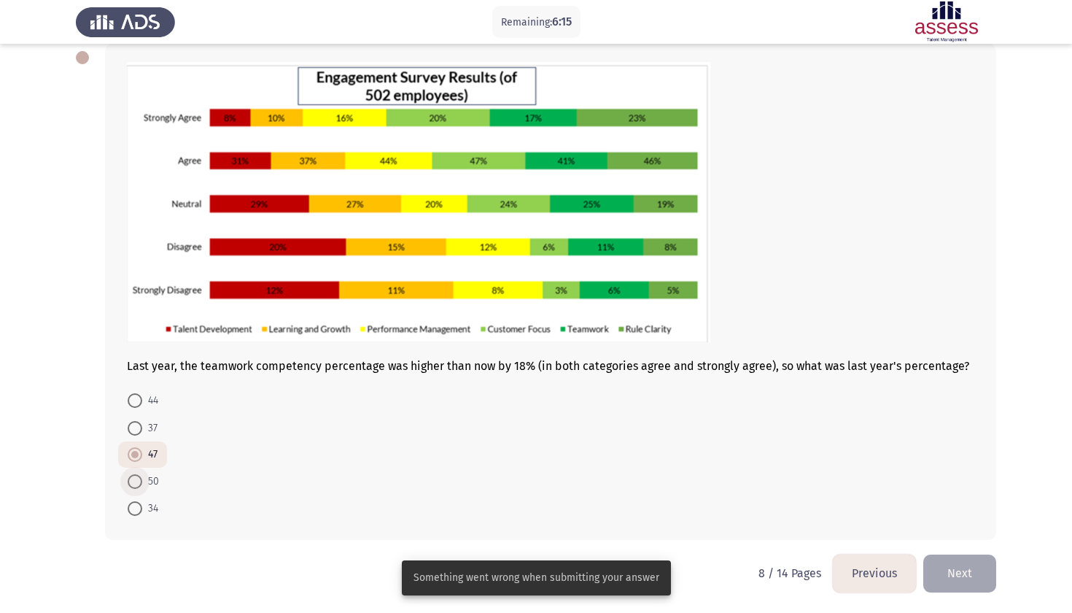
click at [135, 485] on span at bounding box center [135, 481] width 15 height 15
click at [135, 485] on input "50" at bounding box center [135, 481] width 15 height 15
radio input "true"
click at [139, 429] on span at bounding box center [135, 428] width 15 height 15
click at [139, 429] on input "37" at bounding box center [135, 428] width 15 height 15
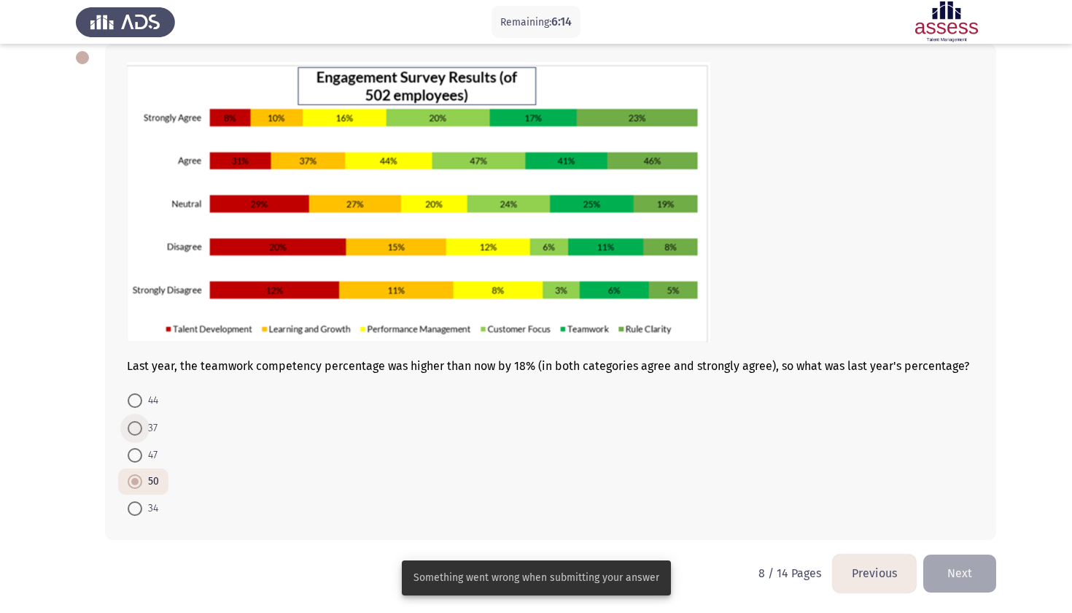
radio input "true"
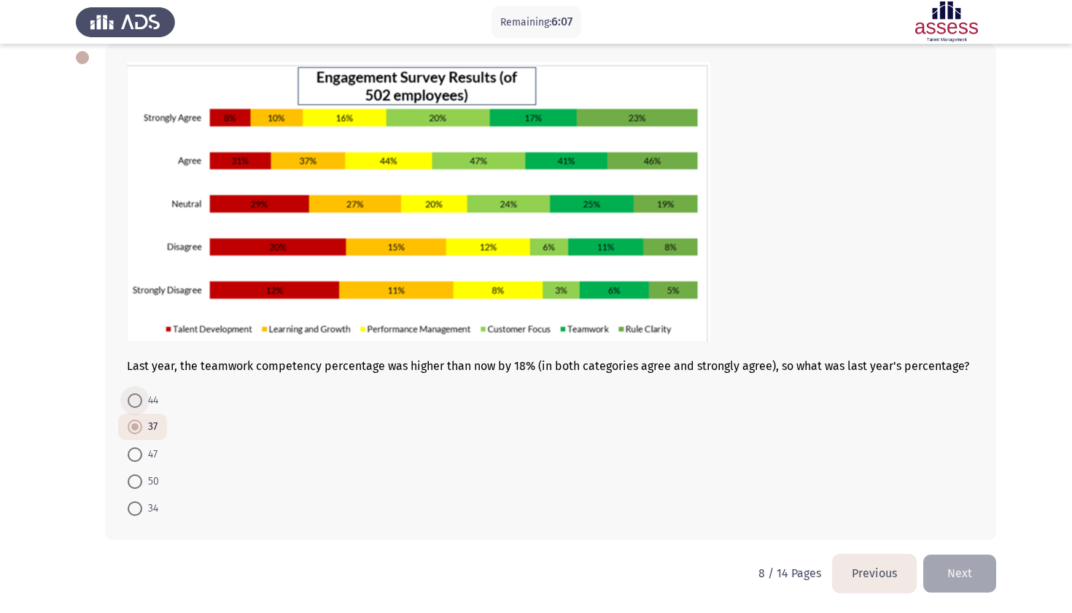
click at [145, 405] on span "44" at bounding box center [150, 401] width 16 height 18
click at [142, 405] on input "44" at bounding box center [135, 400] width 15 height 15
radio input "true"
click at [130, 428] on span at bounding box center [135, 426] width 15 height 15
click at [130, 428] on input "37" at bounding box center [135, 426] width 15 height 15
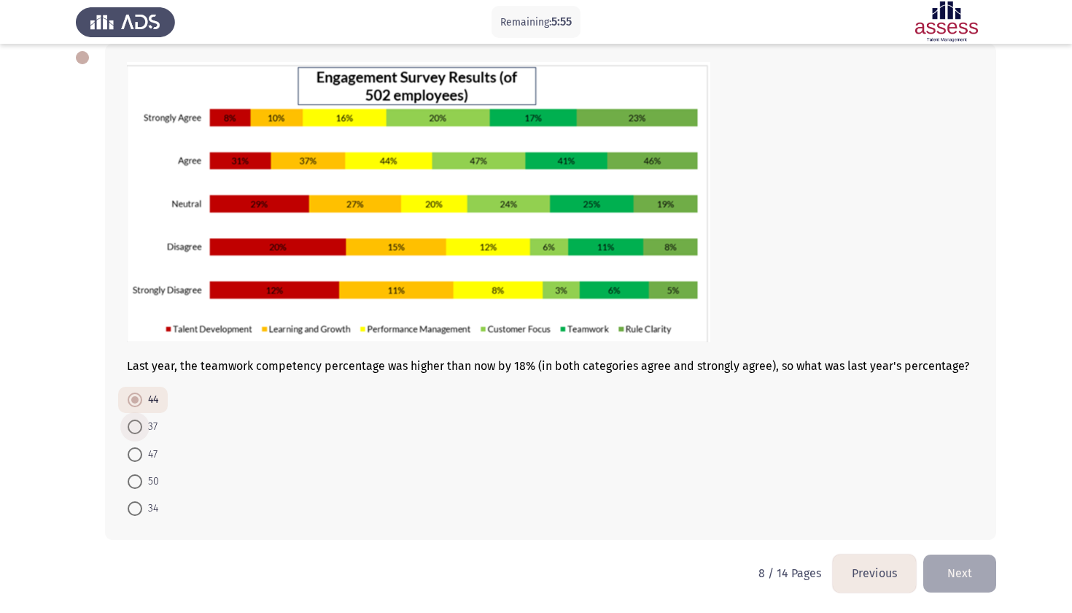
radio input "true"
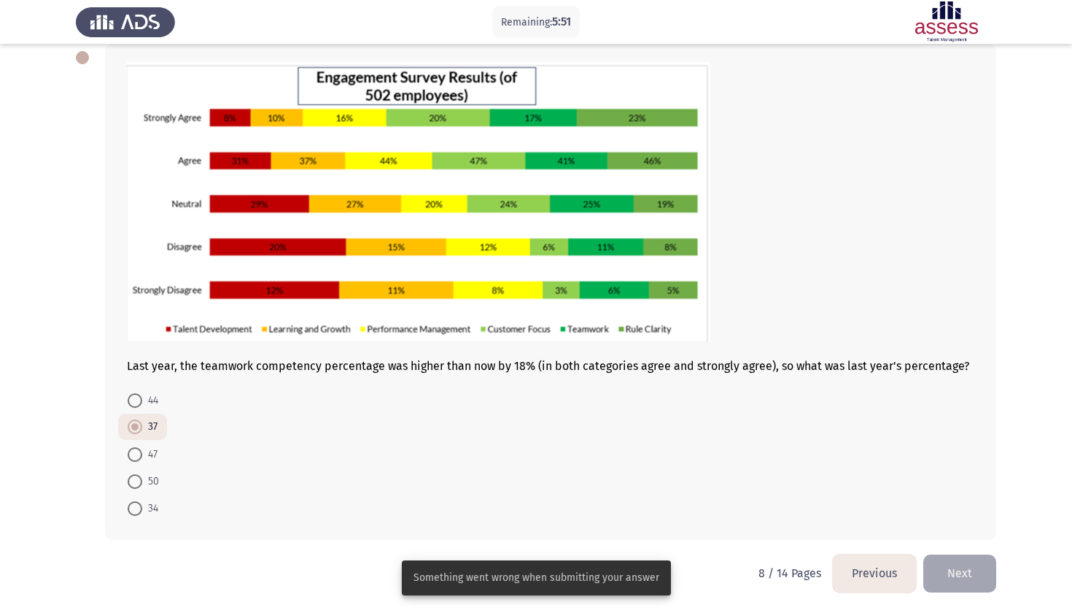
click at [942, 575] on button "Next" at bounding box center [959, 572] width 73 height 37
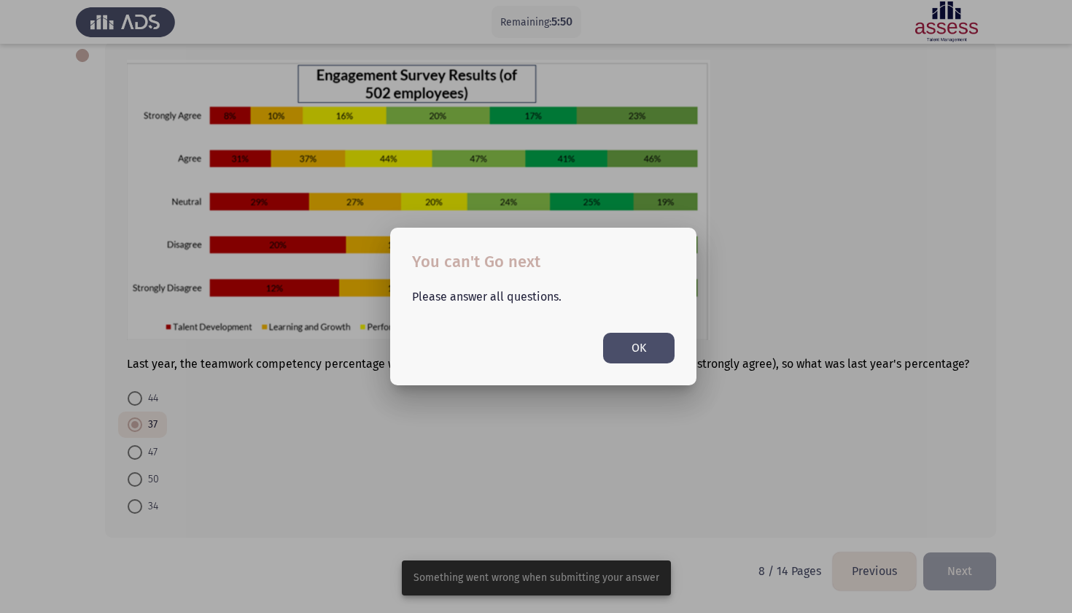
scroll to position [0, 0]
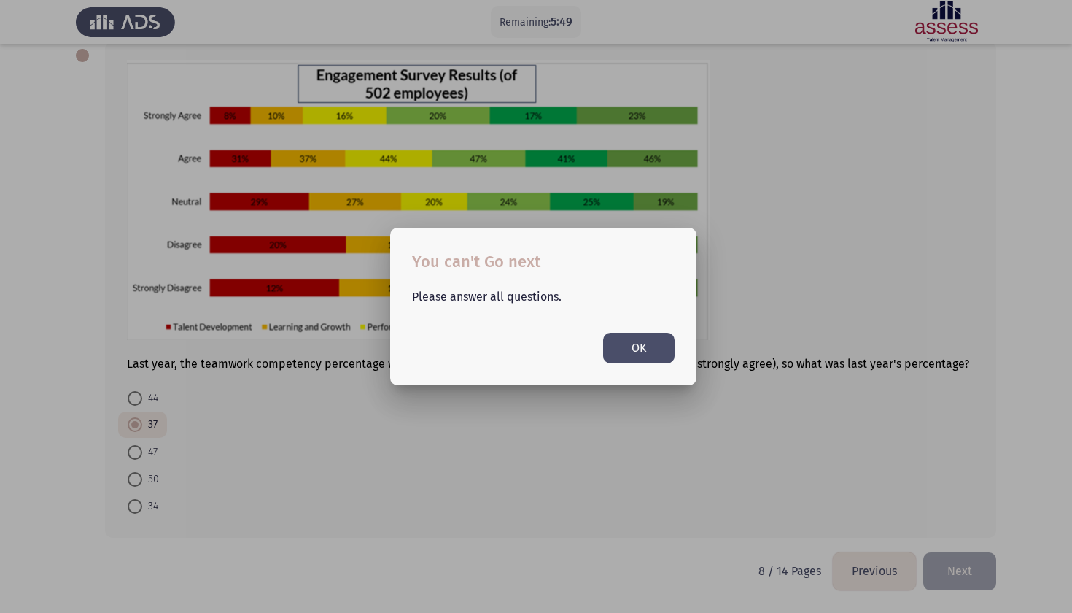
click at [643, 344] on button "OK" at bounding box center [638, 348] width 71 height 30
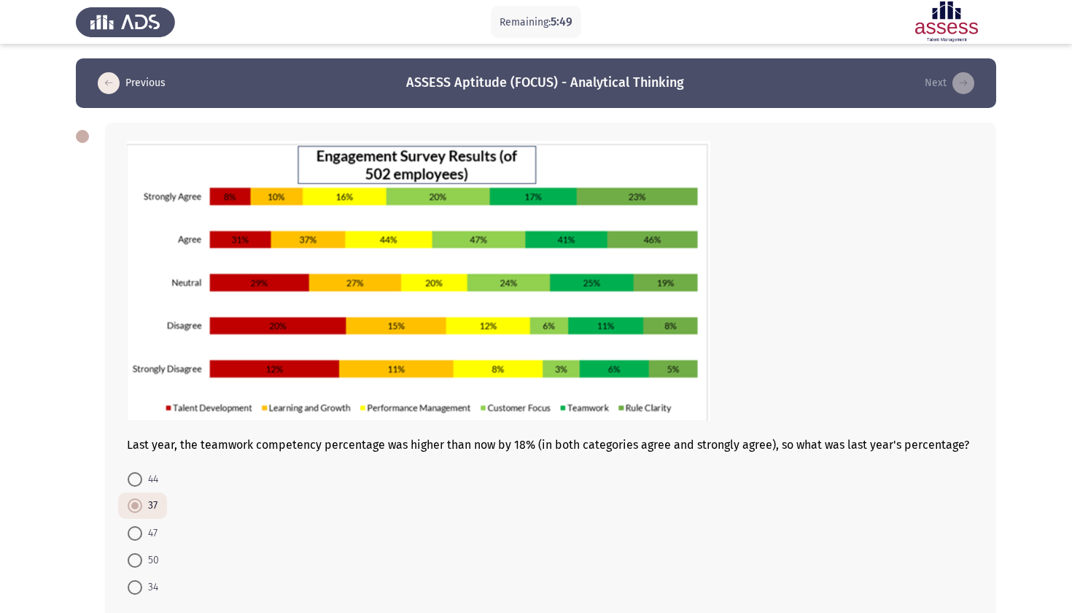
scroll to position [81, 0]
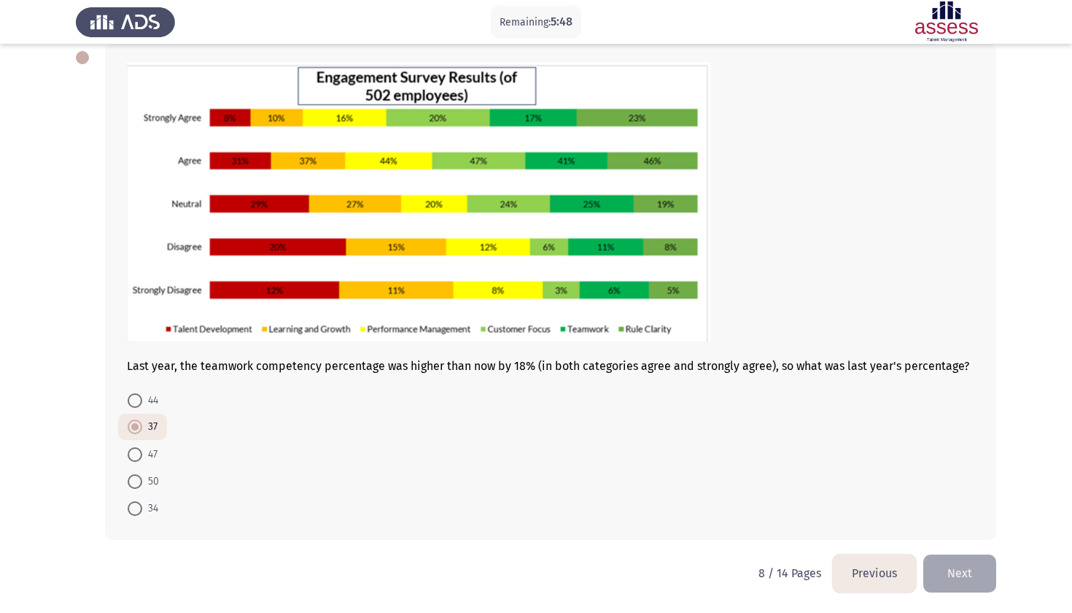
click at [852, 570] on button "Previous" at bounding box center [874, 572] width 83 height 37
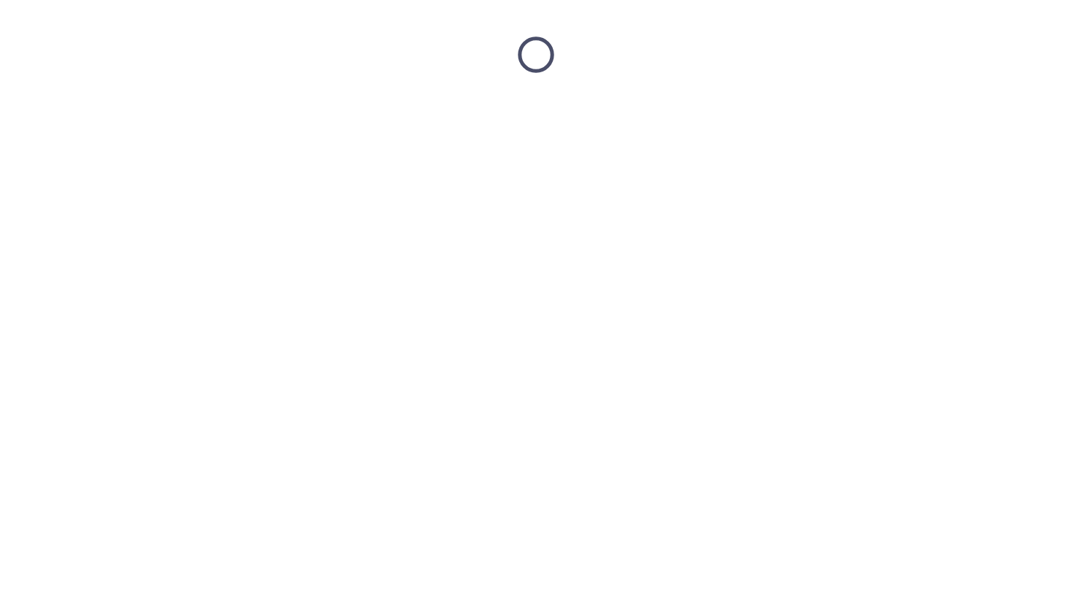
scroll to position [0, 0]
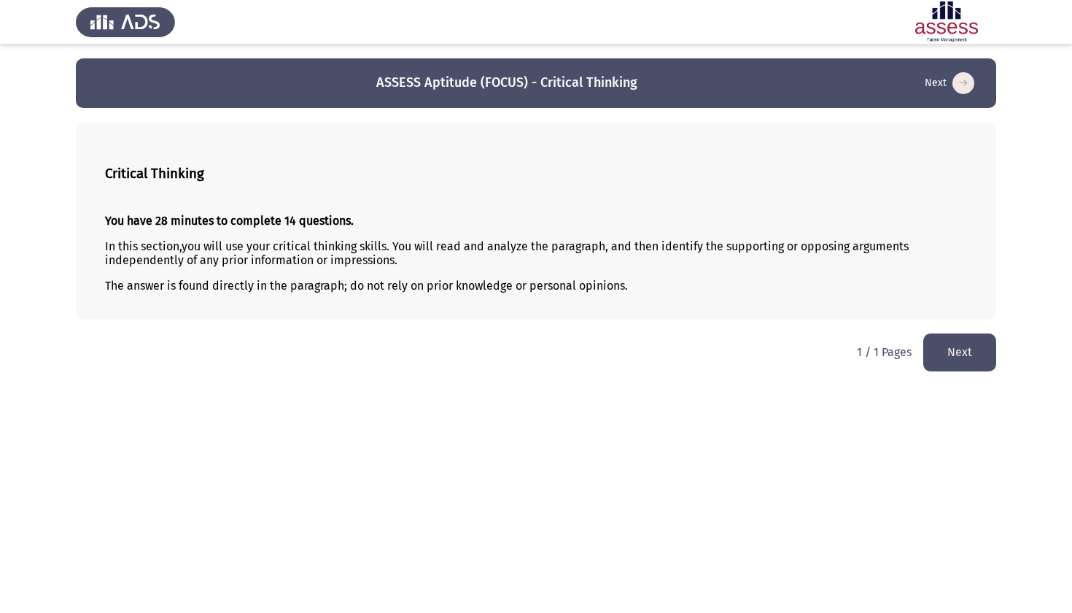
click at [960, 347] on button "Next" at bounding box center [959, 351] width 73 height 37
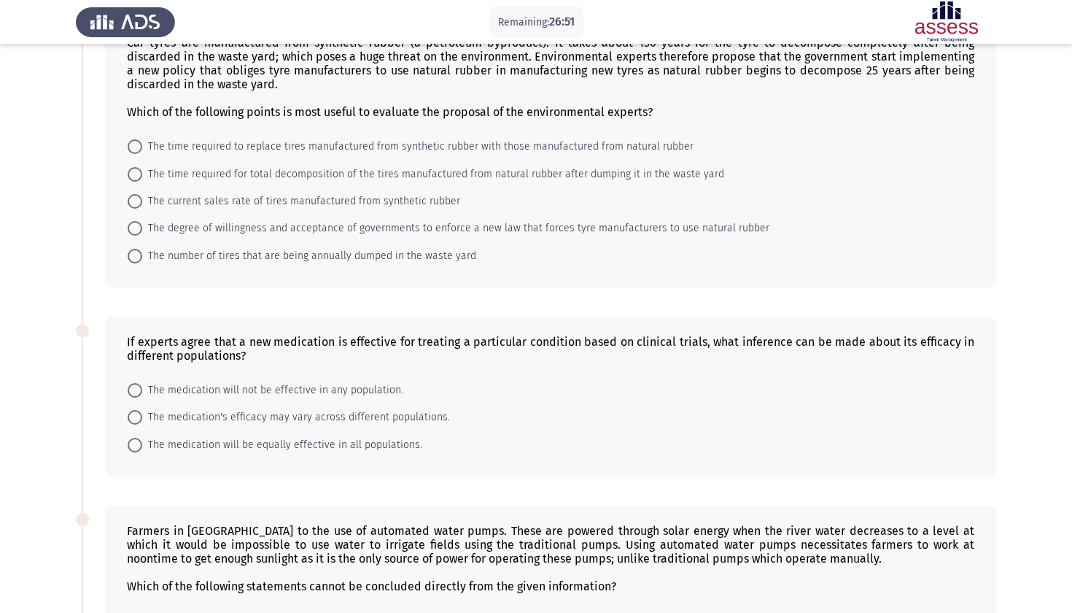
scroll to position [106, 0]
click at [276, 416] on span "The medication's efficacy may vary across different populations." at bounding box center [296, 416] width 308 height 18
click at [142, 416] on input "The medication's efficacy may vary across different populations." at bounding box center [135, 415] width 15 height 15
radio input "true"
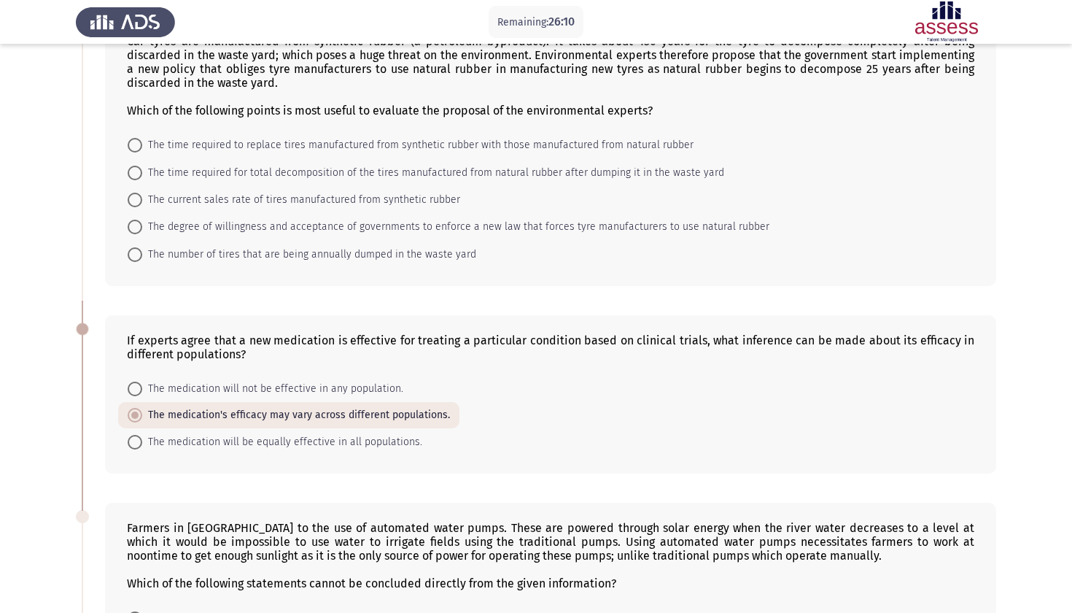
click at [376, 175] on span "The time required for total decomposition of the tires manufactured from natura…" at bounding box center [433, 173] width 582 height 18
click at [142, 175] on input "The time required for total decomposition of the tires manufactured from natura…" at bounding box center [135, 173] width 15 height 15
radio input "true"
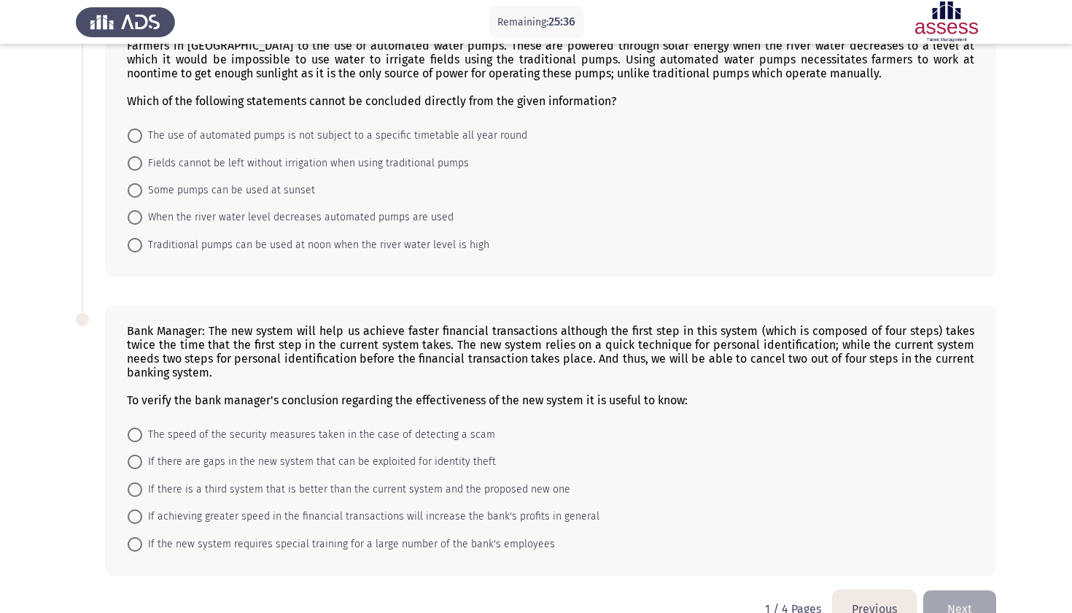
scroll to position [588, 0]
click at [602, 396] on div "To verify the bank manager's conclusion regarding the effectiveness of the new …" at bounding box center [550, 400] width 847 height 14
click at [441, 462] on span "If there are gaps in the new system that can be exploited for identity theft" at bounding box center [319, 462] width 354 height 18
click at [142, 462] on input "If there are gaps in the new system that can be exploited for identity theft" at bounding box center [135, 461] width 15 height 15
radio input "true"
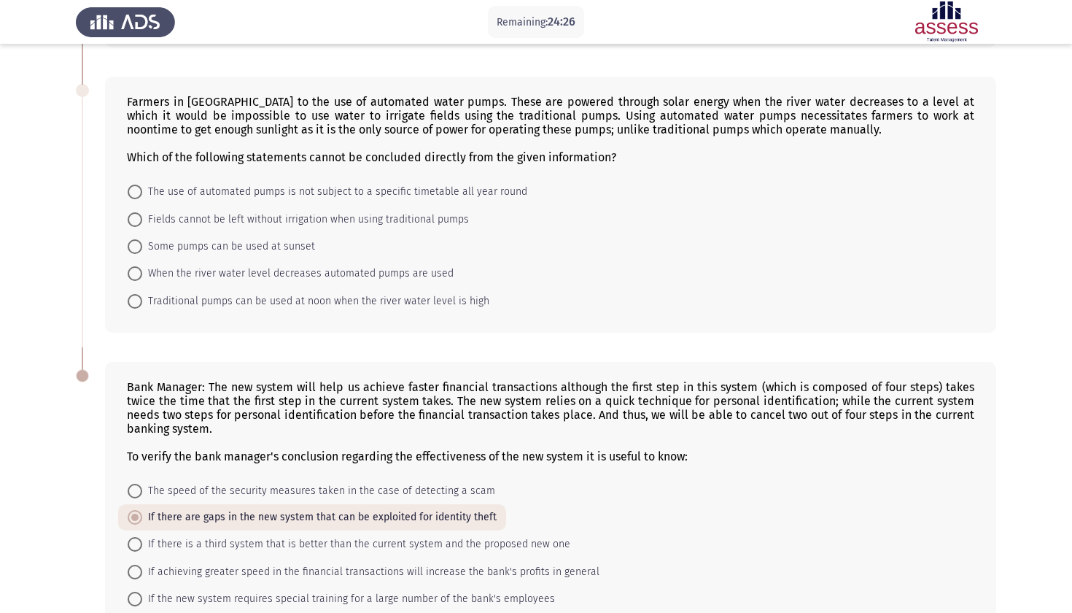
scroll to position [532, 0]
click at [359, 195] on span "The use of automated pumps is not subject to a specific timetable all year round" at bounding box center [334, 192] width 385 height 18
click at [142, 195] on input "The use of automated pumps is not subject to a specific timetable all year round" at bounding box center [135, 191] width 15 height 15
radio input "true"
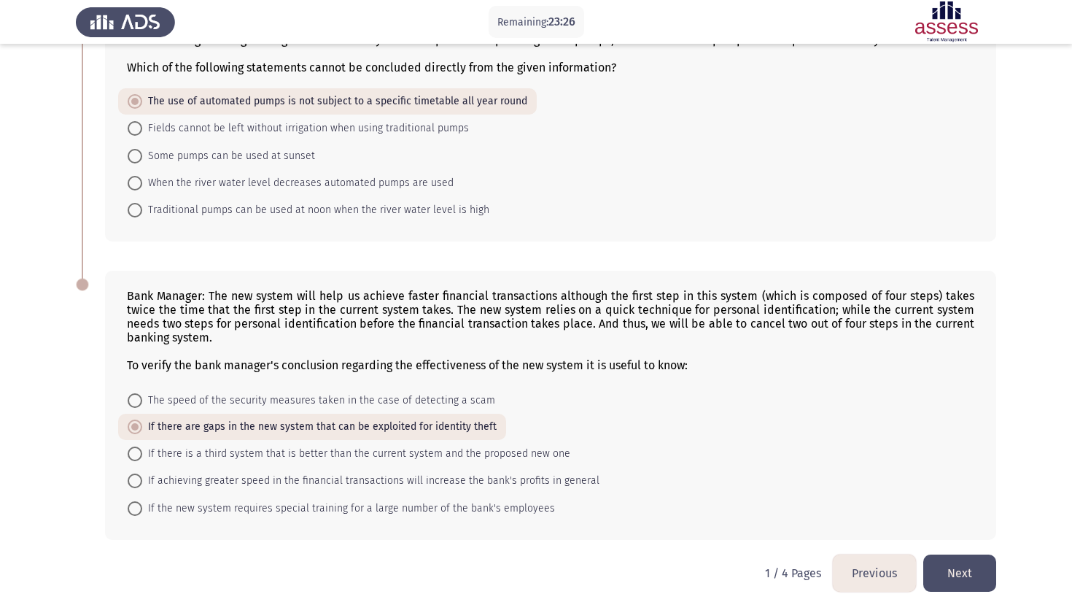
scroll to position [623, 0]
click at [972, 572] on button "Next" at bounding box center [959, 572] width 73 height 37
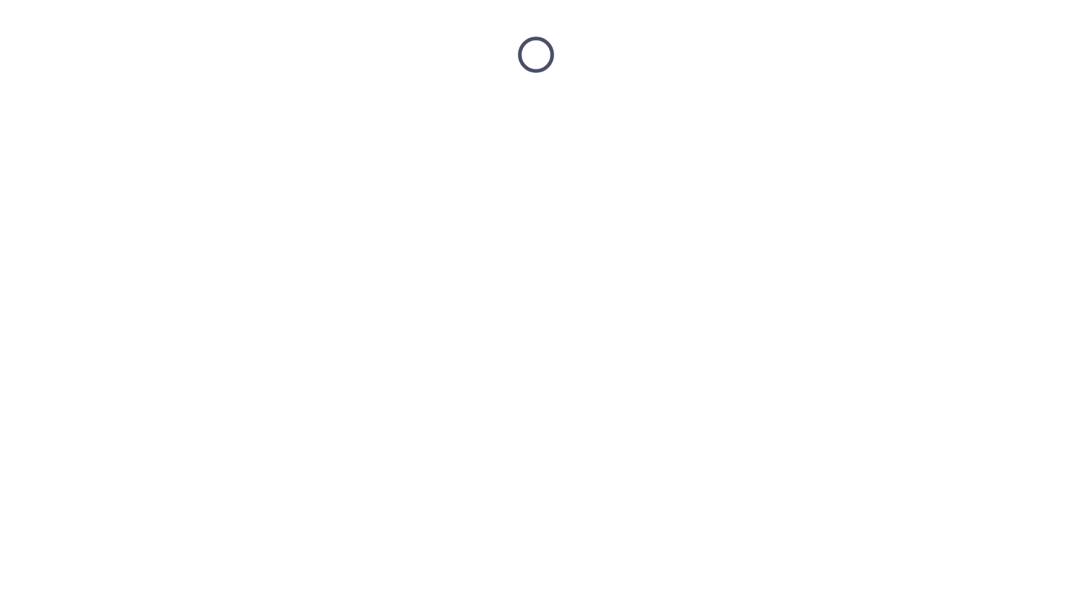
scroll to position [0, 0]
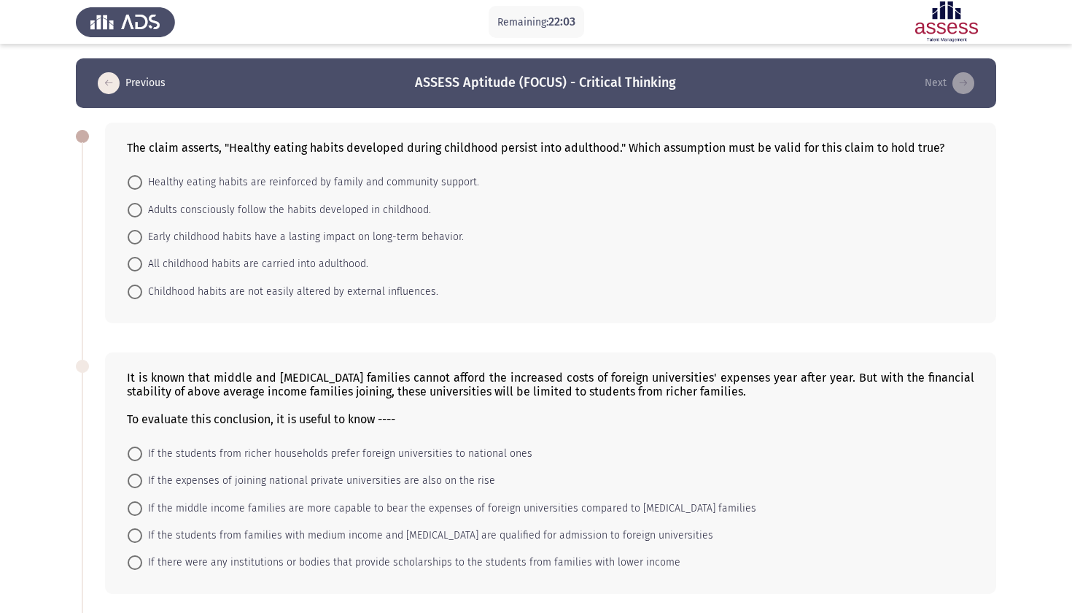
click at [304, 211] on span "Adults consciously follow the habits developed in childhood." at bounding box center [286, 210] width 289 height 18
click at [142, 211] on input "Adults consciously follow the habits developed in childhood." at bounding box center [135, 210] width 15 height 15
radio input "true"
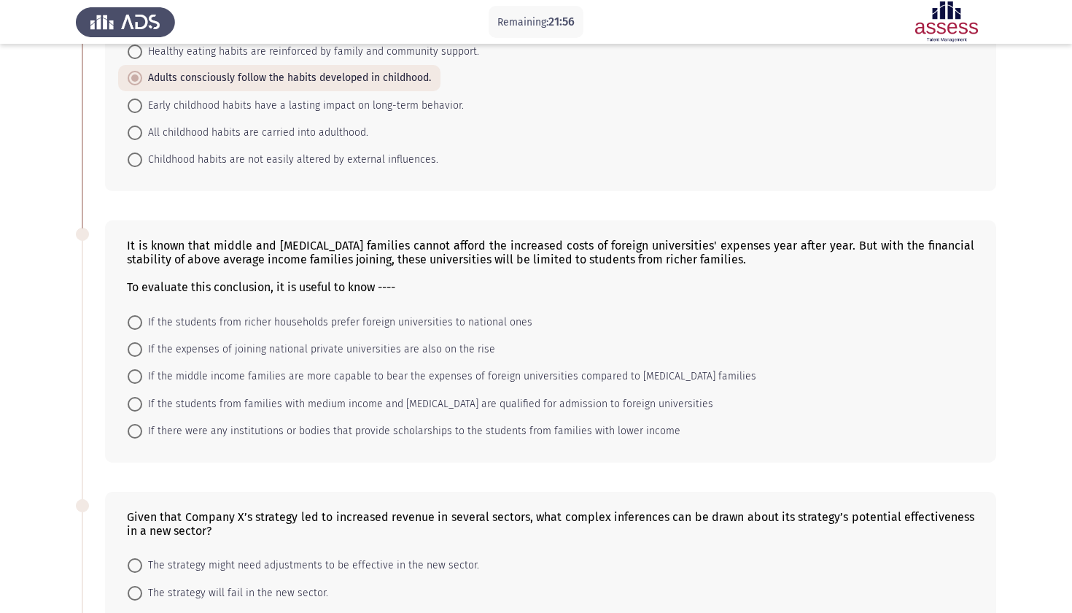
scroll to position [133, 0]
click at [577, 376] on span "If the middle income families are more capable to bear the expenses of foreign …" at bounding box center [449, 374] width 614 height 18
click at [142, 376] on input "If the middle income families are more capable to bear the expenses of foreign …" at bounding box center [135, 374] width 15 height 15
radio input "true"
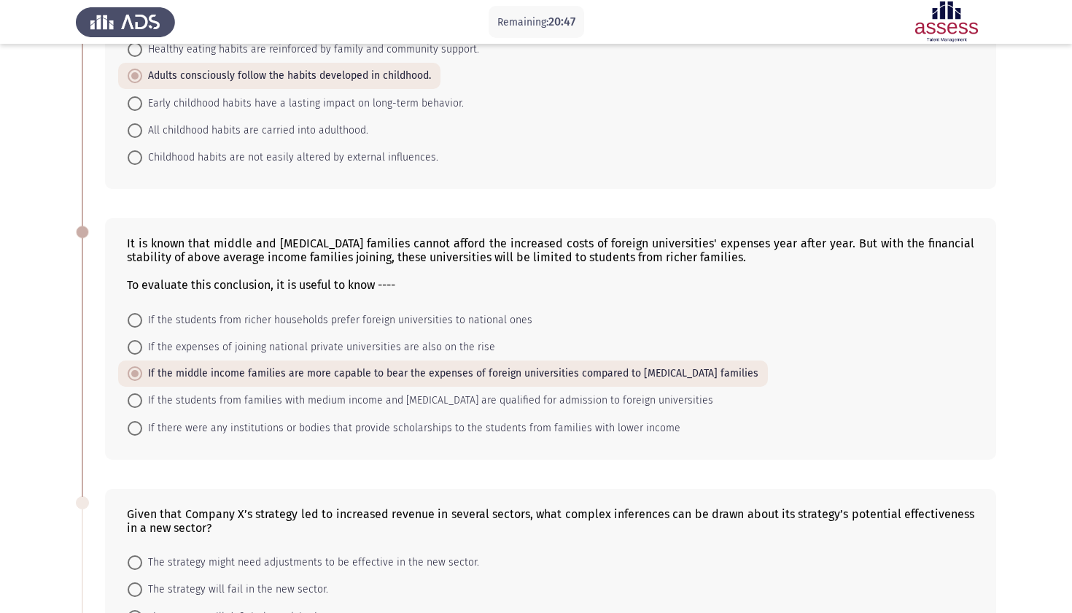
click at [508, 429] on span "If there were any institutions or bodies that provide scholarships to the stude…" at bounding box center [411, 428] width 538 height 18
click at [142, 429] on input "If there were any institutions or bodies that provide scholarships to the stude…" at bounding box center [135, 428] width 15 height 15
radio input "true"
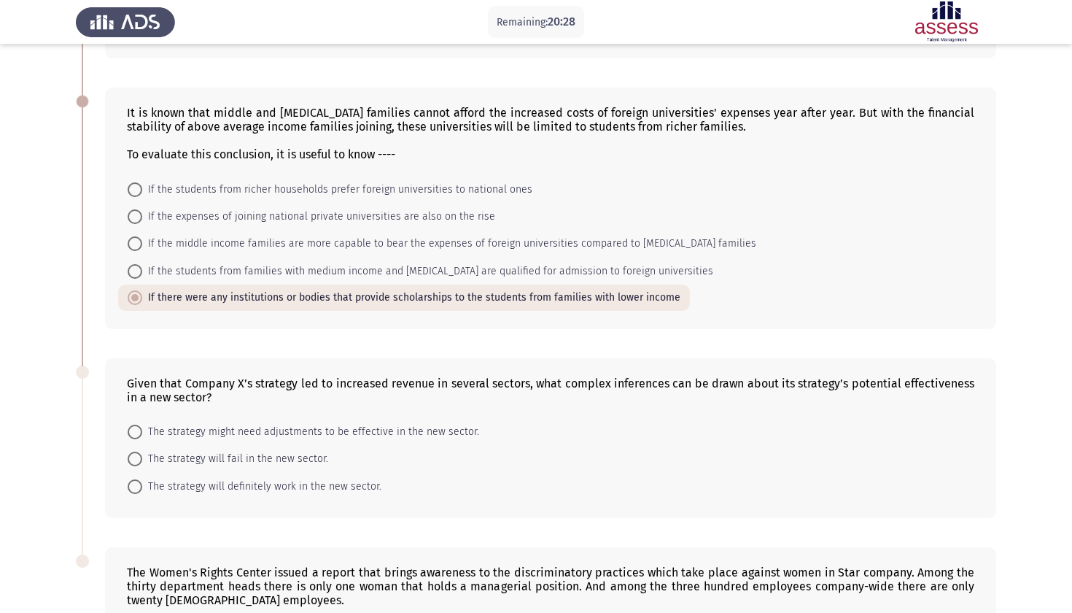
scroll to position [265, 0]
click at [395, 430] on span "The strategy might need adjustments to be effective in the new sector." at bounding box center [310, 430] width 337 height 18
click at [142, 430] on input "The strategy might need adjustments to be effective in the new sector." at bounding box center [135, 430] width 15 height 15
radio input "true"
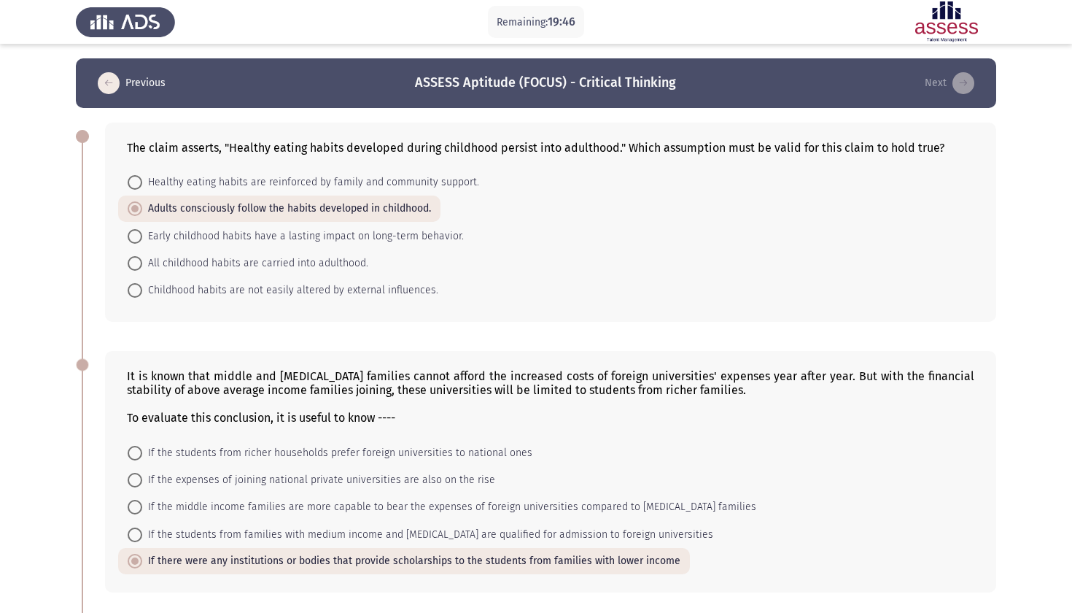
scroll to position [0, 0]
click at [335, 268] on span "All childhood habits are carried into adulthood." at bounding box center [255, 263] width 226 height 18
click at [142, 268] on input "All childhood habits are carried into adulthood." at bounding box center [135, 263] width 15 height 15
radio input "true"
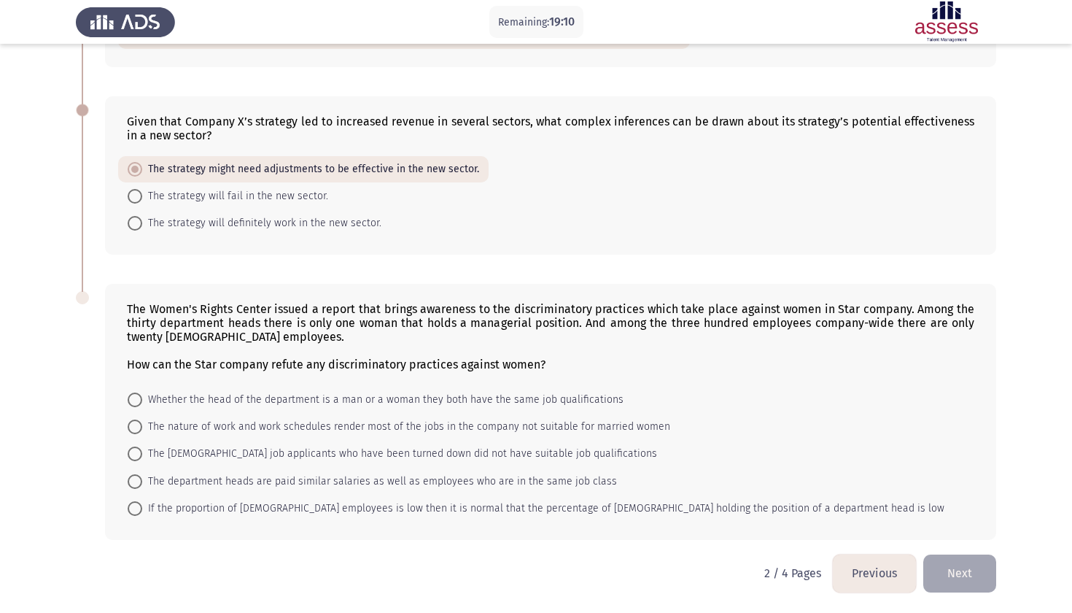
scroll to position [527, 0]
click at [488, 510] on span "If the proportion of [DEMOGRAPHIC_DATA] employees is low then it is normal that…" at bounding box center [543, 508] width 802 height 18
click at [142, 510] on input "If the proportion of [DEMOGRAPHIC_DATA] employees is low then it is normal that…" at bounding box center [135, 508] width 15 height 15
radio input "true"
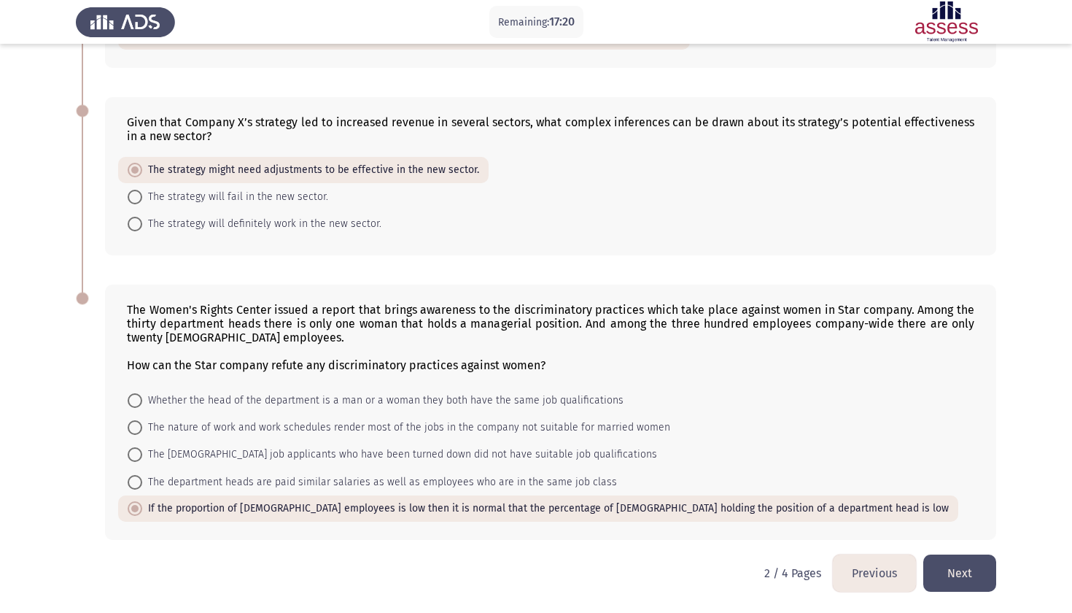
scroll to position [526, 0]
click at [955, 579] on button "Next" at bounding box center [959, 572] width 73 height 37
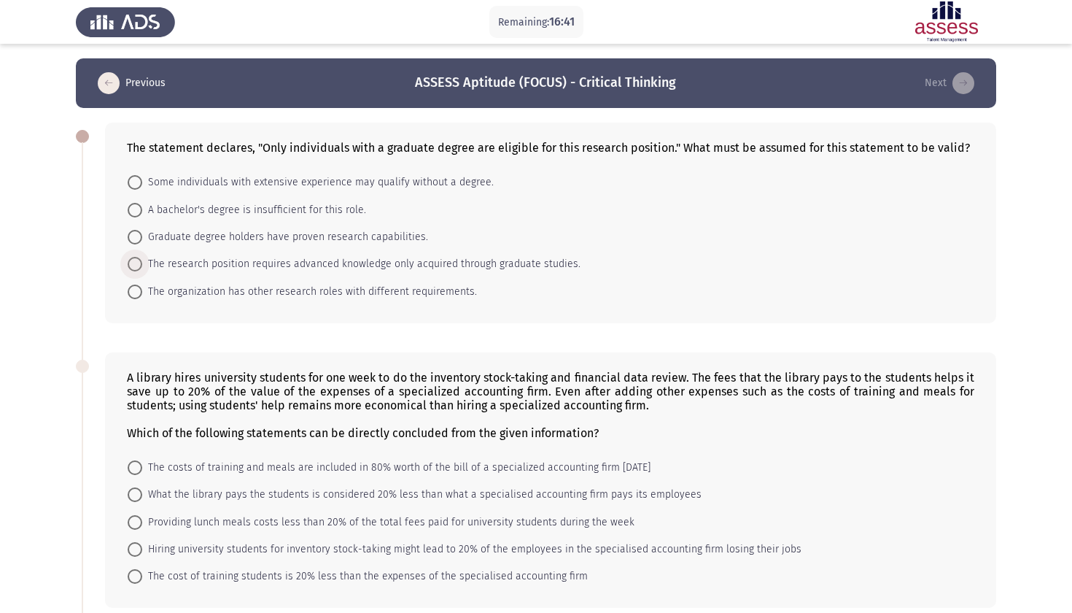
click at [352, 263] on span "The research position requires advanced knowledge only acquired through graduat…" at bounding box center [361, 264] width 438 height 18
click at [142, 263] on input "The research position requires advanced knowledge only acquired through graduat…" at bounding box center [135, 264] width 15 height 15
radio input "true"
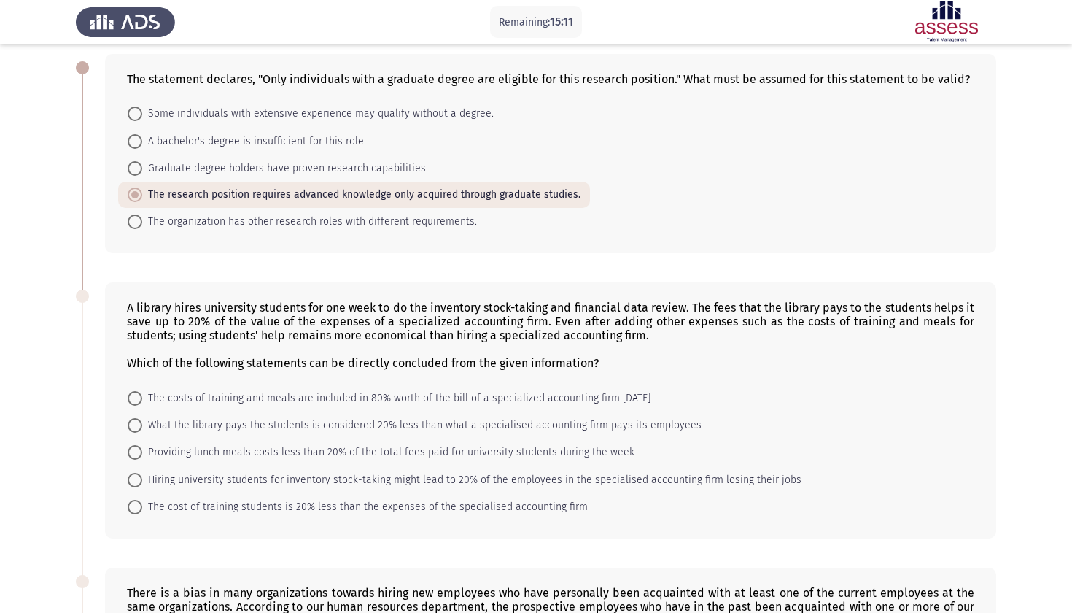
scroll to position [64, 0]
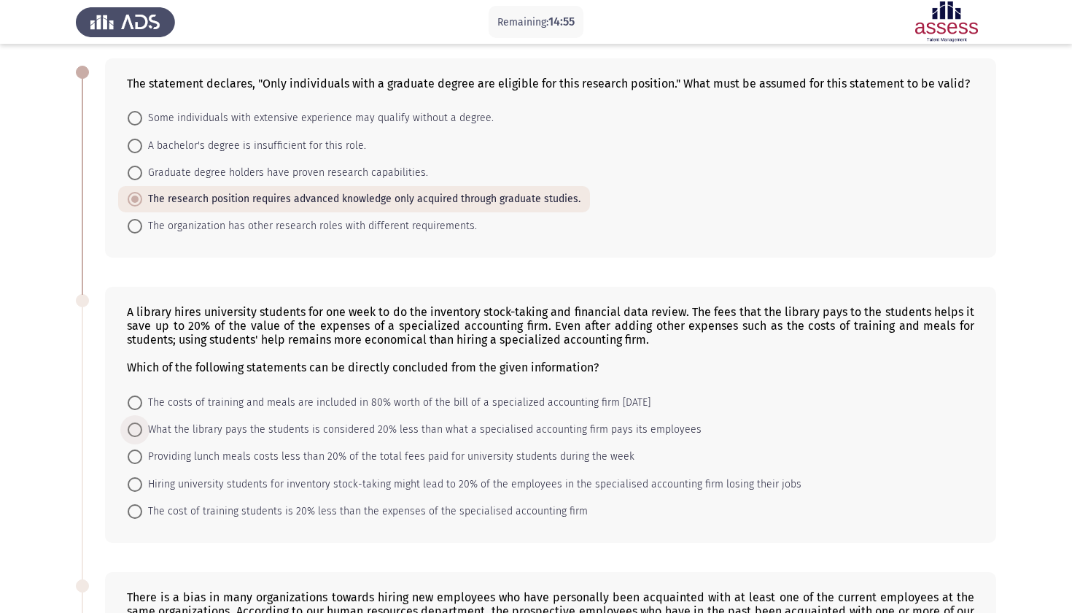
click at [362, 424] on span "What the library pays the students is considered 20% less than what a specialis…" at bounding box center [421, 430] width 559 height 18
click at [142, 424] on input "What the library pays the students is considered 20% less than what a specialis…" at bounding box center [135, 429] width 15 height 15
radio input "true"
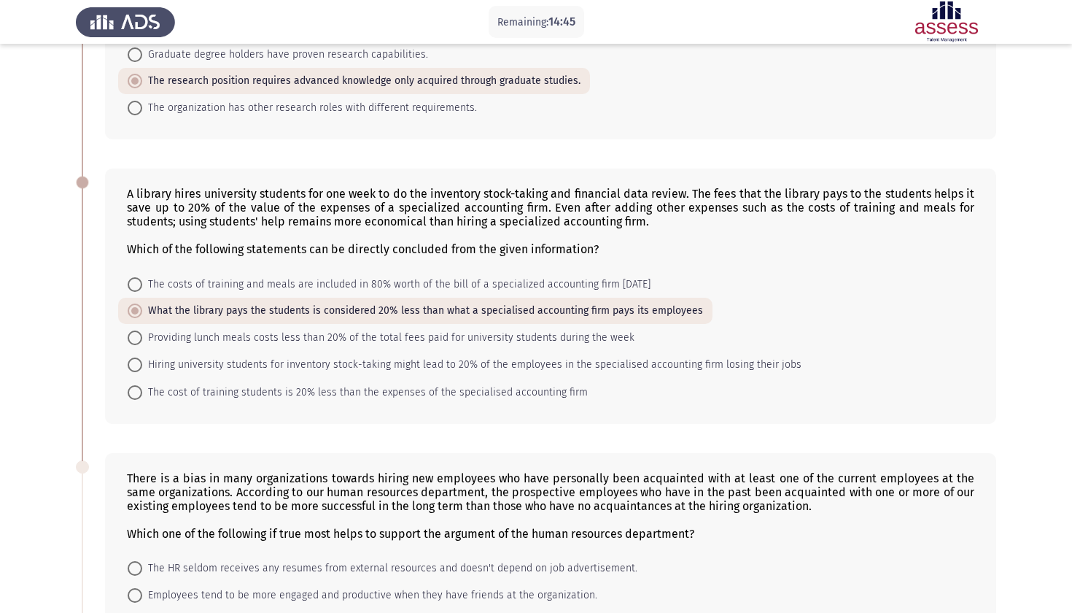
scroll to position [176, 0]
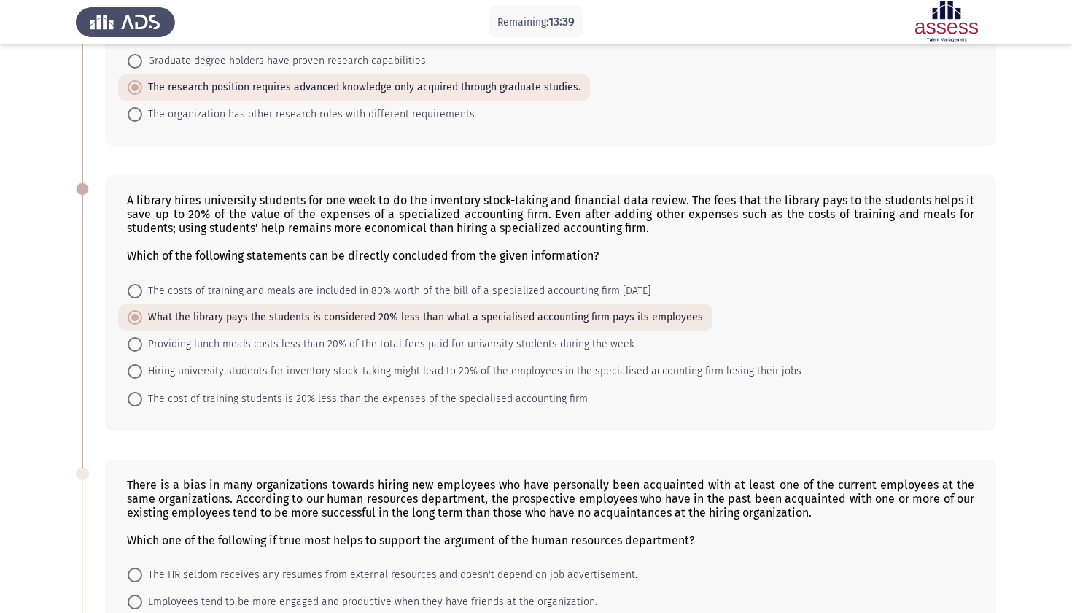
click at [419, 391] on mat-radio-button "The cost of training students is 20% less than the expenses of the specialised …" at bounding box center [357, 397] width 479 height 27
click at [408, 397] on span "The cost of training students is 20% less than the expenses of the specialised …" at bounding box center [365, 399] width 446 height 18
click at [142, 397] on input "The cost of training students is 20% less than the expenses of the specialised …" at bounding box center [135, 399] width 15 height 15
radio input "true"
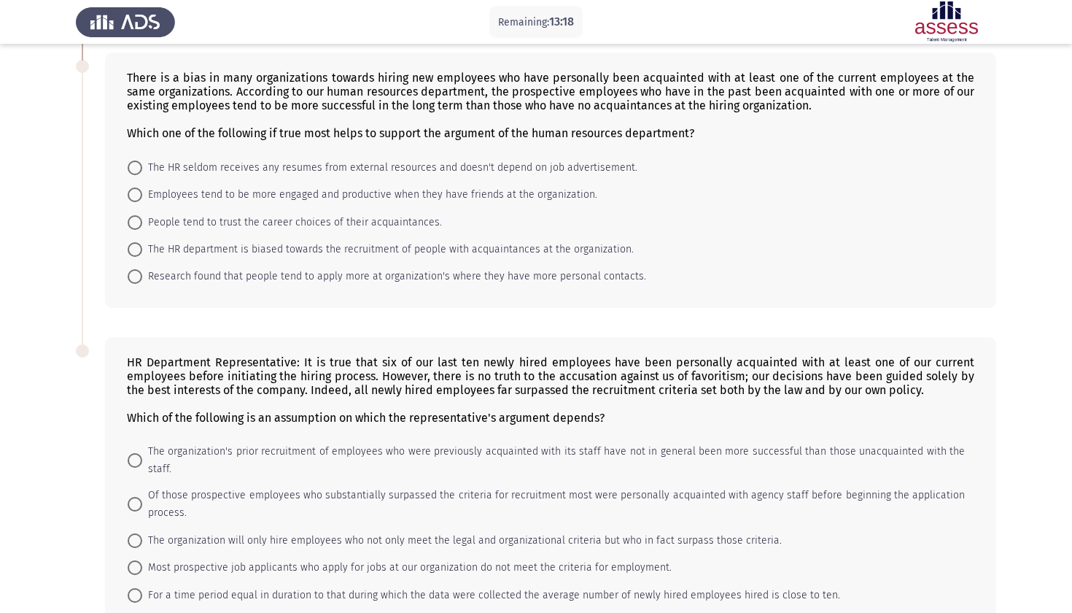
scroll to position [580, 0]
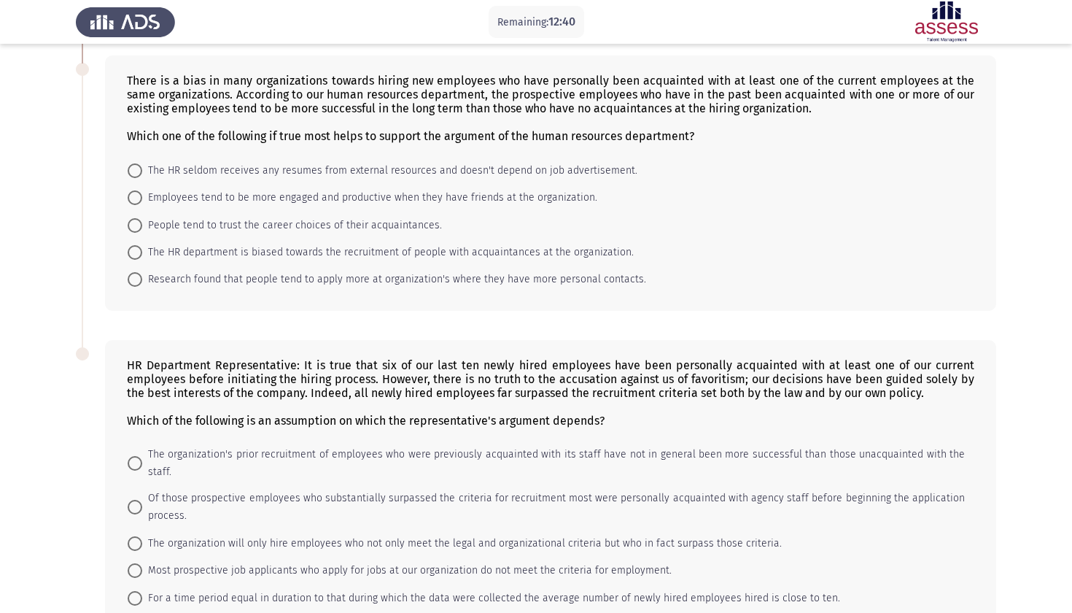
click at [454, 285] on span "Research found that people tend to apply more at organization's where they have…" at bounding box center [394, 280] width 504 height 18
click at [142, 285] on input "Research found that people tend to apply more at organization's where they have…" at bounding box center [135, 279] width 15 height 15
radio input "true"
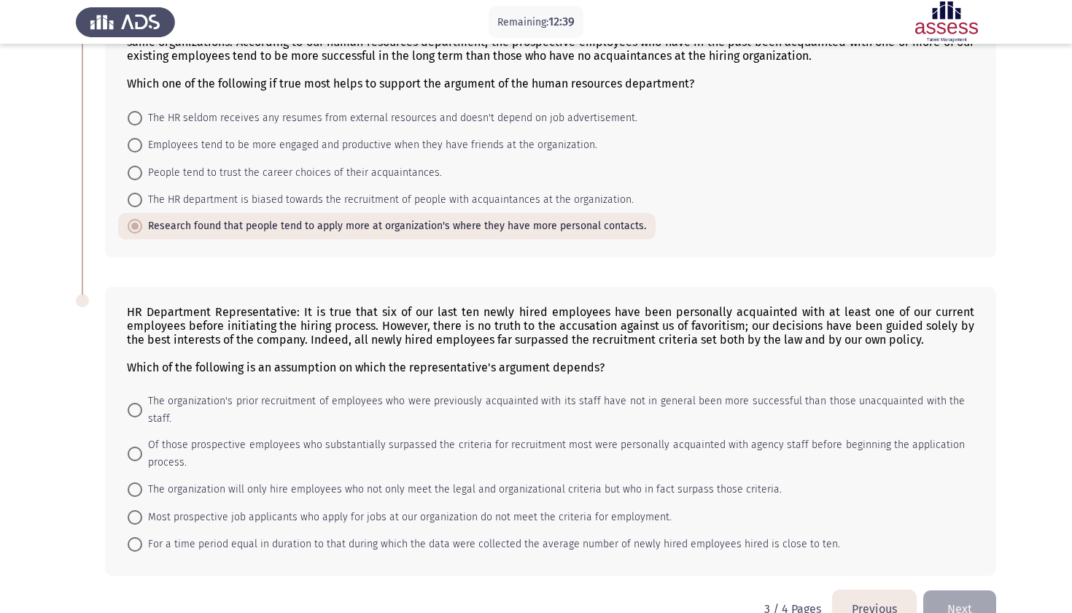
scroll to position [631, 0]
click at [314, 482] on span "The organization will only hire employees who not only meet the legal and organ…" at bounding box center [461, 491] width 639 height 18
click at [142, 483] on input "The organization will only hire employees who not only meet the legal and organ…" at bounding box center [135, 490] width 15 height 15
radio input "true"
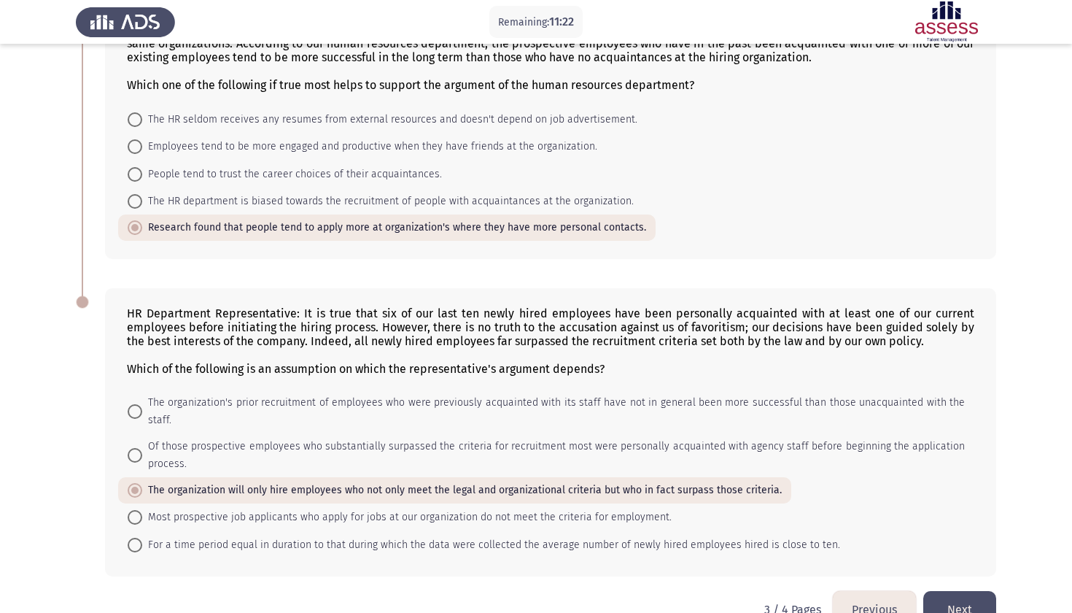
click at [390, 440] on span "Of those prospective employees who substantially surpassed the criteria for rec…" at bounding box center [553, 455] width 823 height 35
click at [142, 448] on input "Of those prospective employees who substantially surpassed the criteria for rec…" at bounding box center [135, 455] width 15 height 15
radio input "true"
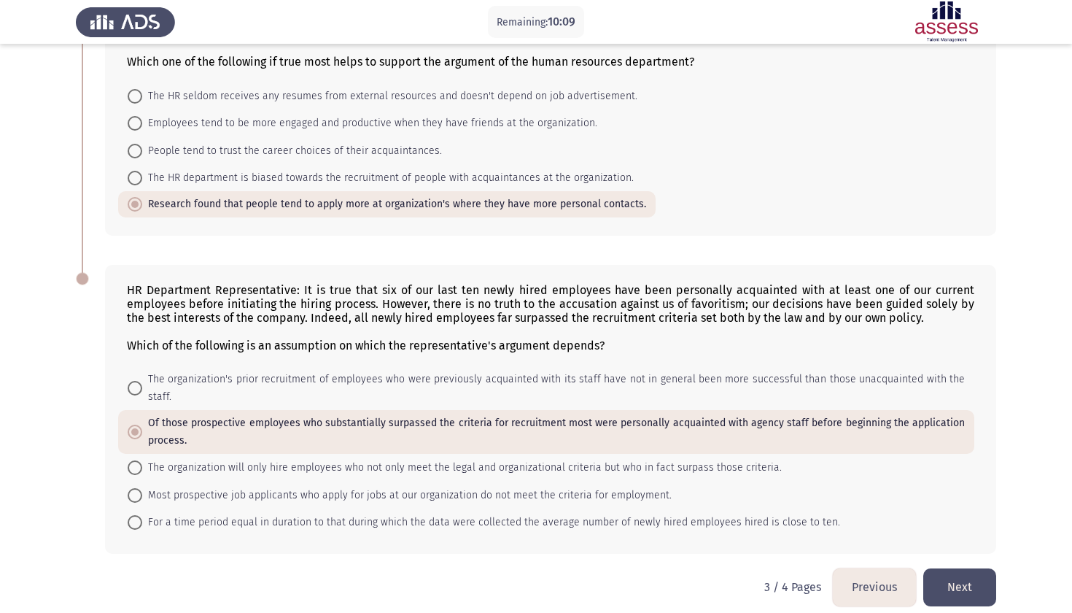
scroll to position [653, 0]
click at [950, 576] on button "Next" at bounding box center [959, 587] width 73 height 37
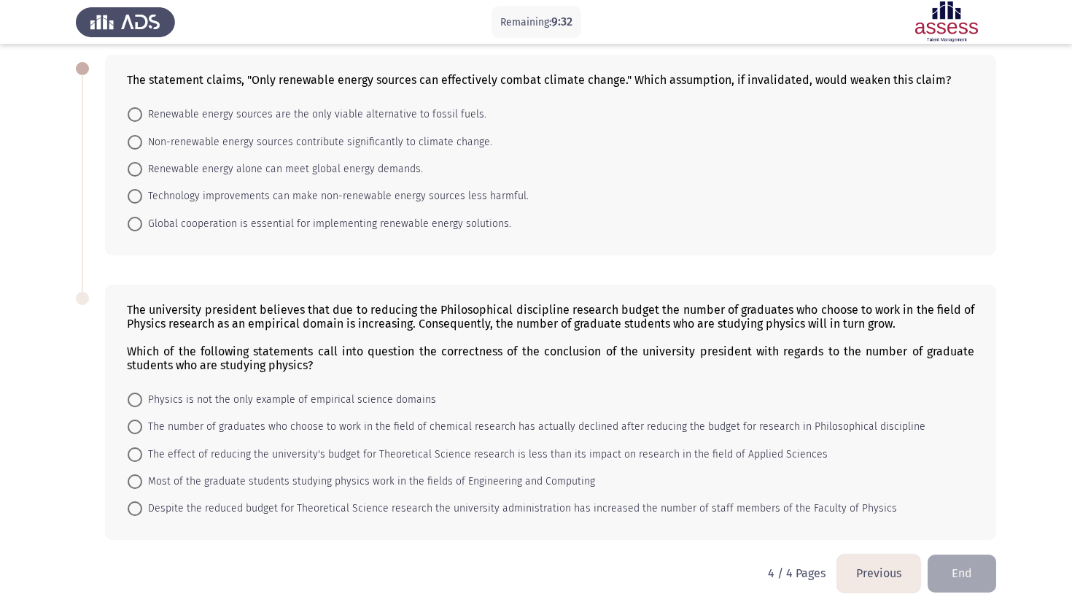
scroll to position [70, 0]
click at [485, 462] on span "The effect of reducing the university's budget for Theoretical Science research…" at bounding box center [484, 455] width 685 height 18
click at [142, 462] on input "The effect of reducing the university's budget for Theoretical Science research…" at bounding box center [135, 454] width 15 height 15
radio input "true"
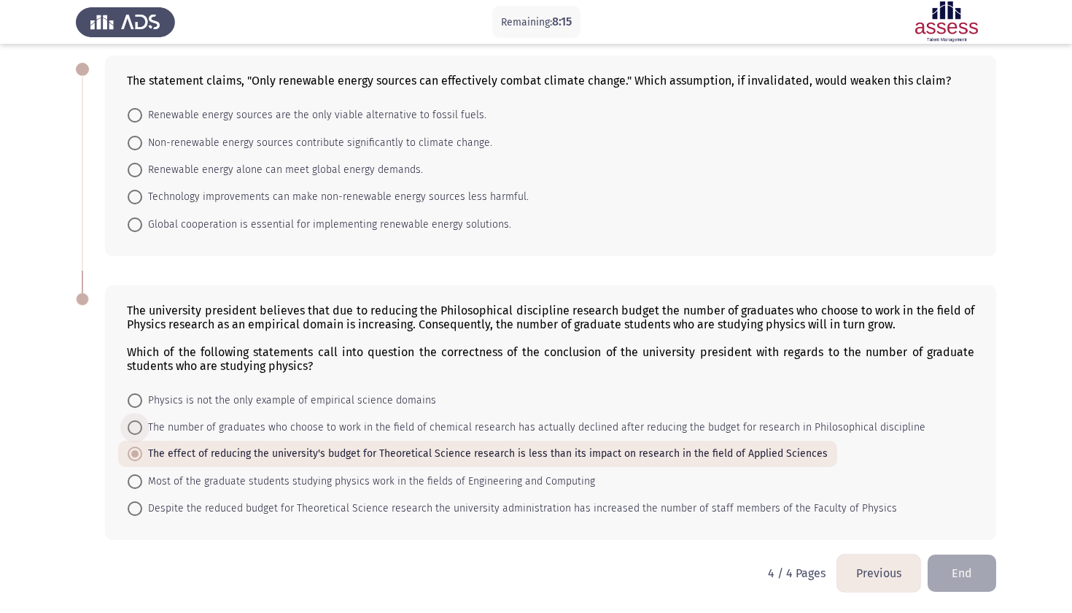
click at [559, 431] on span "The number of graduates who choose to work in the field of chemical research ha…" at bounding box center [533, 428] width 783 height 18
click at [142, 431] on input "The number of graduates who choose to work in the field of chemical research ha…" at bounding box center [135, 427] width 15 height 15
radio input "true"
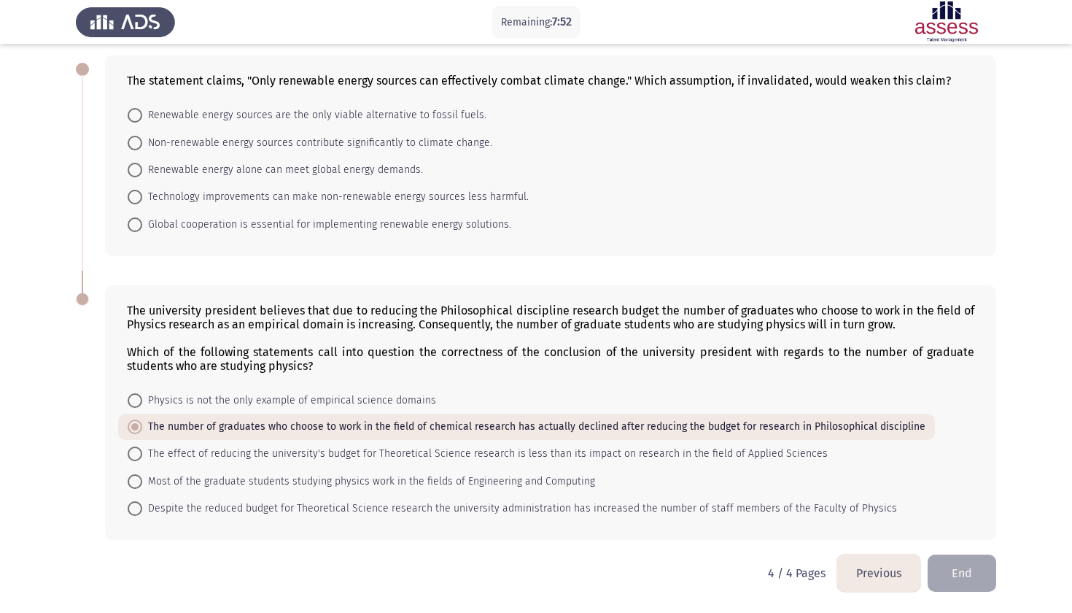
click at [425, 202] on span "Technology improvements can make non-renewable energy sources less harmful." at bounding box center [335, 197] width 386 height 18
click at [142, 202] on input "Technology improvements can make non-renewable energy sources less harmful." at bounding box center [135, 197] width 15 height 15
radio input "true"
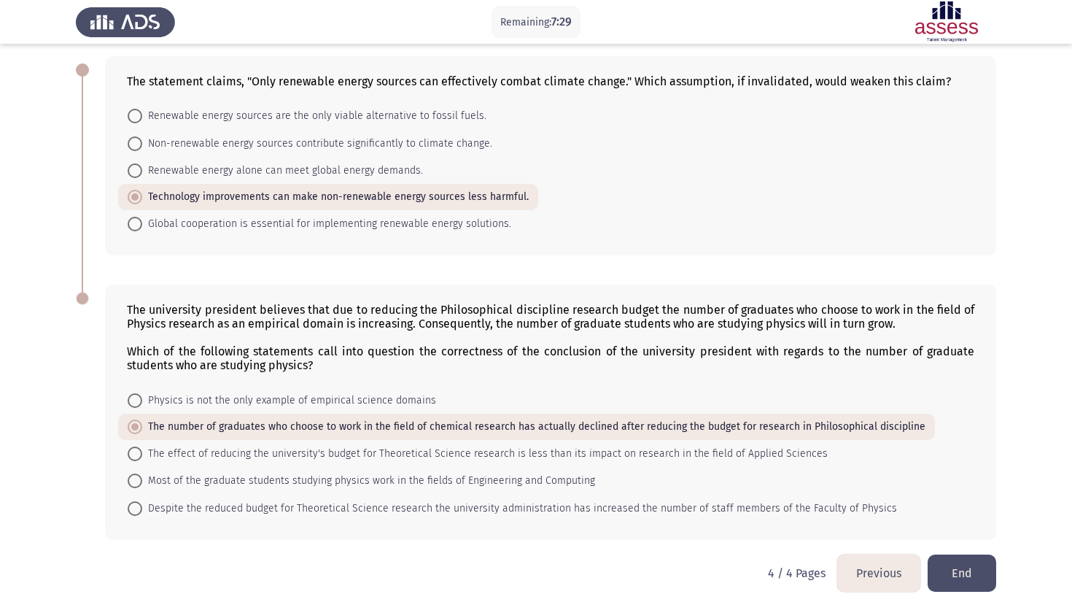
scroll to position [69, 0]
click at [358, 2] on div "Remaining: 7:20" at bounding box center [536, 22] width 1072 height 44
click at [446, 483] on span "Most of the graduate students studying physics work in the fields of Engineerin…" at bounding box center [368, 481] width 453 height 18
click at [142, 483] on input "Most of the graduate students studying physics work in the fields of Engineerin…" at bounding box center [135, 480] width 15 height 15
radio input "true"
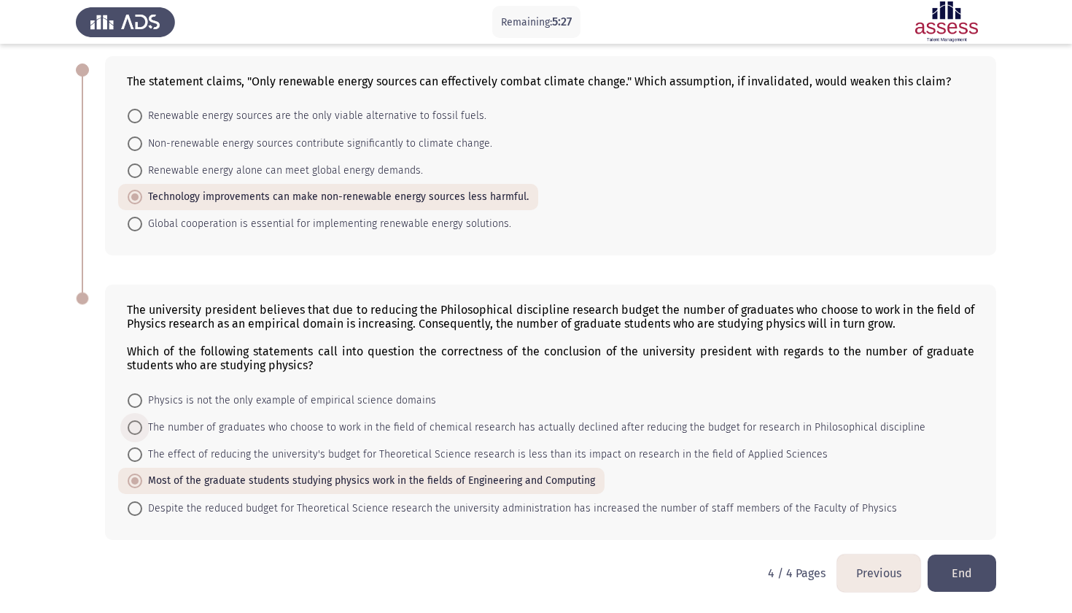
click at [433, 432] on span "The number of graduates who choose to work in the field of chemical research ha…" at bounding box center [533, 428] width 783 height 18
click at [142, 432] on input "The number of graduates who choose to work in the field of chemical research ha…" at bounding box center [135, 427] width 15 height 15
radio input "true"
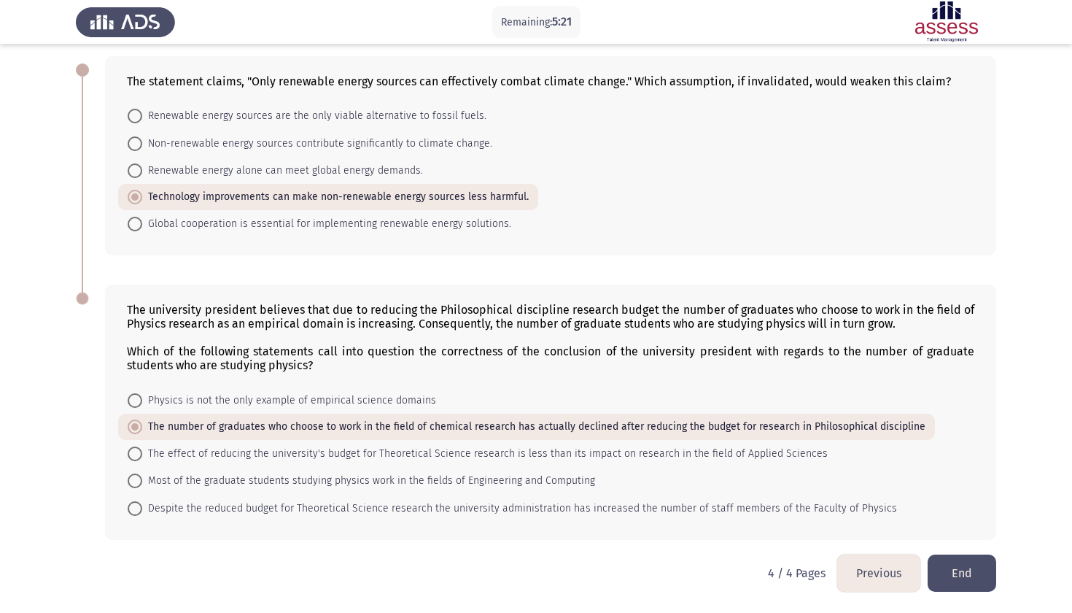
click at [427, 482] on span "Most of the graduate students studying physics work in the fields of Engineerin…" at bounding box center [368, 481] width 453 height 18
click at [142, 482] on input "Most of the graduate students studying physics work in the fields of Engineerin…" at bounding box center [135, 480] width 15 height 15
radio input "true"
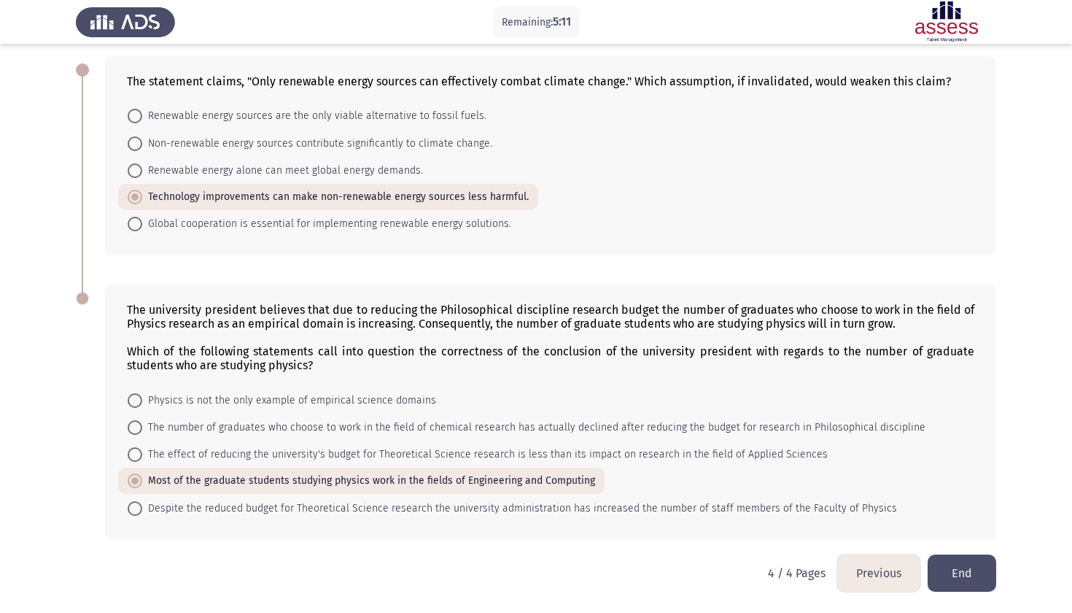
click at [966, 591] on html "Remaining: 5:11 Previous ASSESS Aptitude (FOCUS) - Critical Thinking End The st…" at bounding box center [536, 273] width 1072 height 679
click at [909, 467] on form "Physics is not the only example of empirical science domains The number of grad…" at bounding box center [550, 453] width 847 height 135
click at [959, 578] on button "End" at bounding box center [962, 572] width 69 height 37
